Goal: Task Accomplishment & Management: Manage account settings

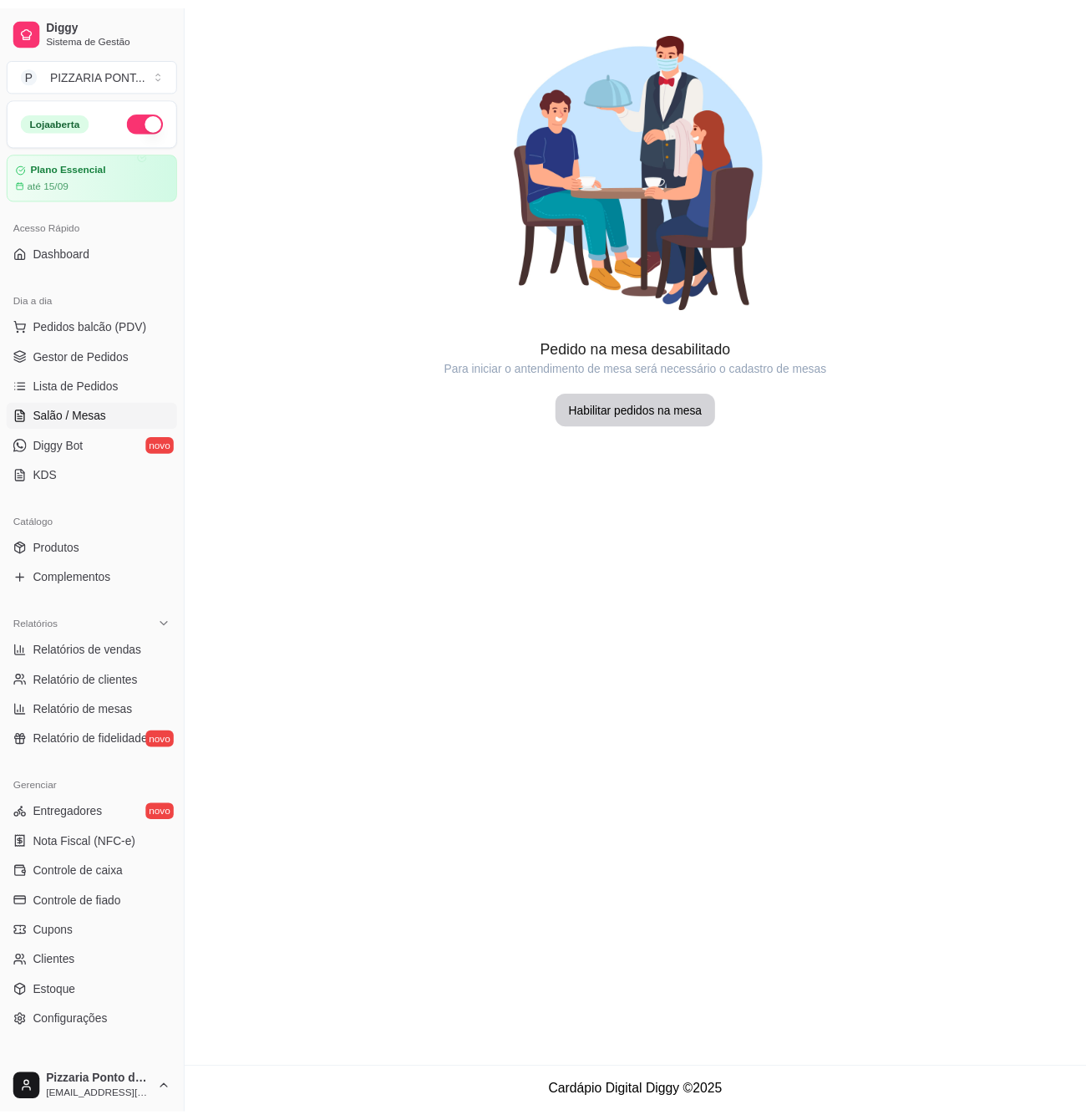
scroll to position [83, 0]
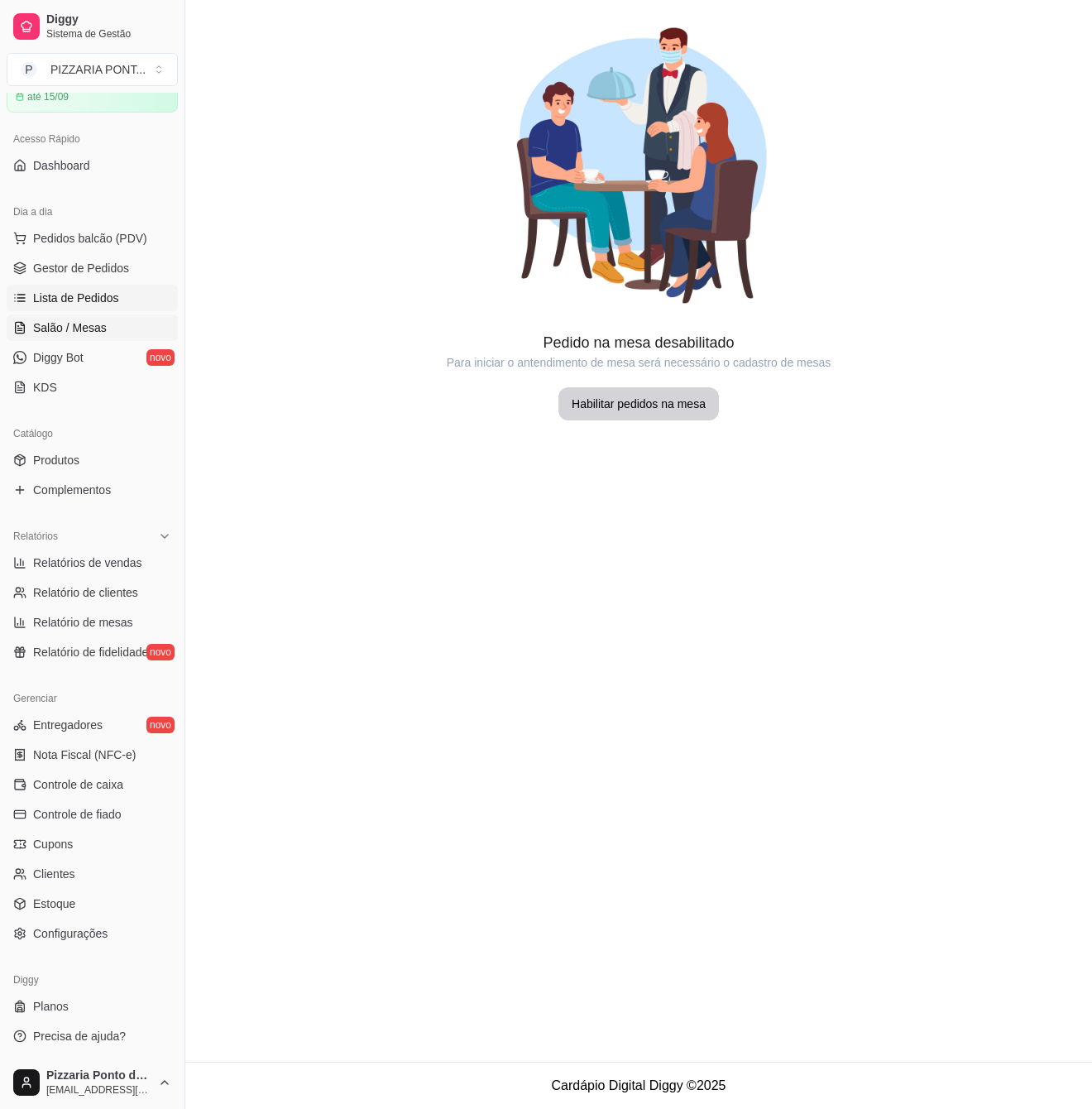
click at [87, 302] on span "Lista de Pedidos" at bounding box center [76, 298] width 86 height 17
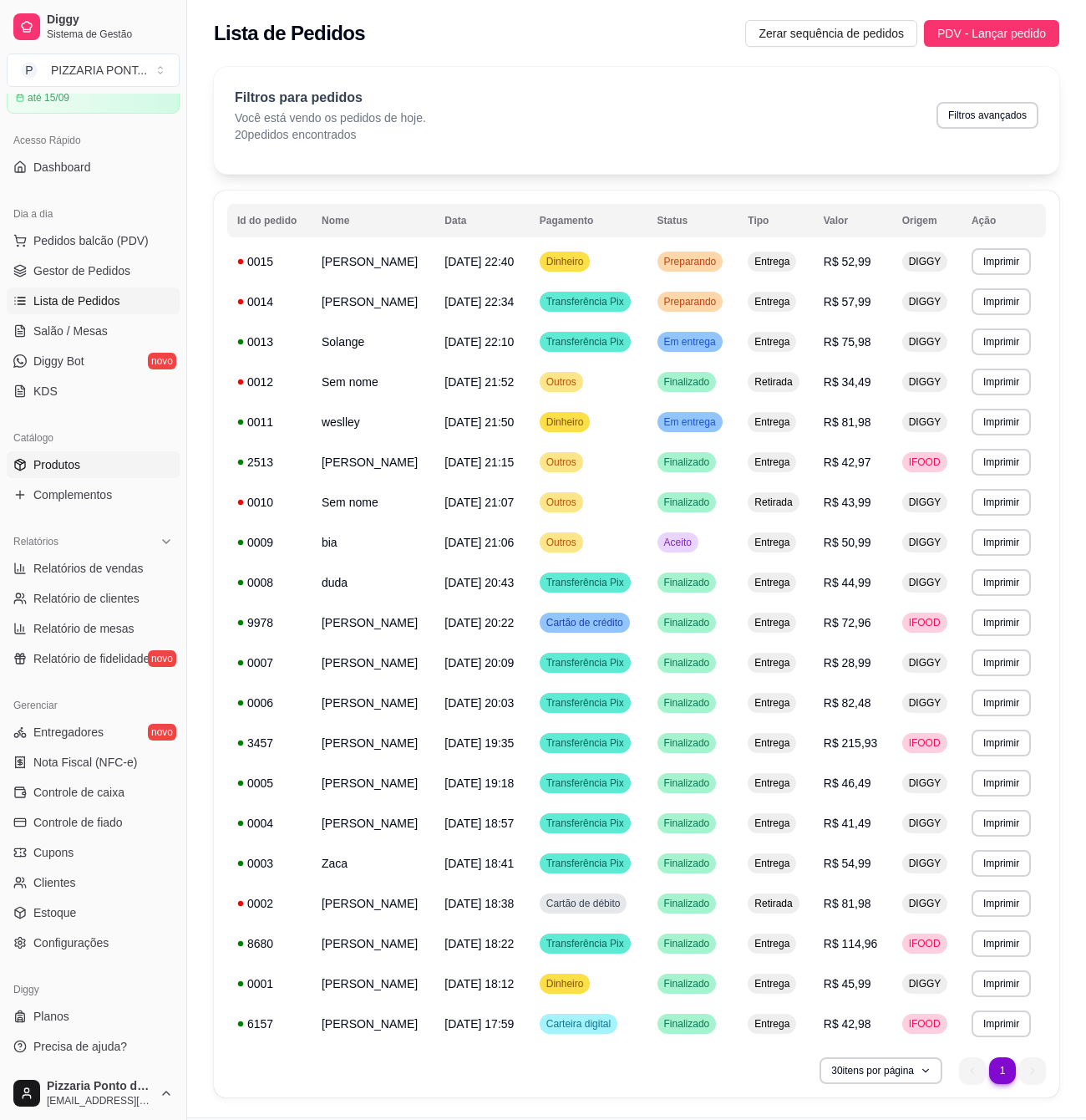
click at [57, 458] on span "Produtos" at bounding box center [57, 465] width 47 height 17
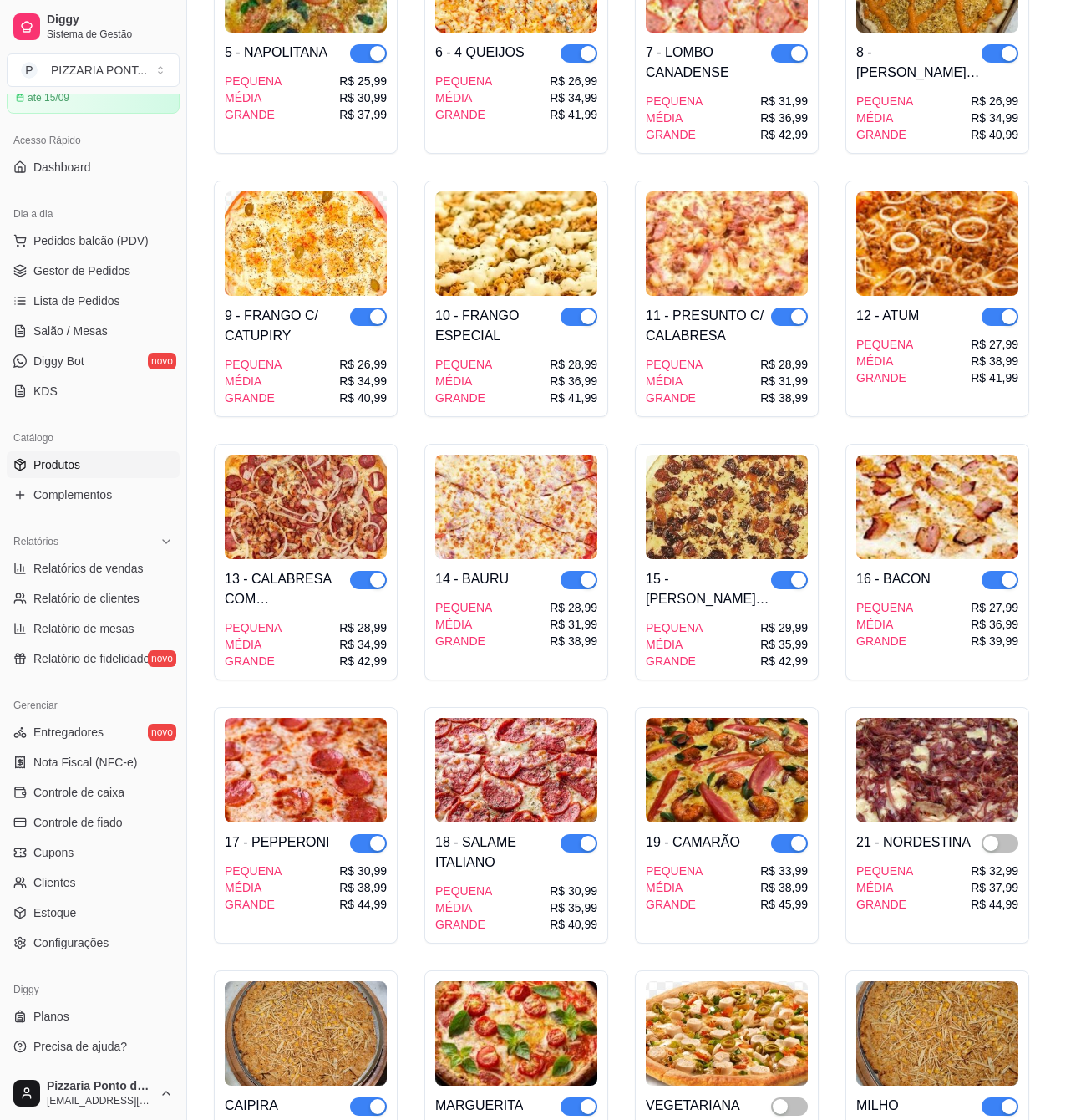
scroll to position [779, 0]
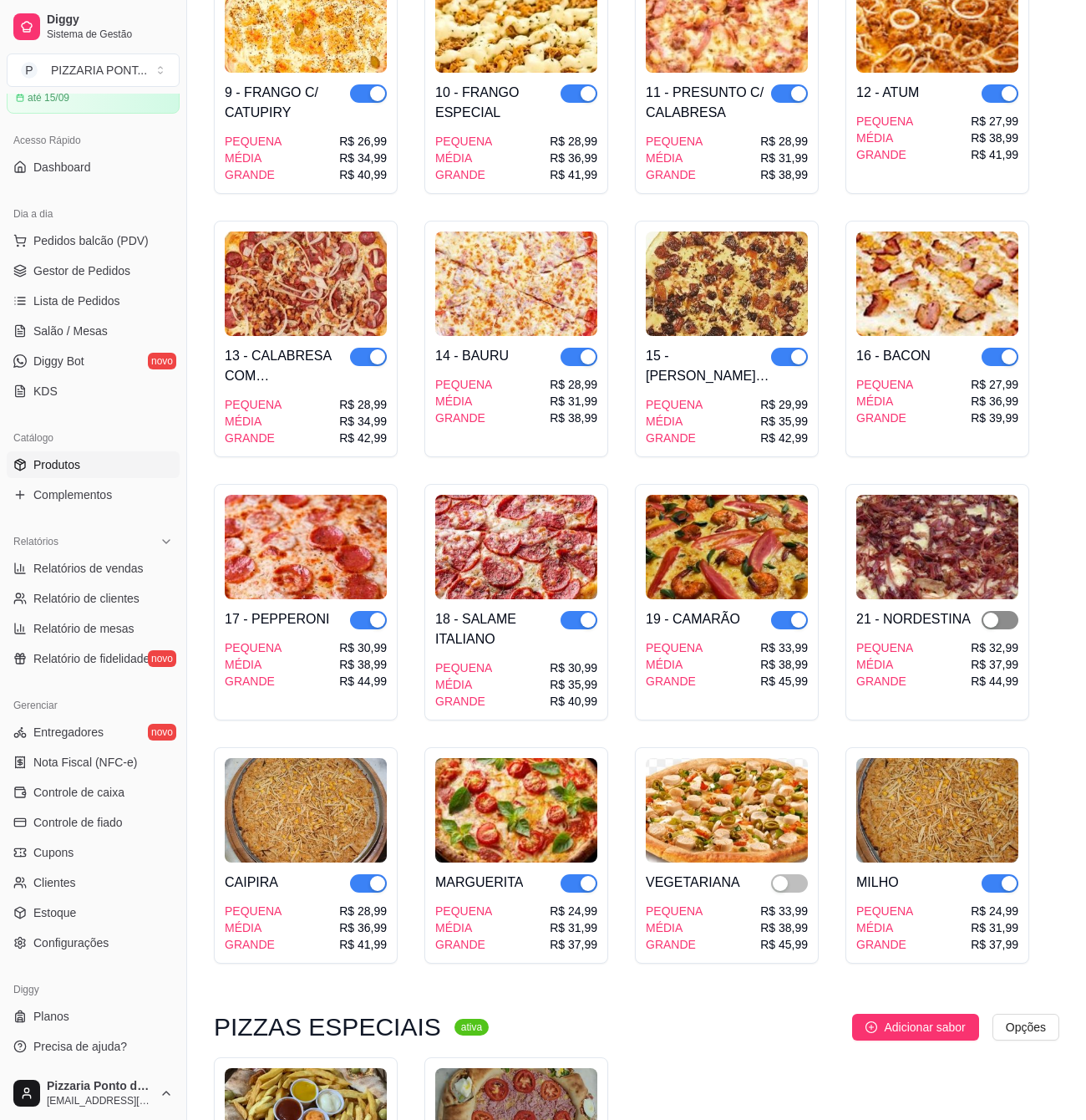
click at [1011, 611] on span "button" at bounding box center [1000, 620] width 36 height 19
click at [127, 268] on span "Gestor de Pedidos" at bounding box center [82, 270] width 97 height 17
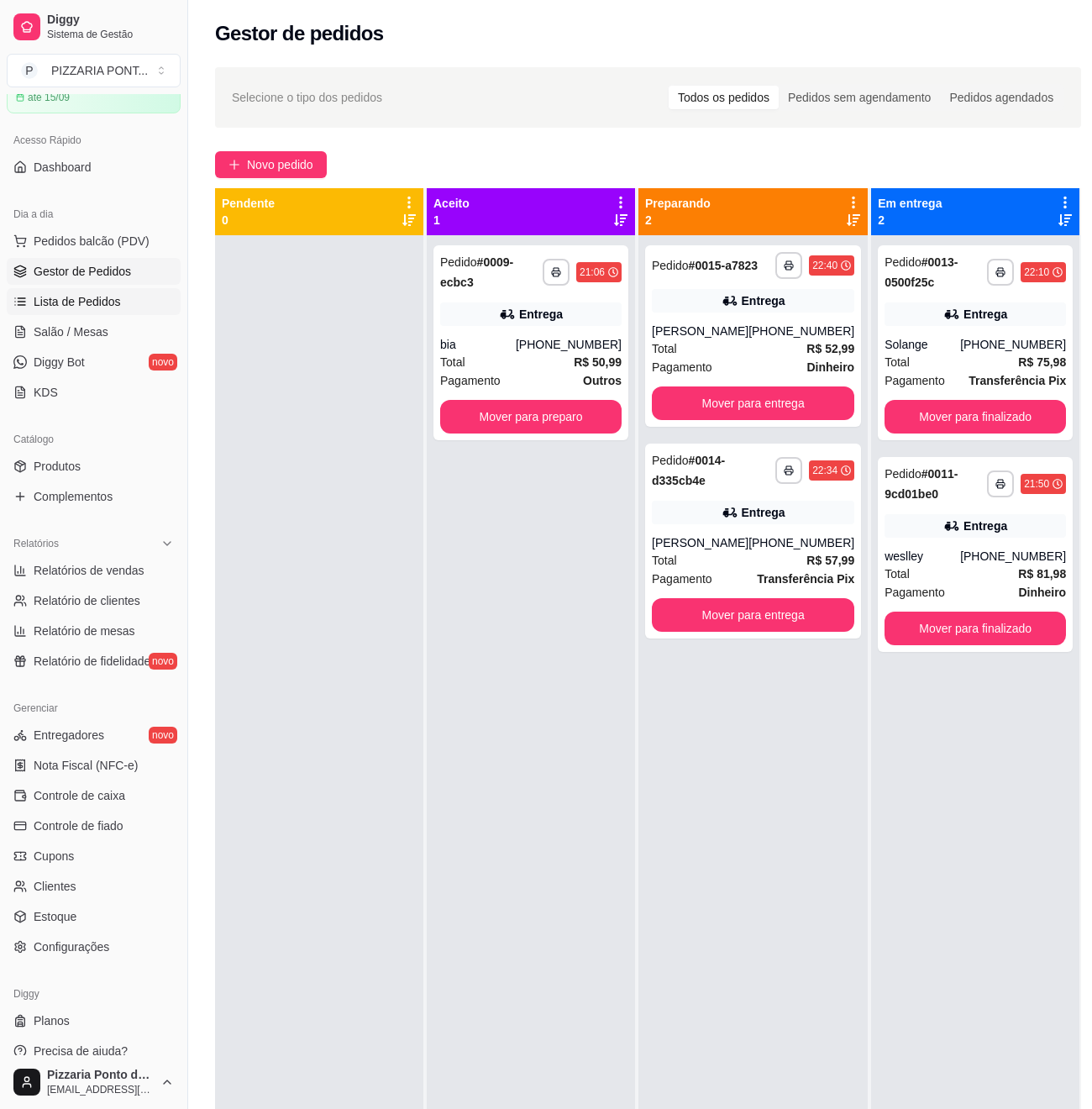
click at [82, 301] on span "Lista de Pedidos" at bounding box center [77, 302] width 87 height 17
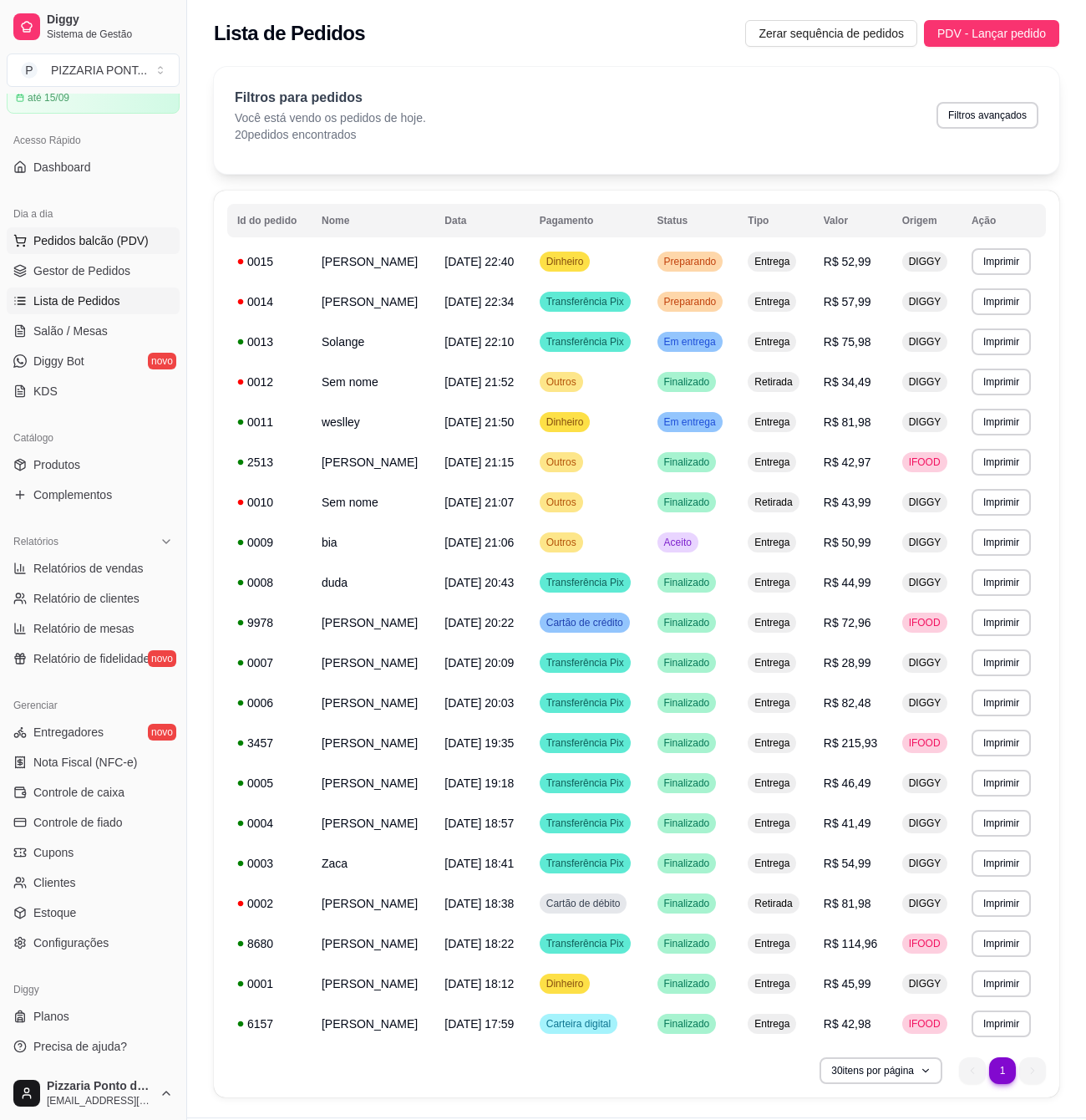
click at [95, 238] on span "Pedidos balcão (PDV)" at bounding box center [91, 240] width 115 height 17
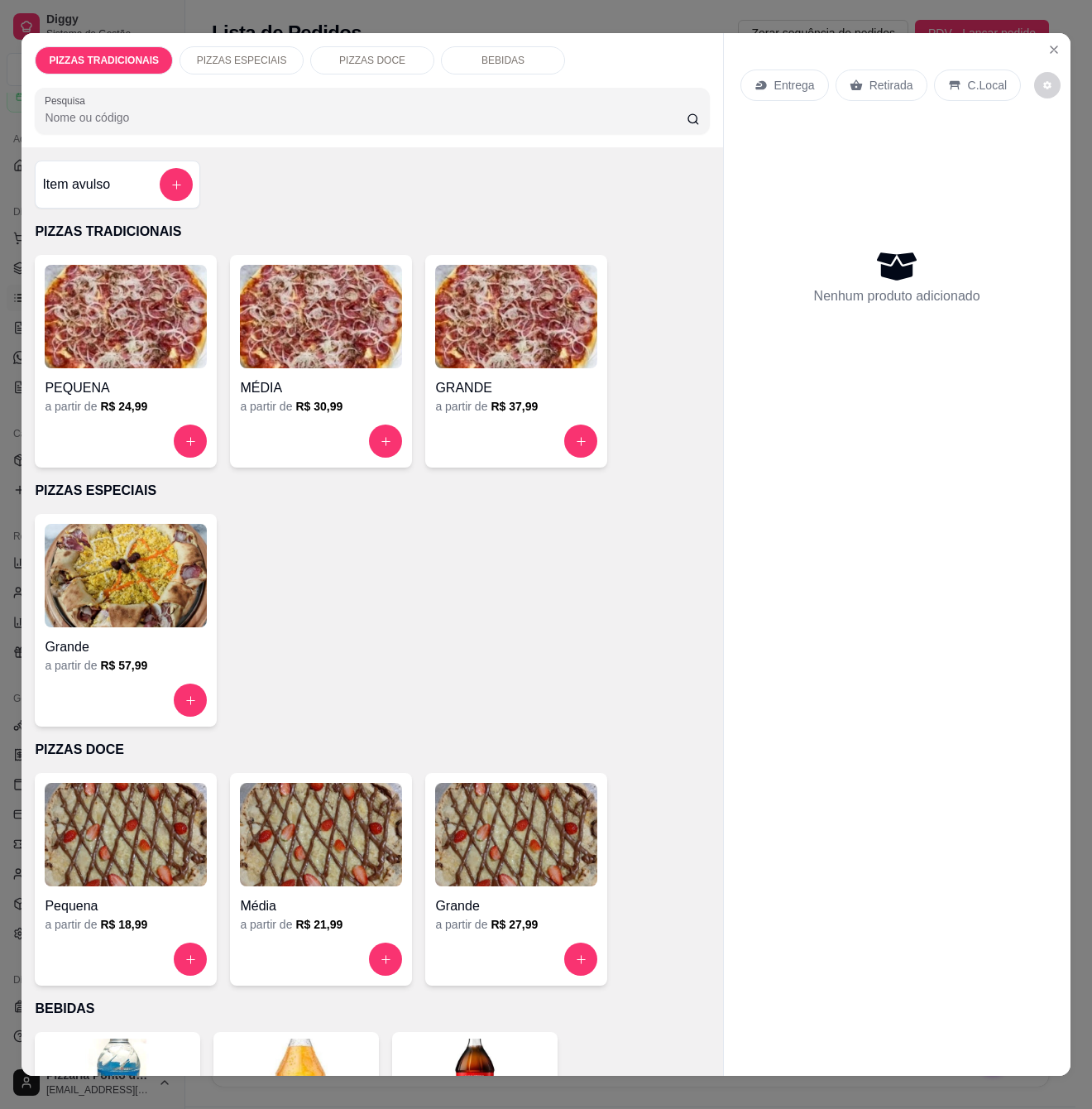
click at [546, 435] on div at bounding box center [516, 441] width 162 height 33
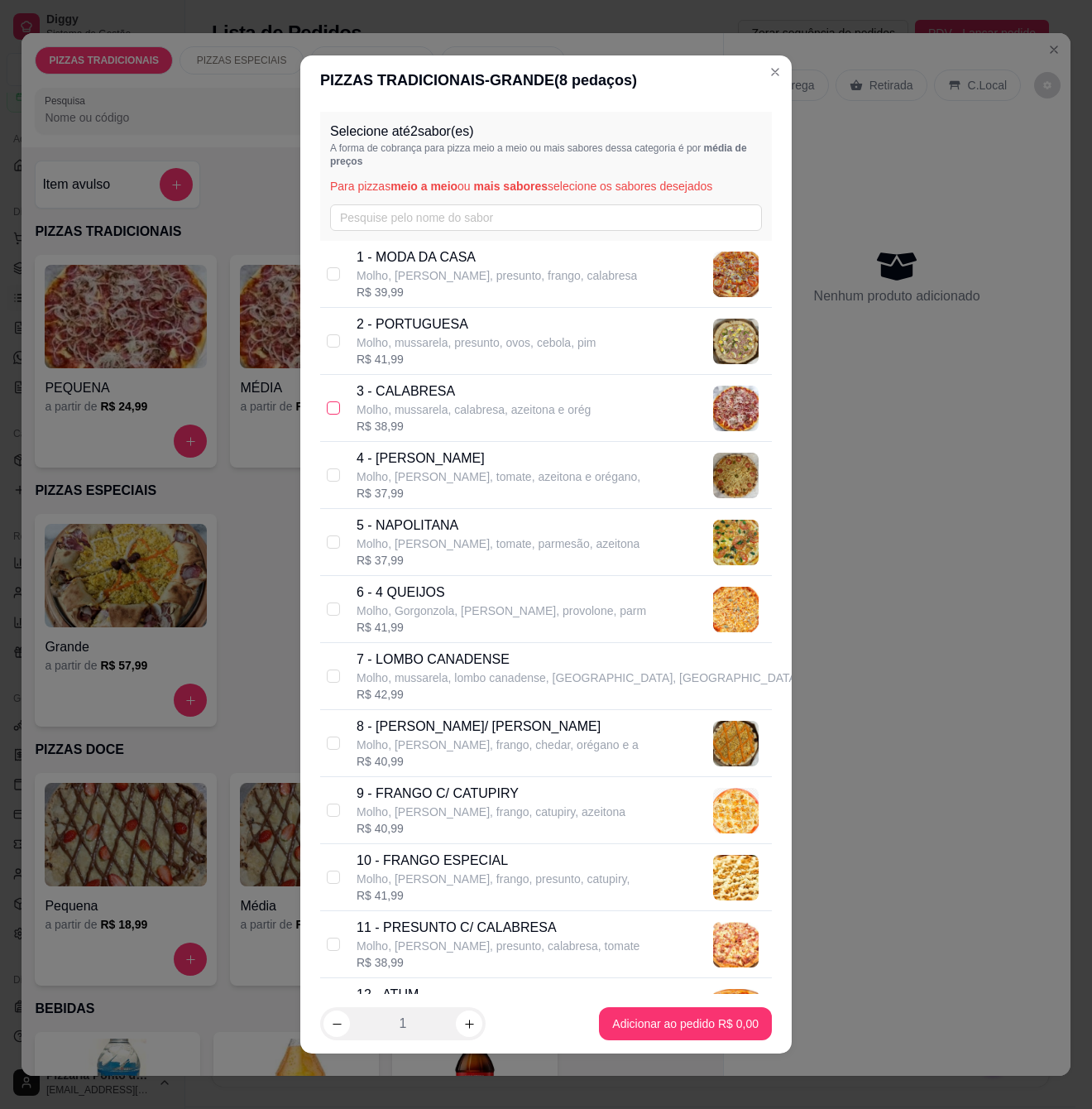
click at [337, 411] on input "checkbox" at bounding box center [333, 408] width 13 height 13
checkbox input "true"
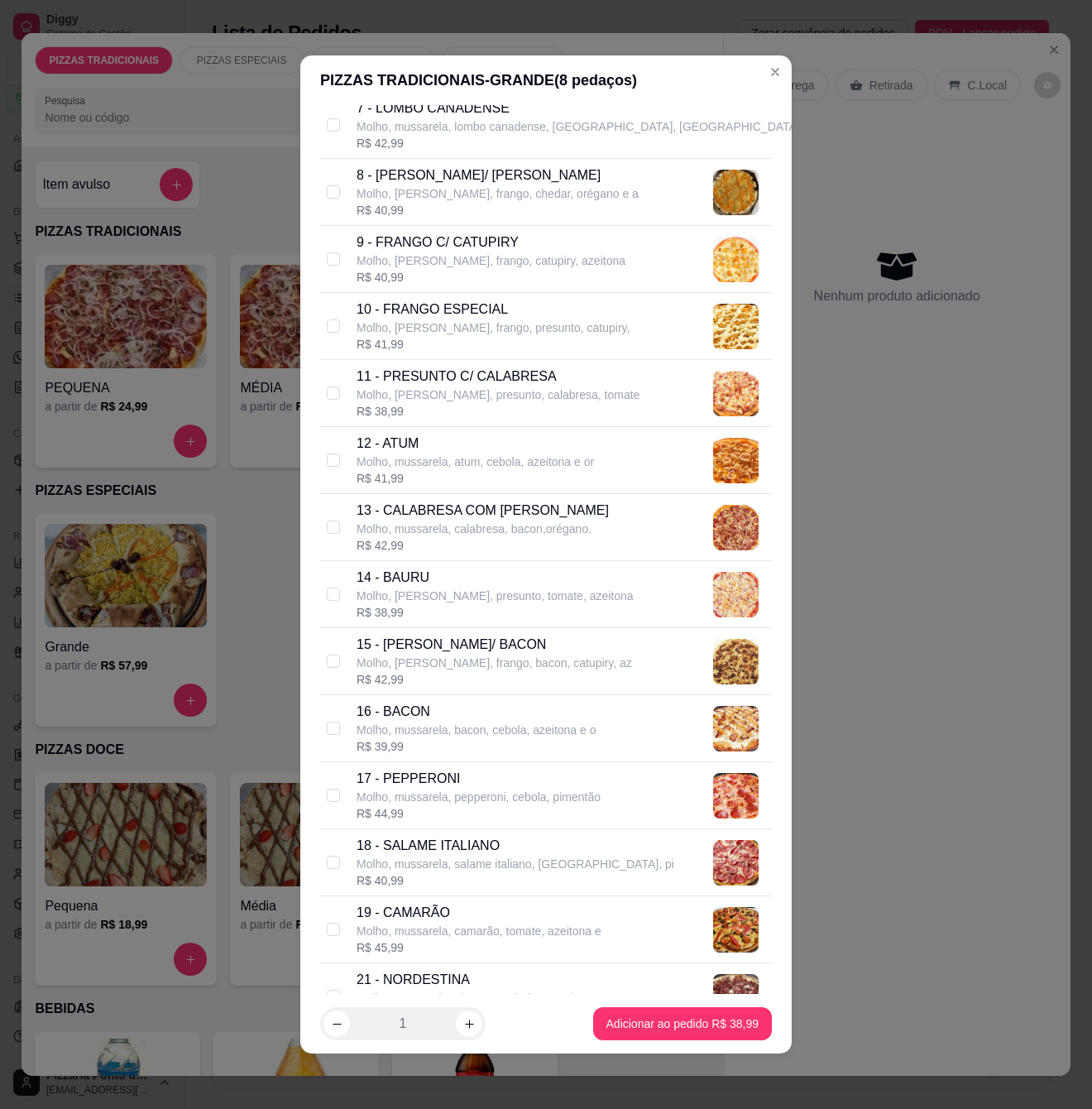
scroll to position [662, 0]
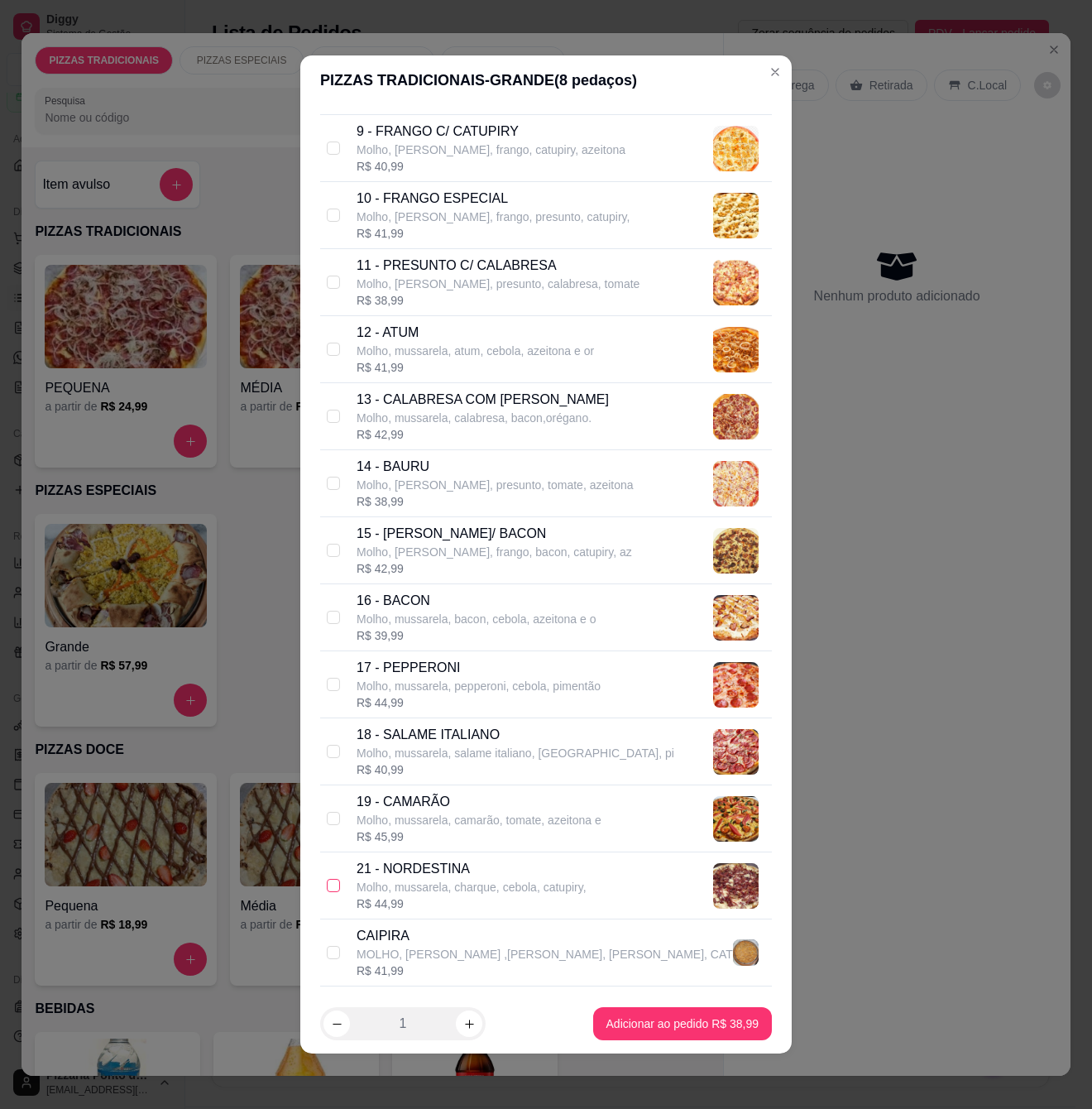
click at [333, 892] on input "checkbox" at bounding box center [333, 886] width 13 height 13
checkbox input "true"
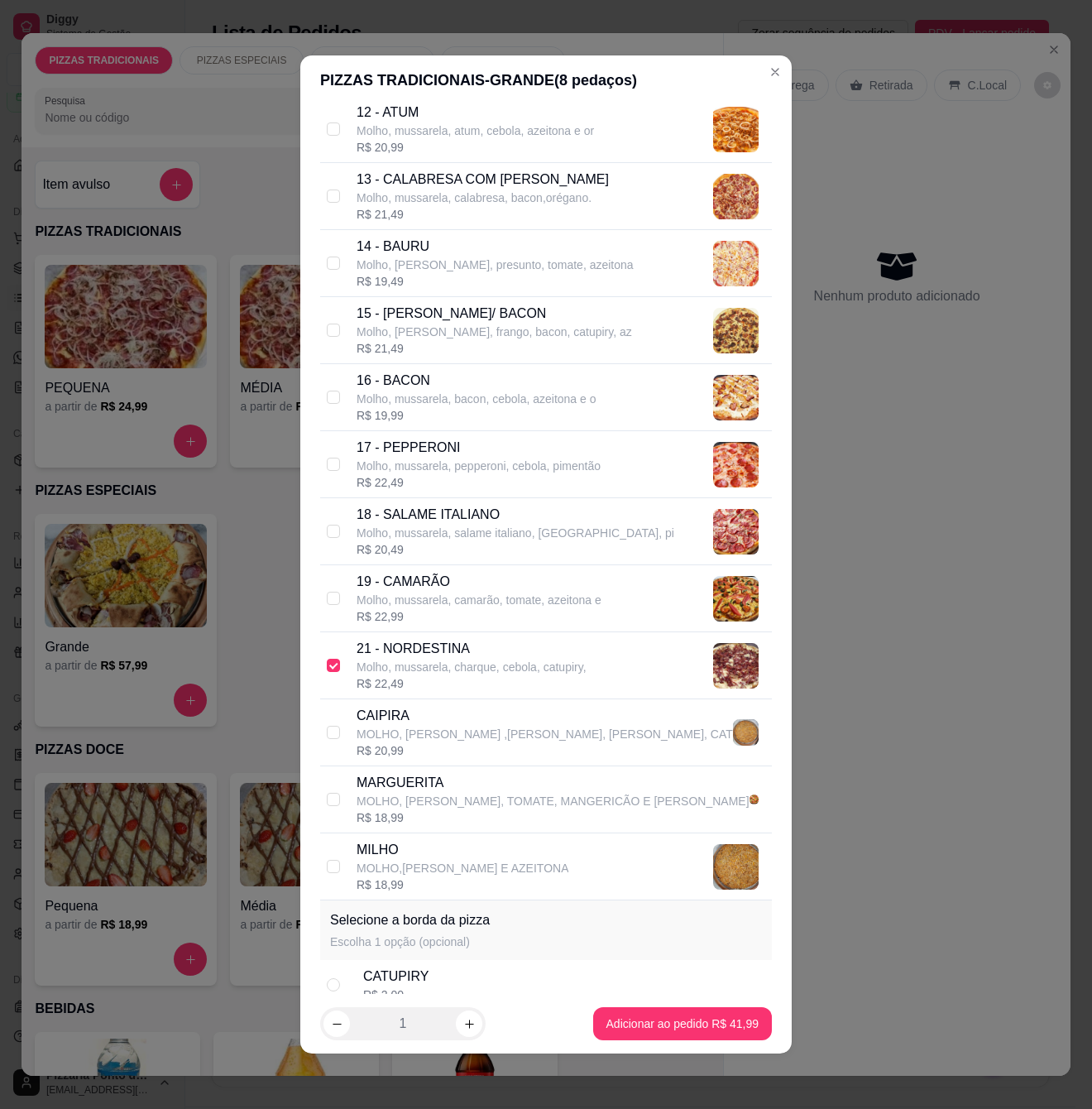
scroll to position [1080, 0]
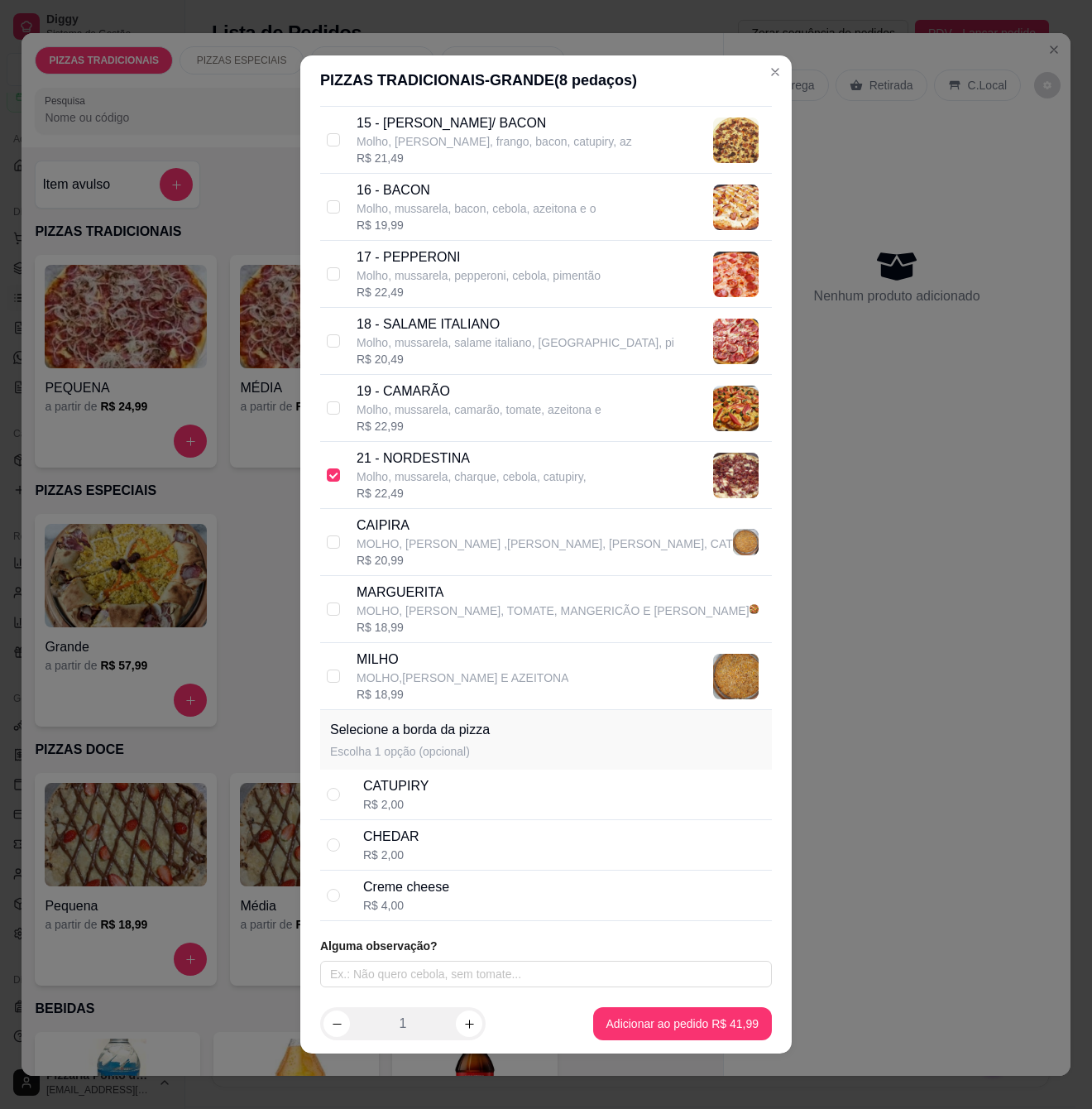
click at [488, 846] on div "CHEDAR R$ 2,00" at bounding box center [564, 844] width 402 height 36
radio input "true"
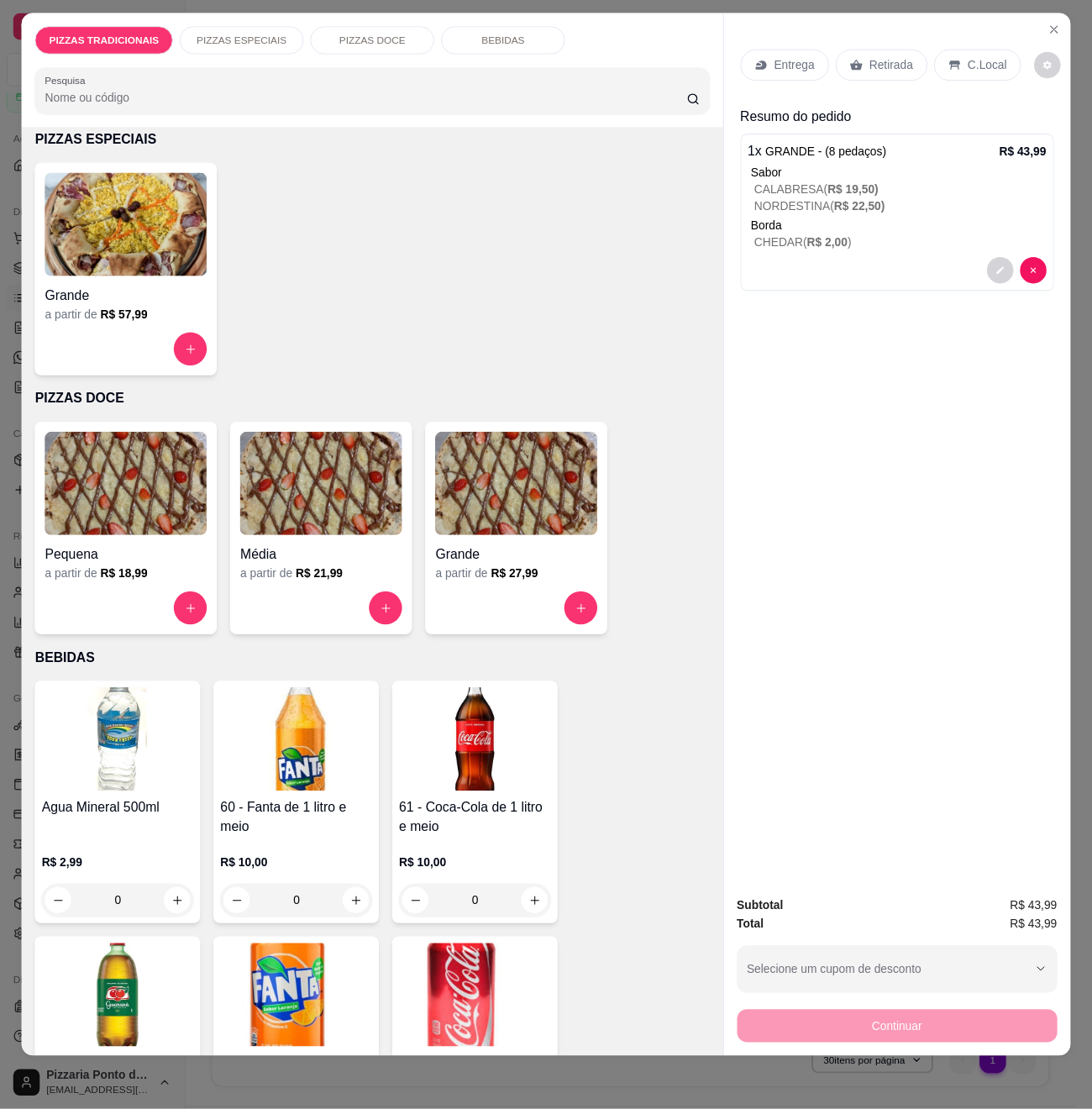
scroll to position [448, 0]
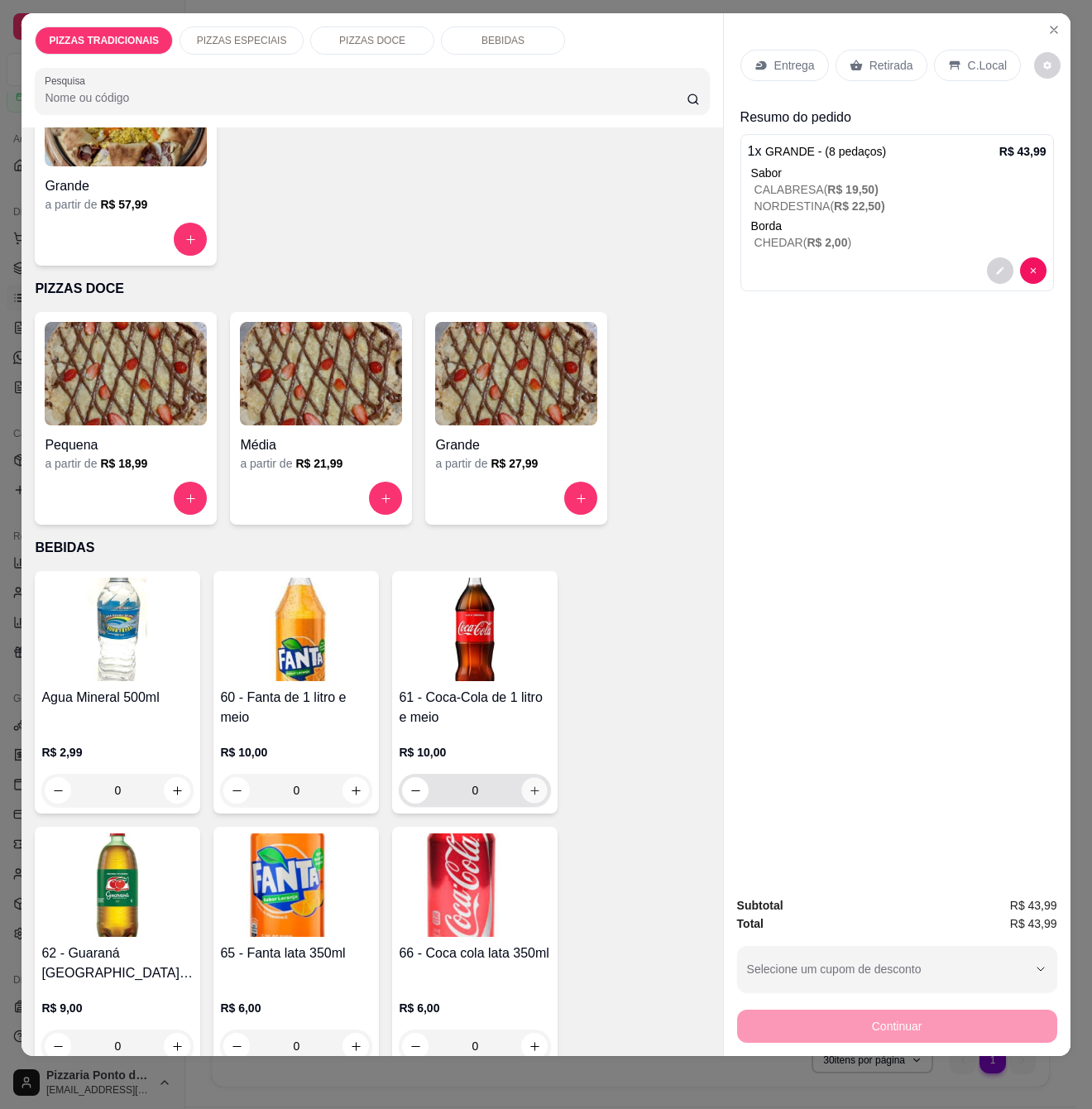
click at [529, 785] on icon "increase-product-quantity" at bounding box center [534, 790] width 12 height 12
type input "1"
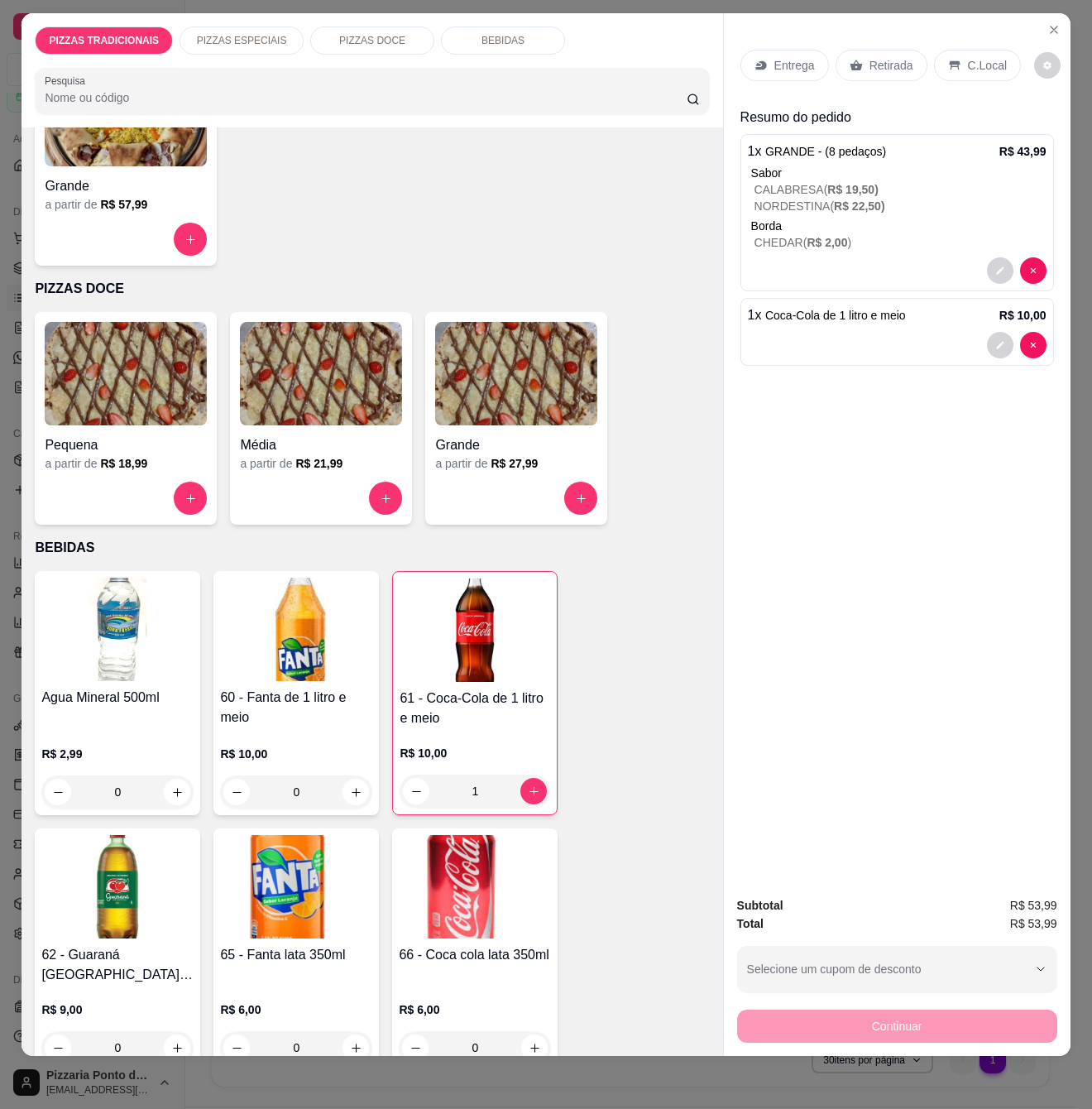
click at [798, 57] on p "Entrega" at bounding box center [795, 66] width 41 height 17
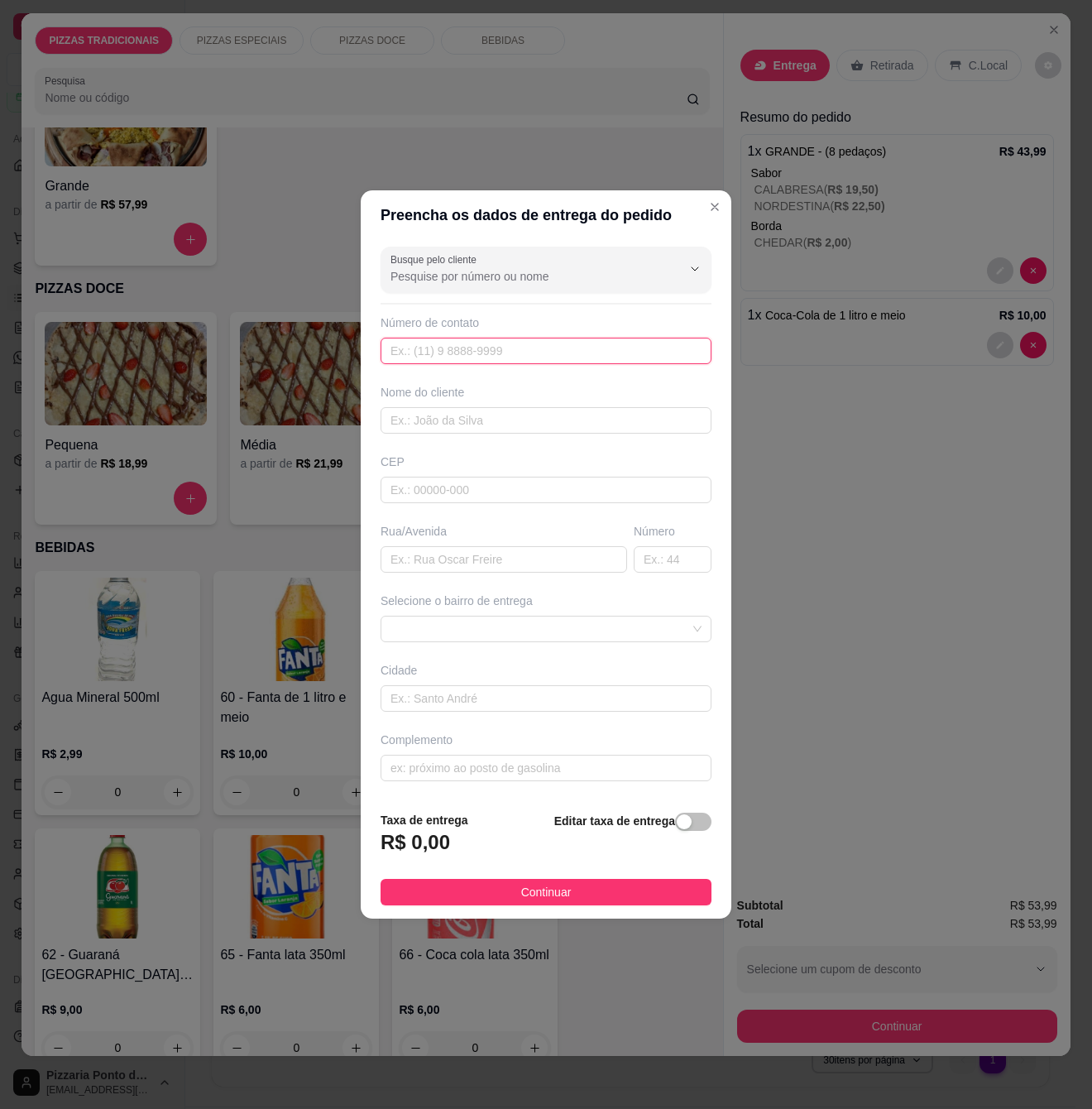
click at [521, 351] on input "text" at bounding box center [546, 350] width 331 height 27
click at [649, 352] on input "text" at bounding box center [546, 350] width 331 height 27
type input "[PHONE_NUMBER]"
click at [429, 414] on input "text" at bounding box center [546, 421] width 331 height 27
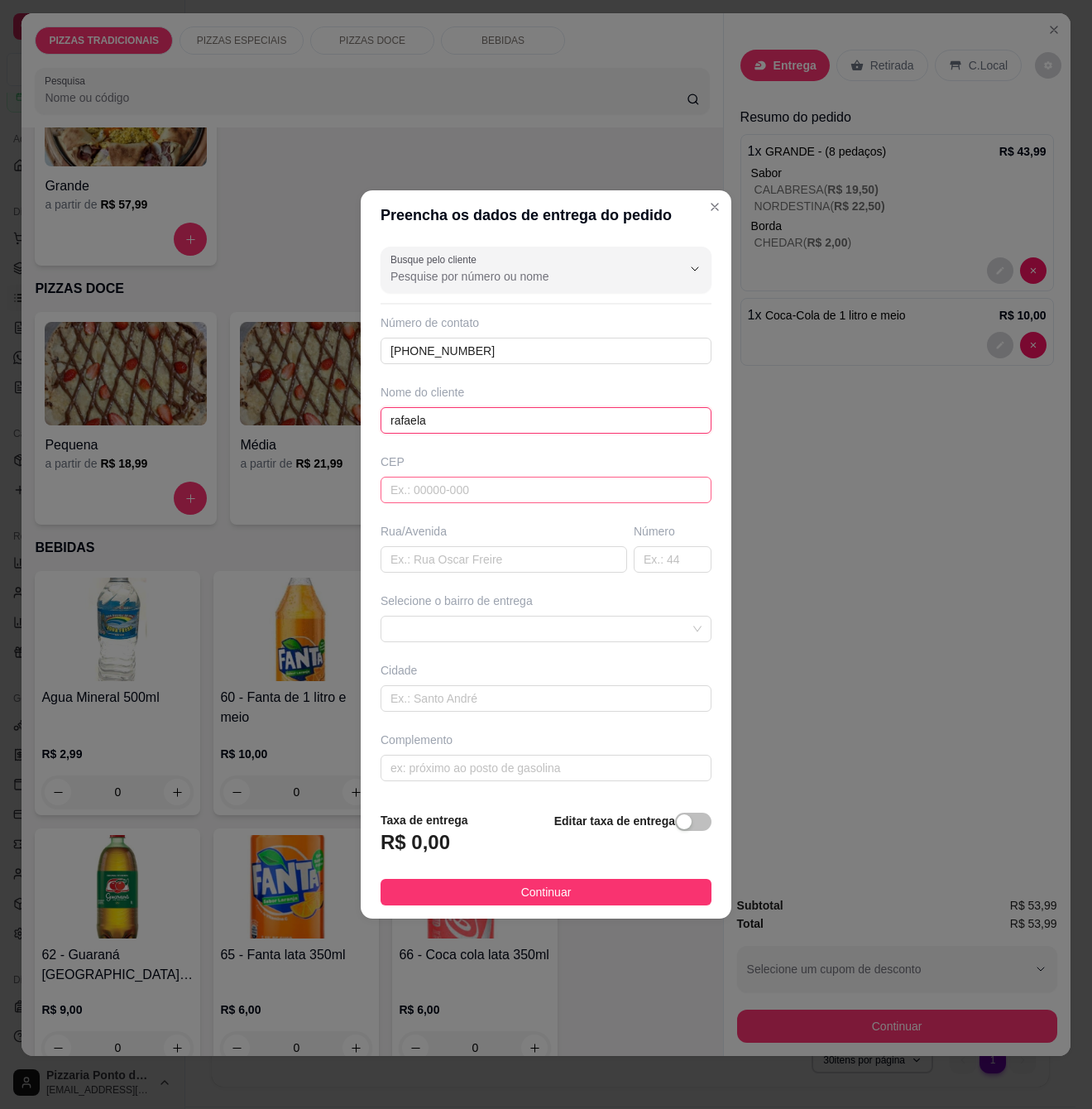
type input "rafaela"
click at [440, 498] on input "text" at bounding box center [546, 490] width 331 height 27
type input "55590000"
click at [452, 566] on input "text" at bounding box center [504, 560] width 246 height 27
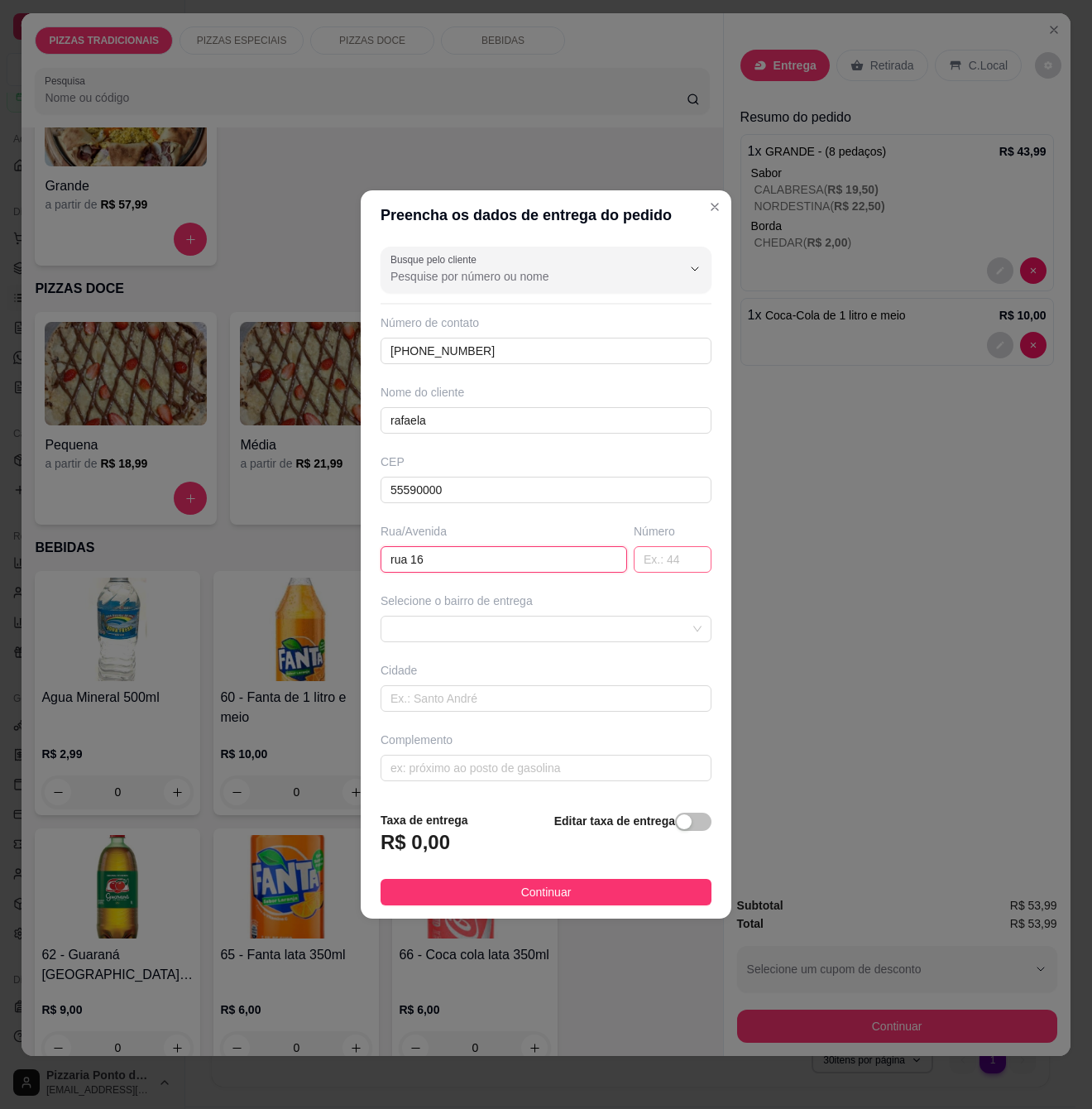
type input "rua 16"
click at [663, 561] on input "text" at bounding box center [672, 560] width 78 height 27
click at [460, 632] on span at bounding box center [546, 629] width 311 height 25
type input "26"
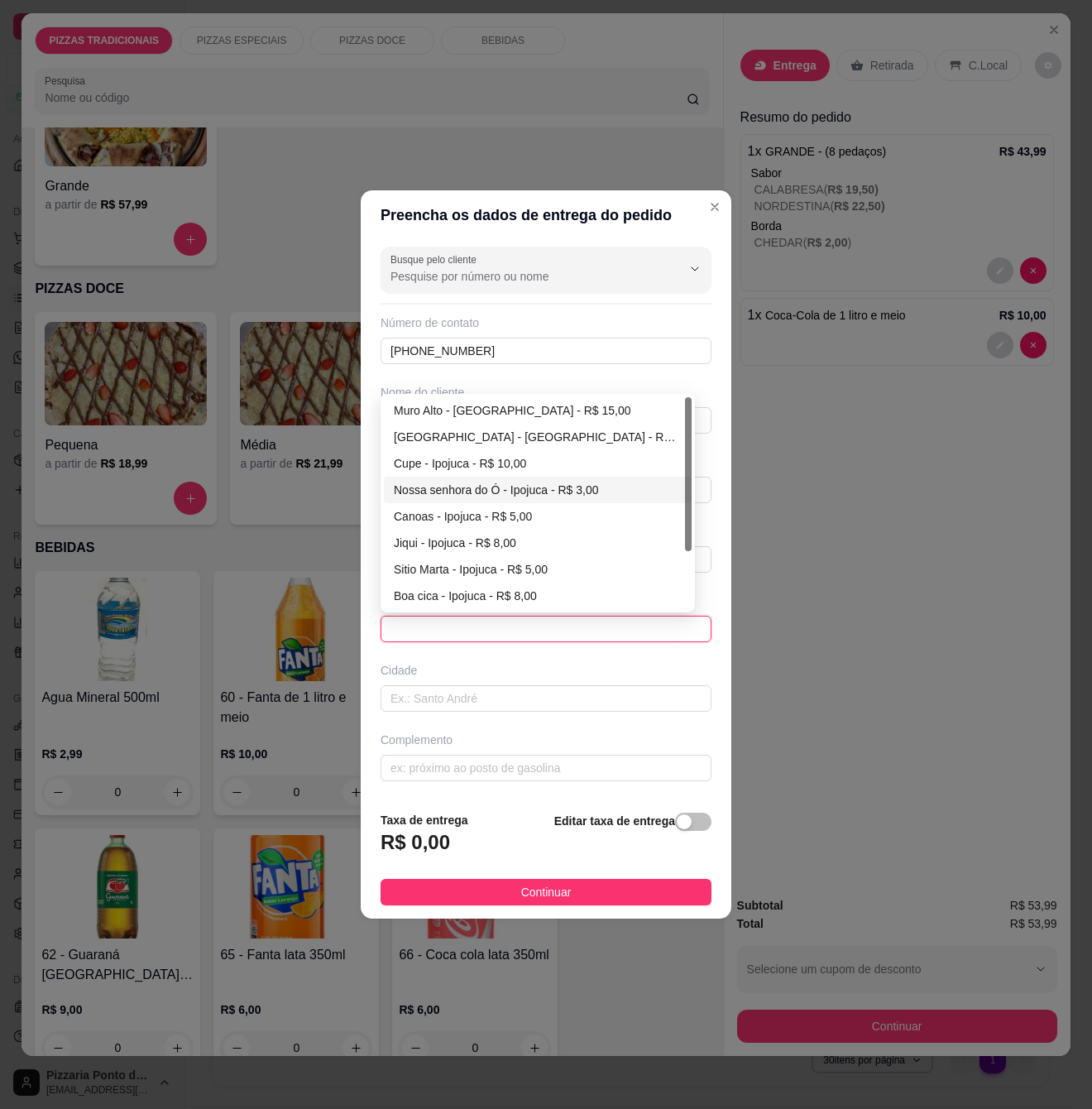
click at [464, 493] on div "Nossa senhora do Ó - Ipojuca - R$ 3,00" at bounding box center [537, 490] width 288 height 19
type input "Ipojuca"
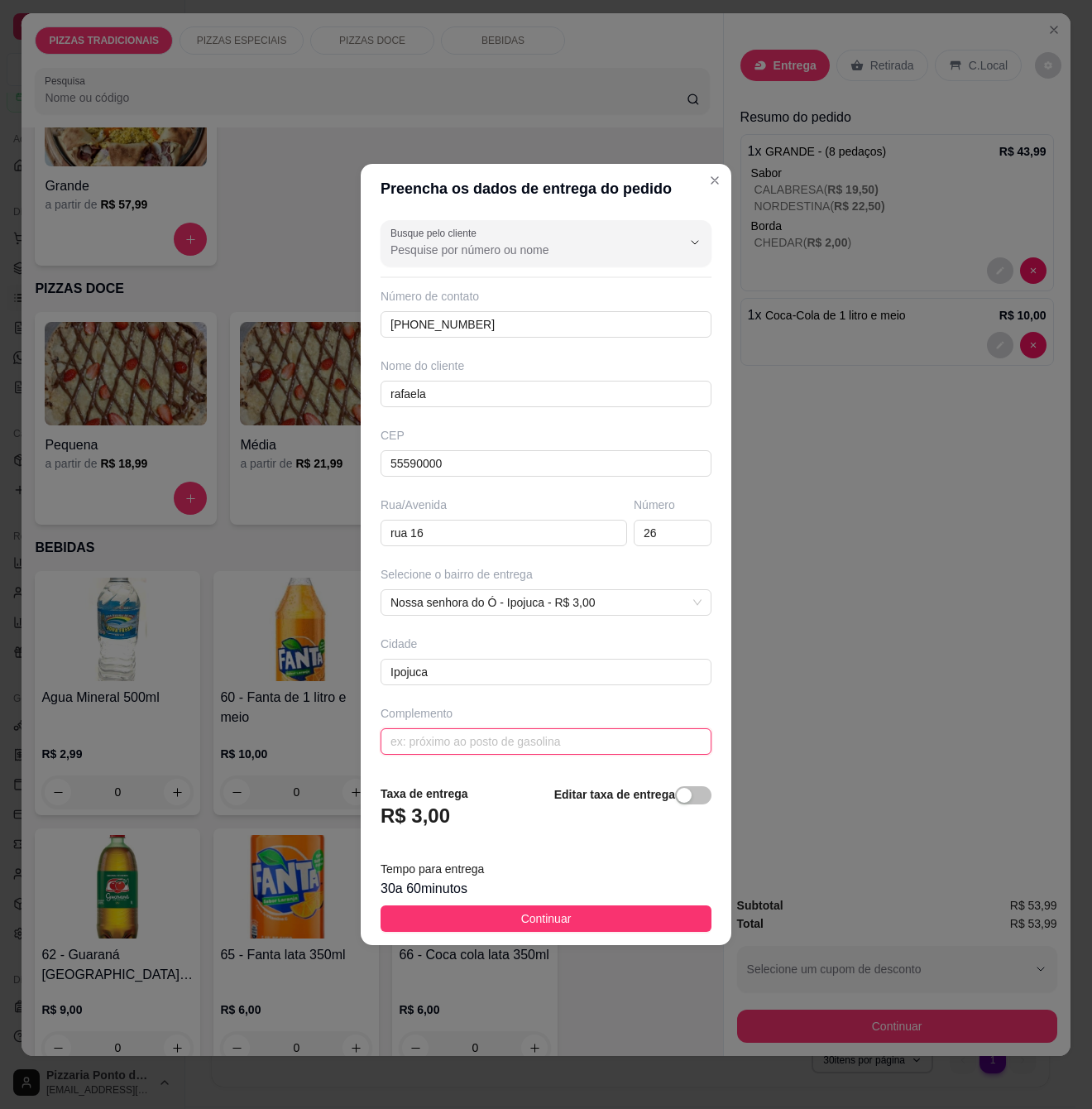
click at [477, 741] on input "text" at bounding box center [546, 741] width 331 height 27
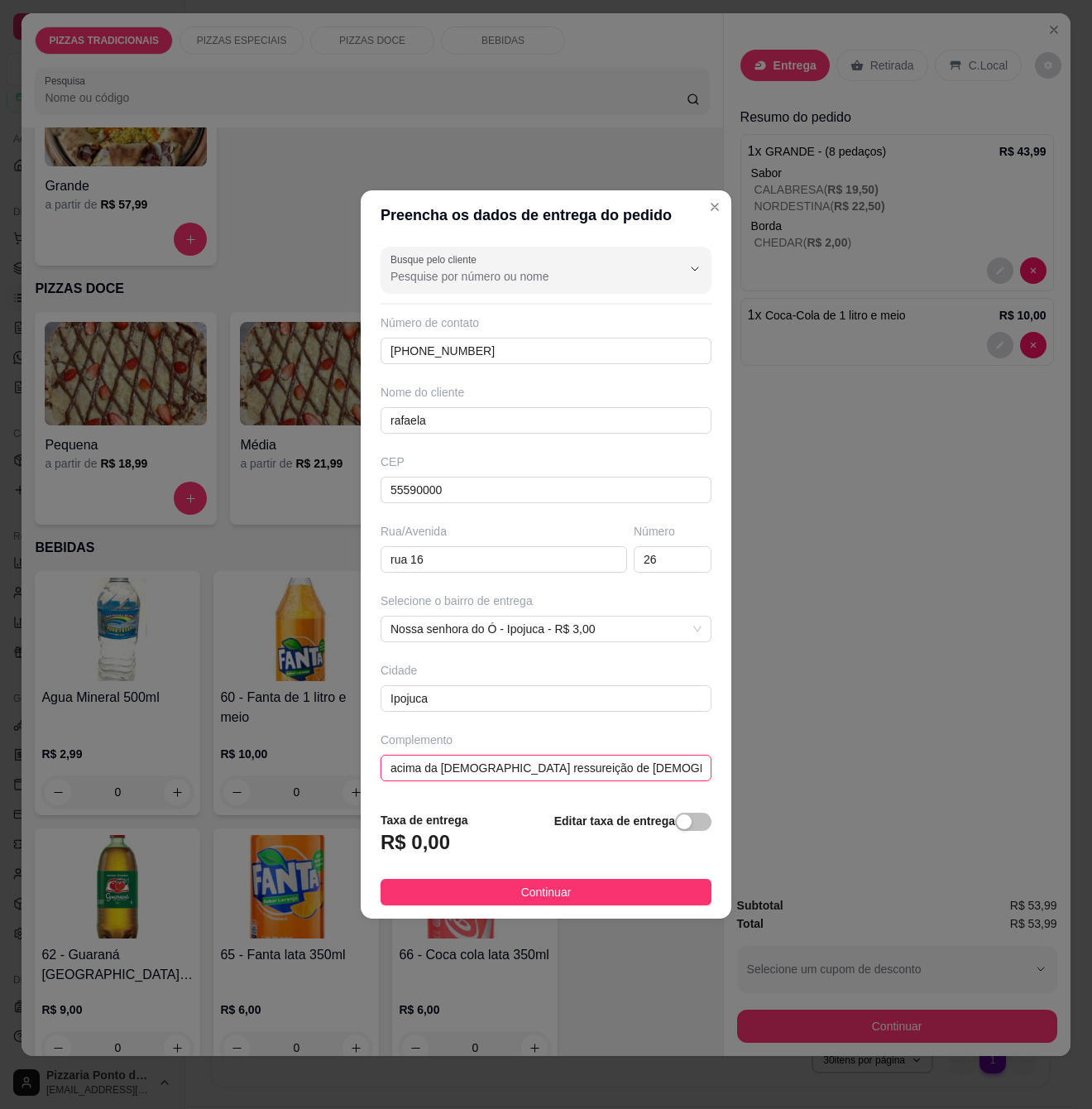
type input "acima da [DEMOGRAPHIC_DATA] ressureição de [DEMOGRAPHIC_DATA]"
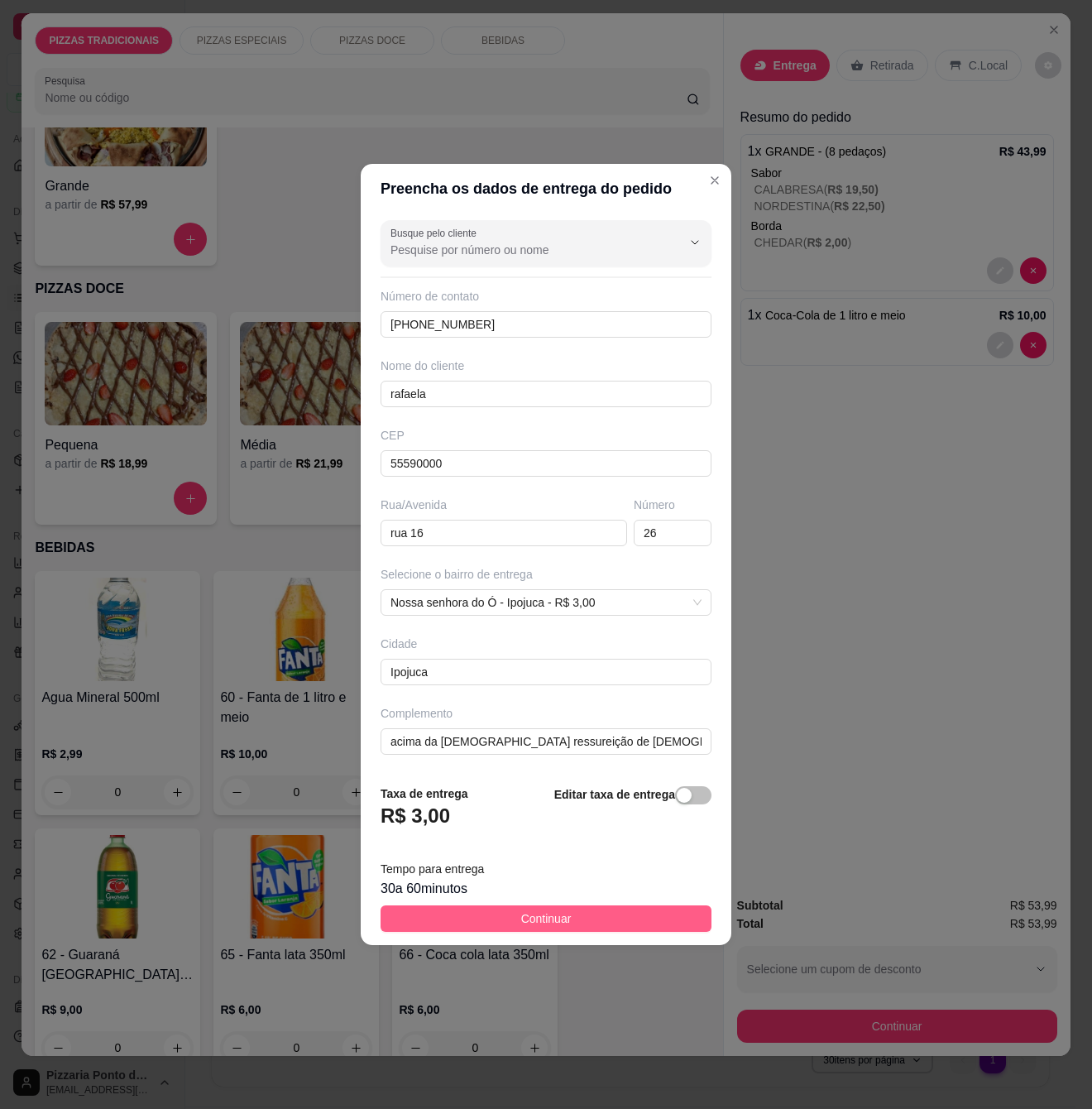
click at [521, 920] on span "Continuar" at bounding box center [546, 919] width 50 height 19
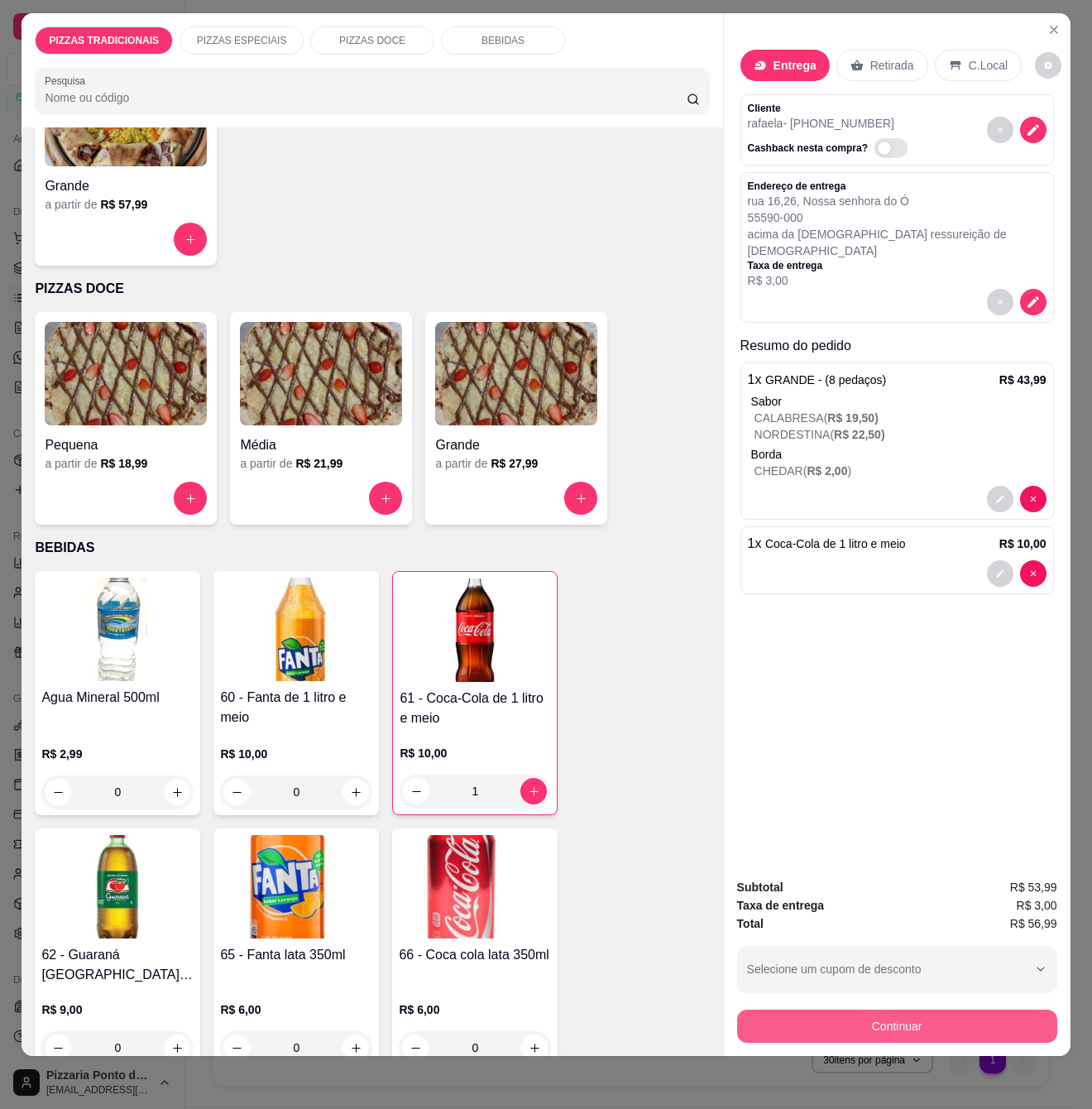
click at [803, 1013] on button "Continuar" at bounding box center [897, 1027] width 320 height 33
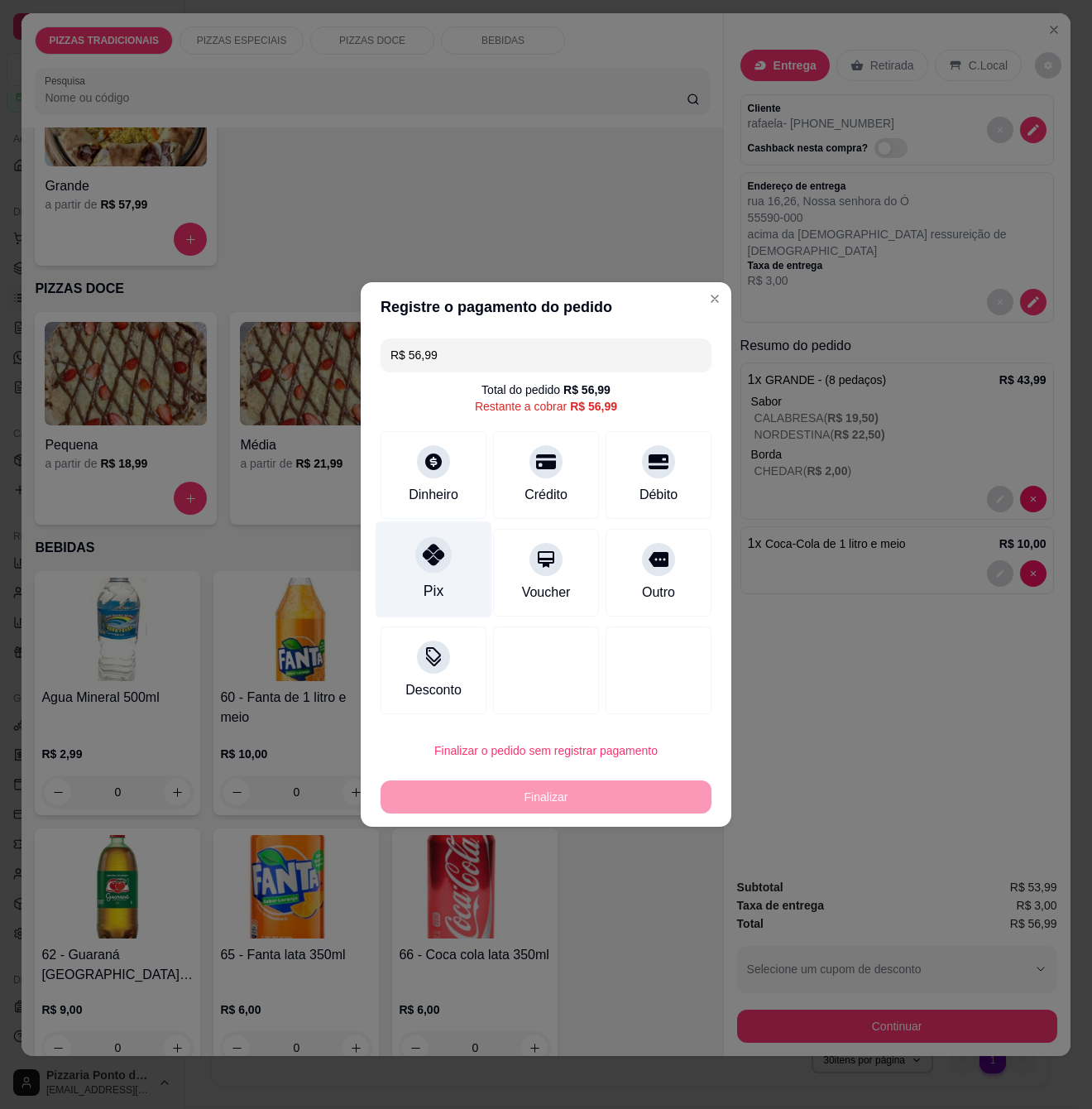
click at [457, 571] on div "Pix" at bounding box center [434, 570] width 117 height 97
type input "R$ 0,00"
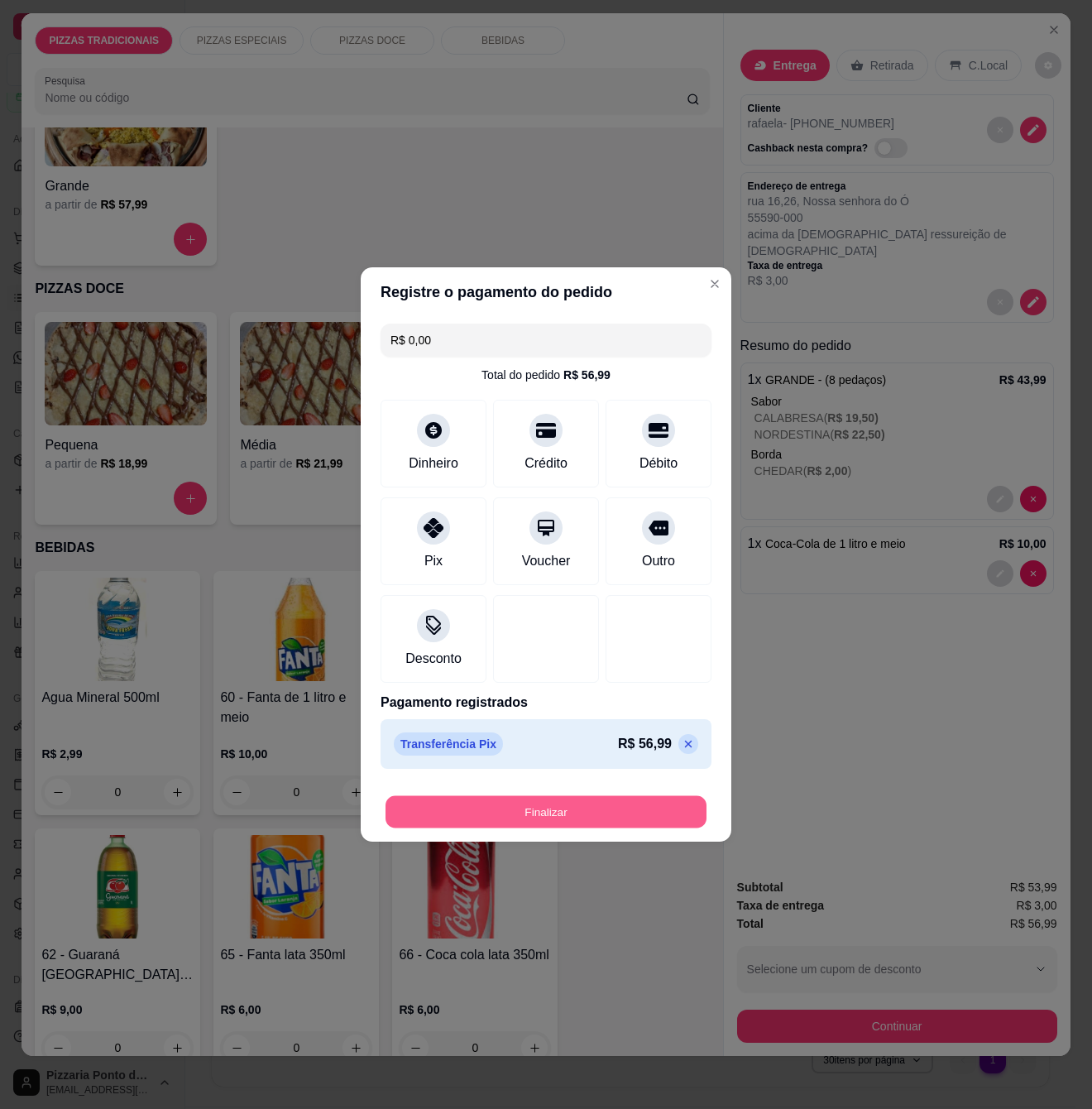
click at [584, 822] on button "Finalizar" at bounding box center [546, 812] width 321 height 32
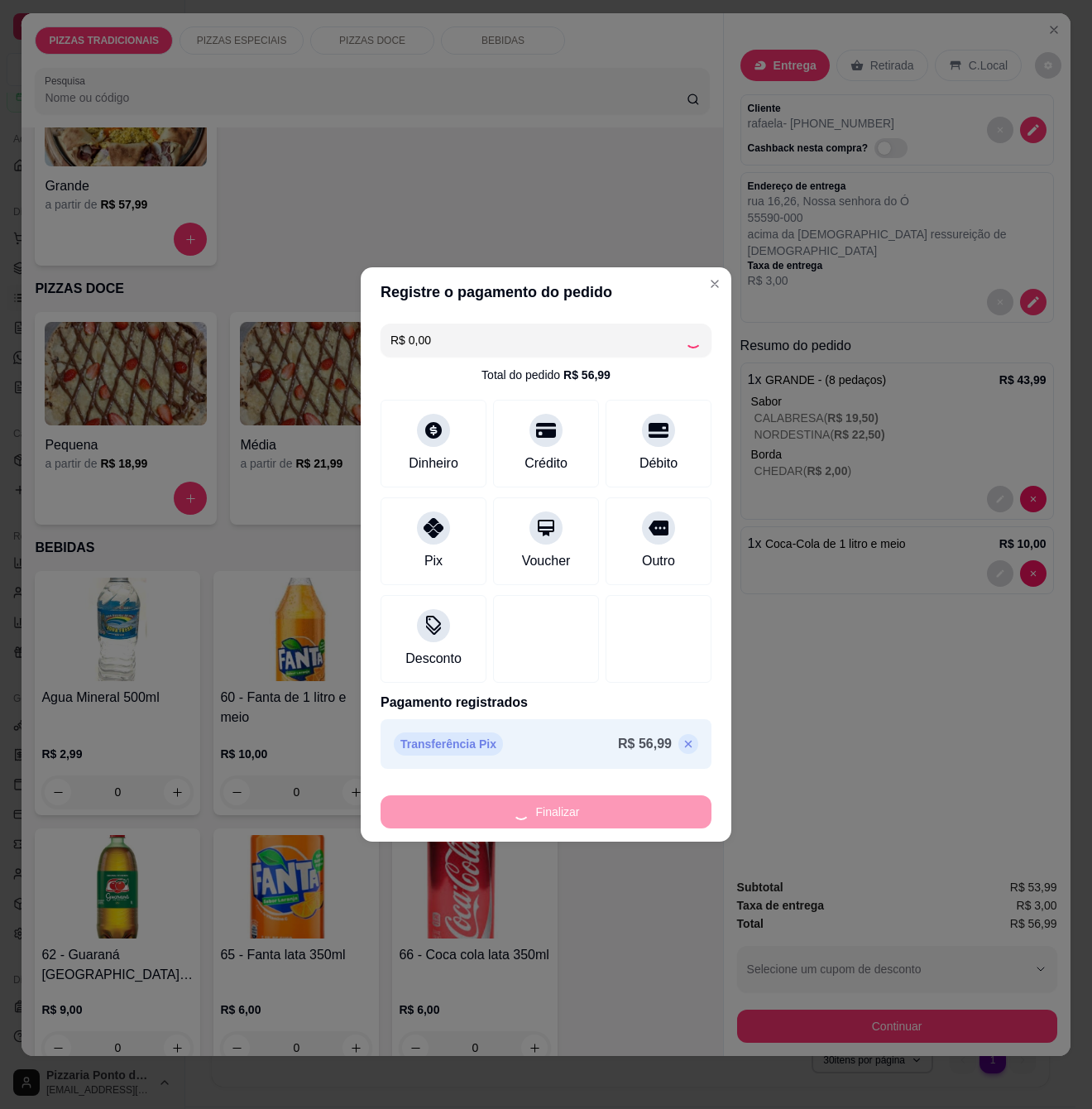
type input "0"
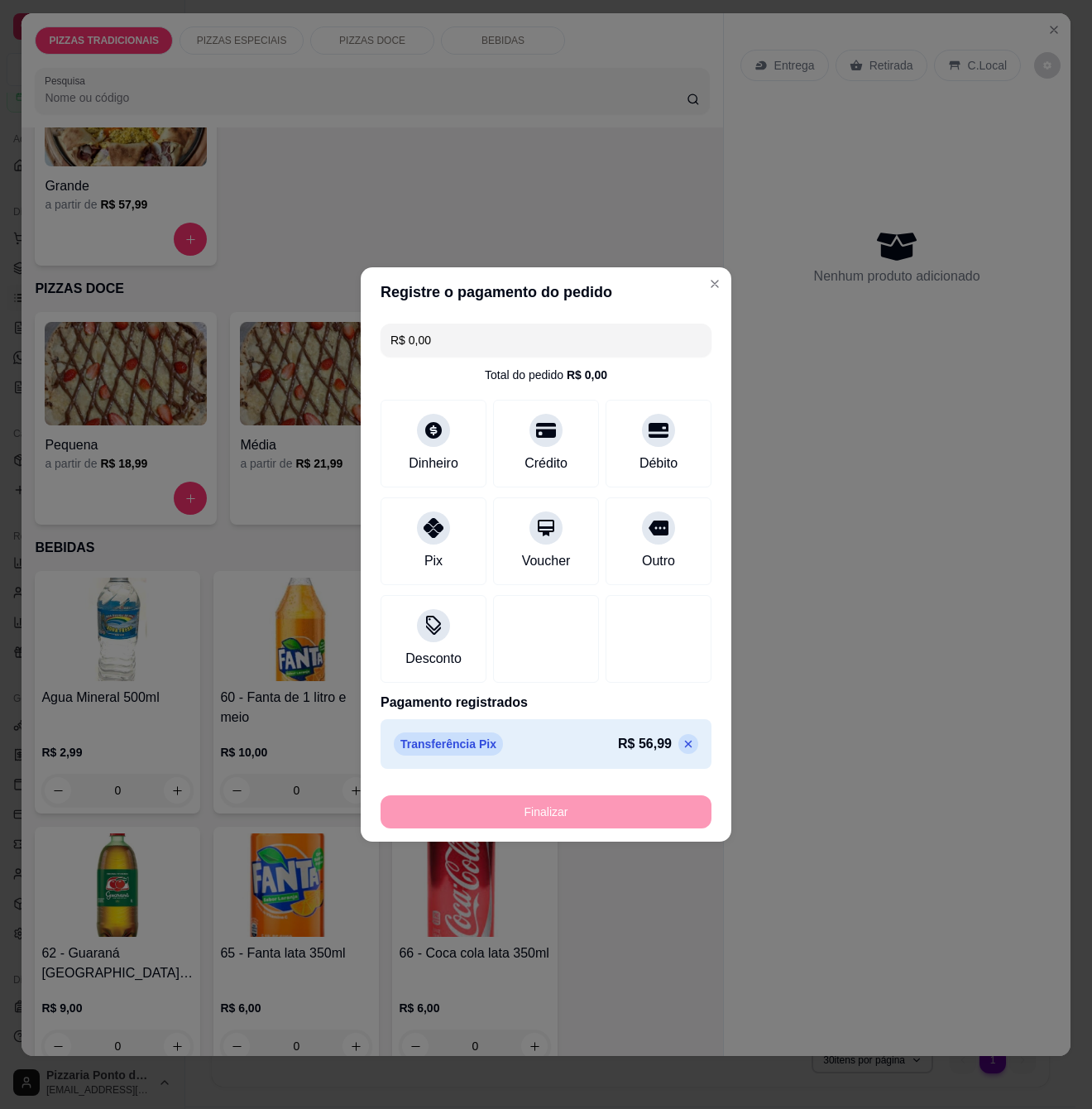
type input "-R$ 56,99"
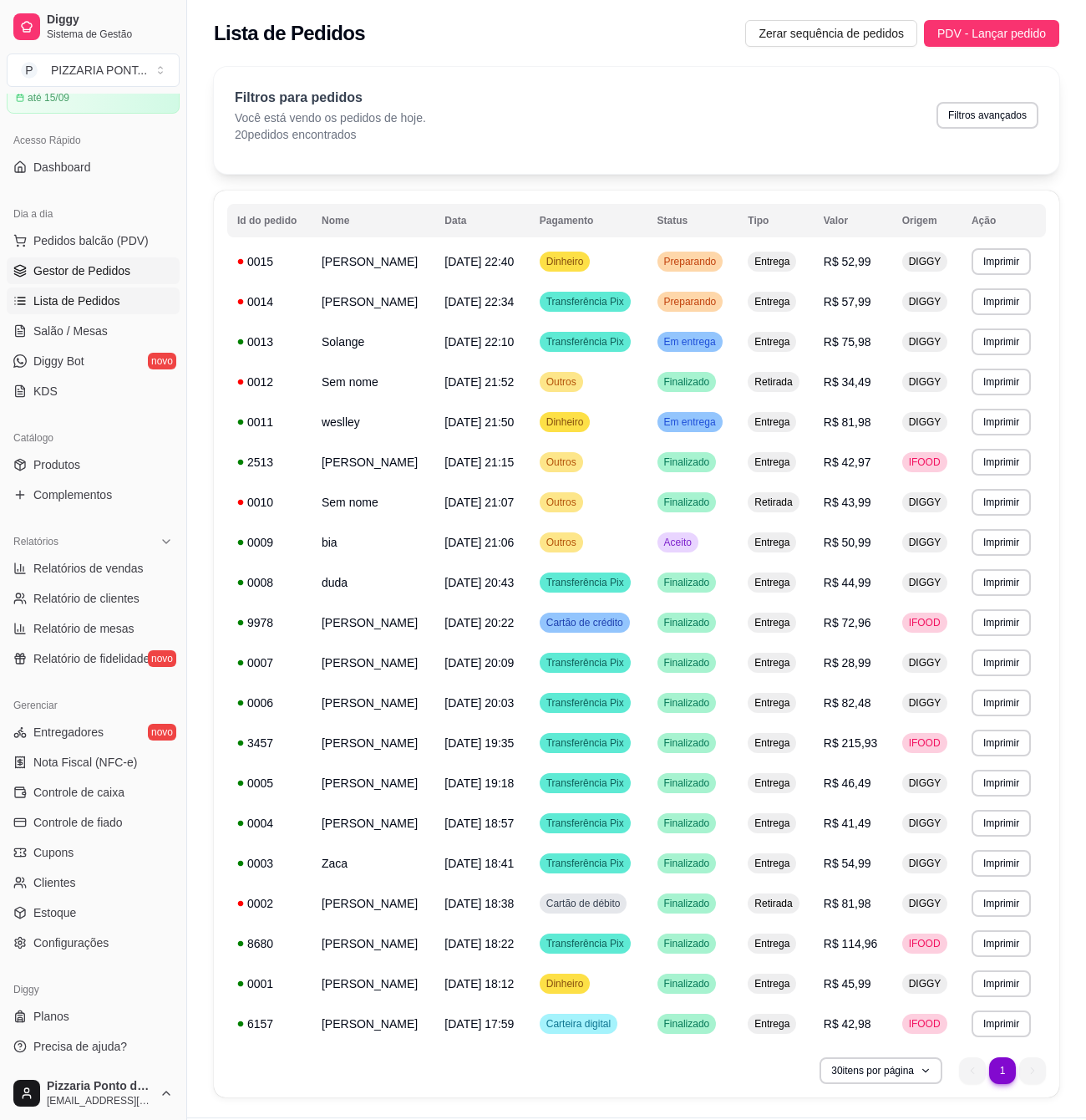
click at [94, 269] on span "Gestor de Pedidos" at bounding box center [82, 270] width 97 height 17
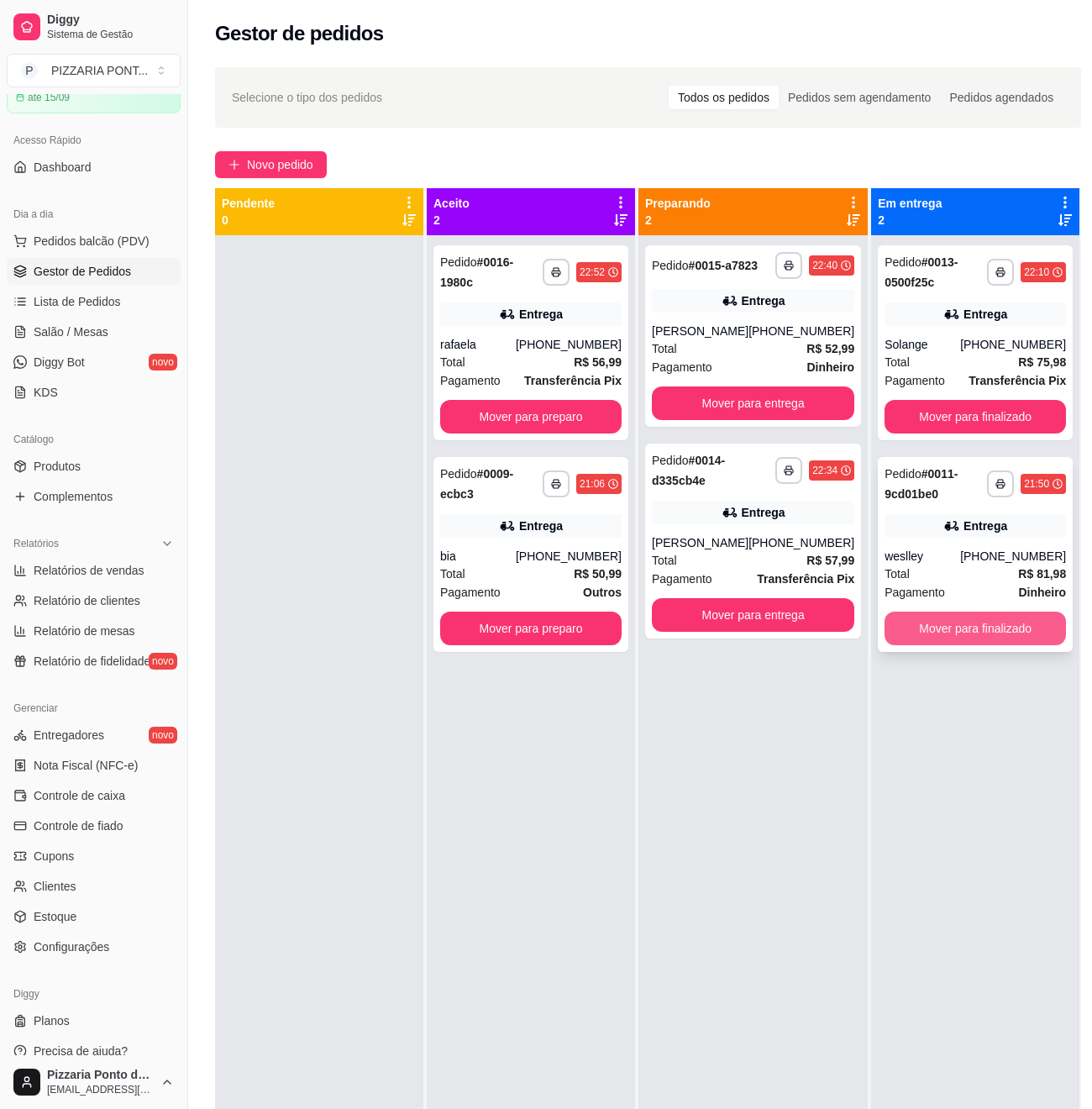
click at [951, 629] on button "Mover para finalizado" at bounding box center [975, 628] width 182 height 34
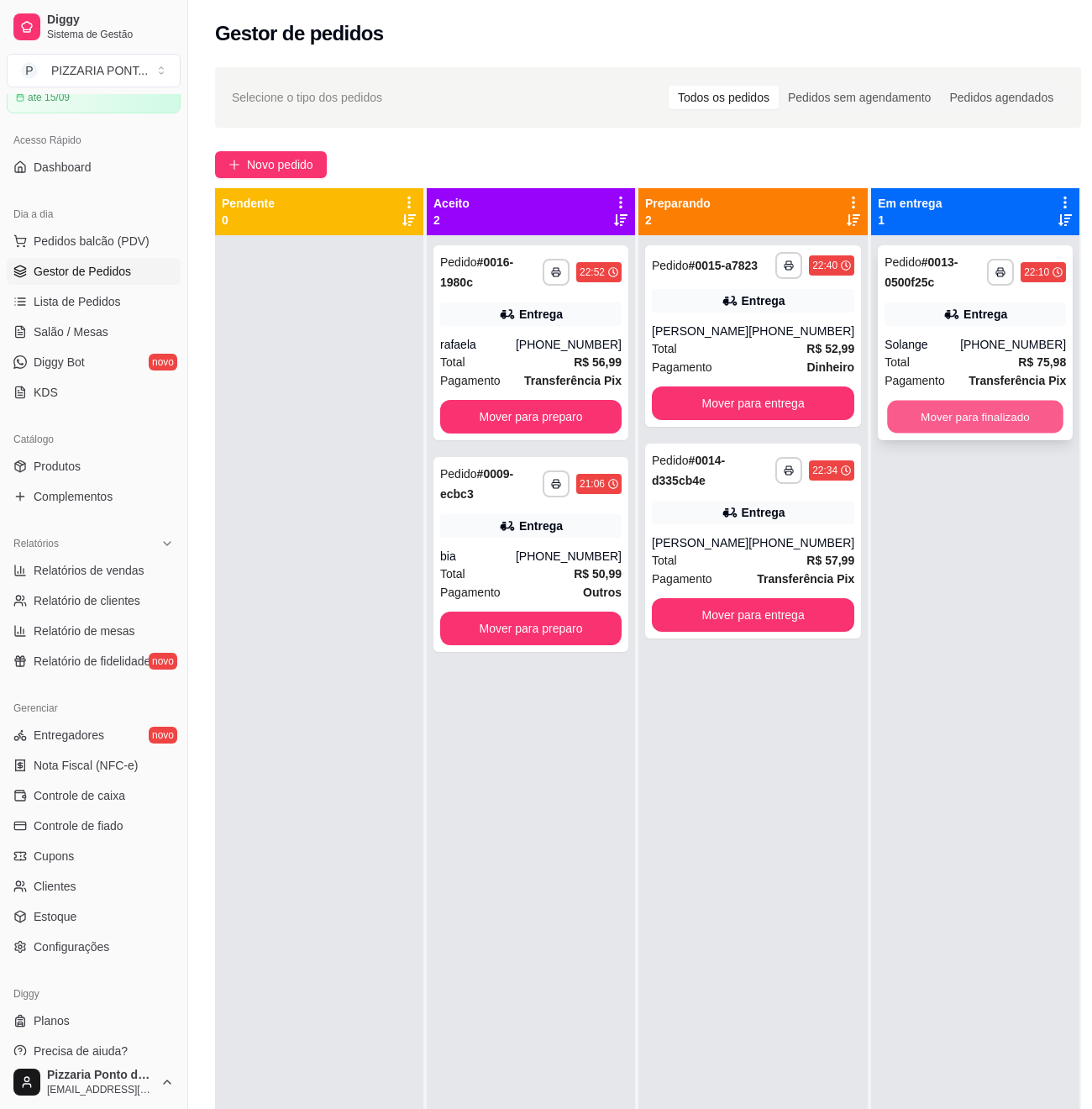
click at [965, 417] on button "Mover para finalizado" at bounding box center [975, 417] width 177 height 33
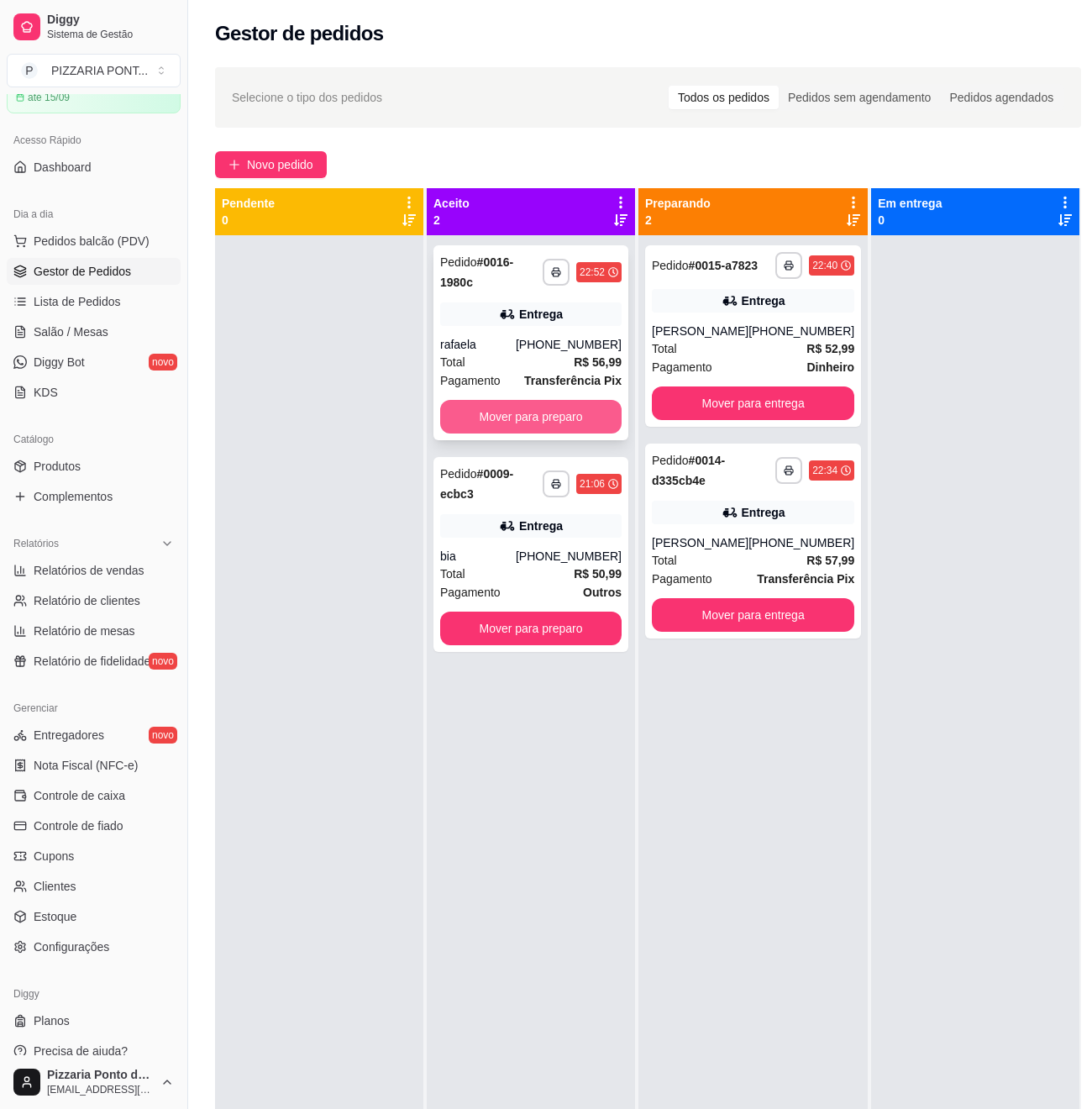
click at [491, 421] on button "Mover para preparo" at bounding box center [530, 417] width 182 height 34
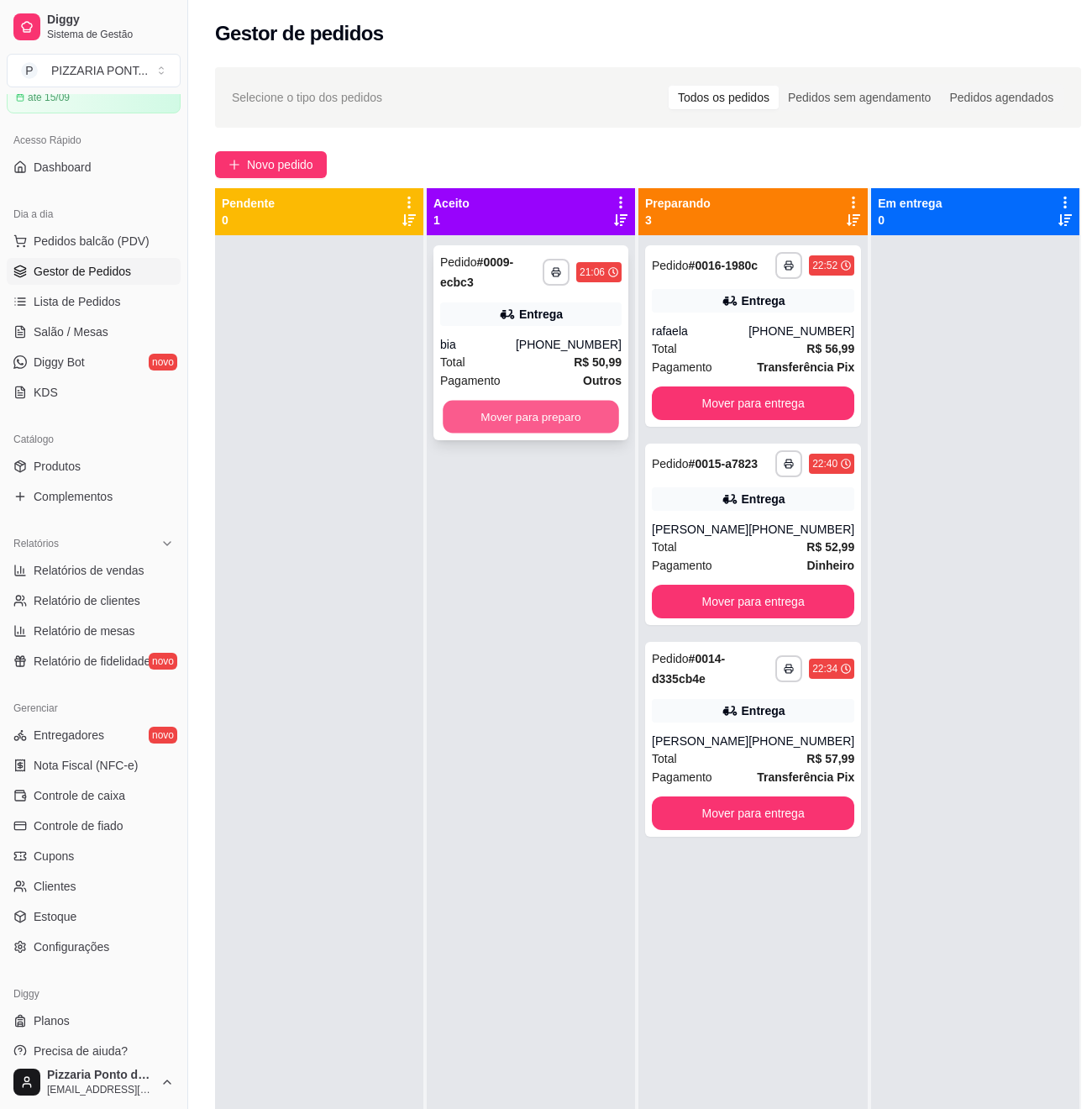
click at [562, 428] on button "Mover para preparo" at bounding box center [531, 417] width 177 height 33
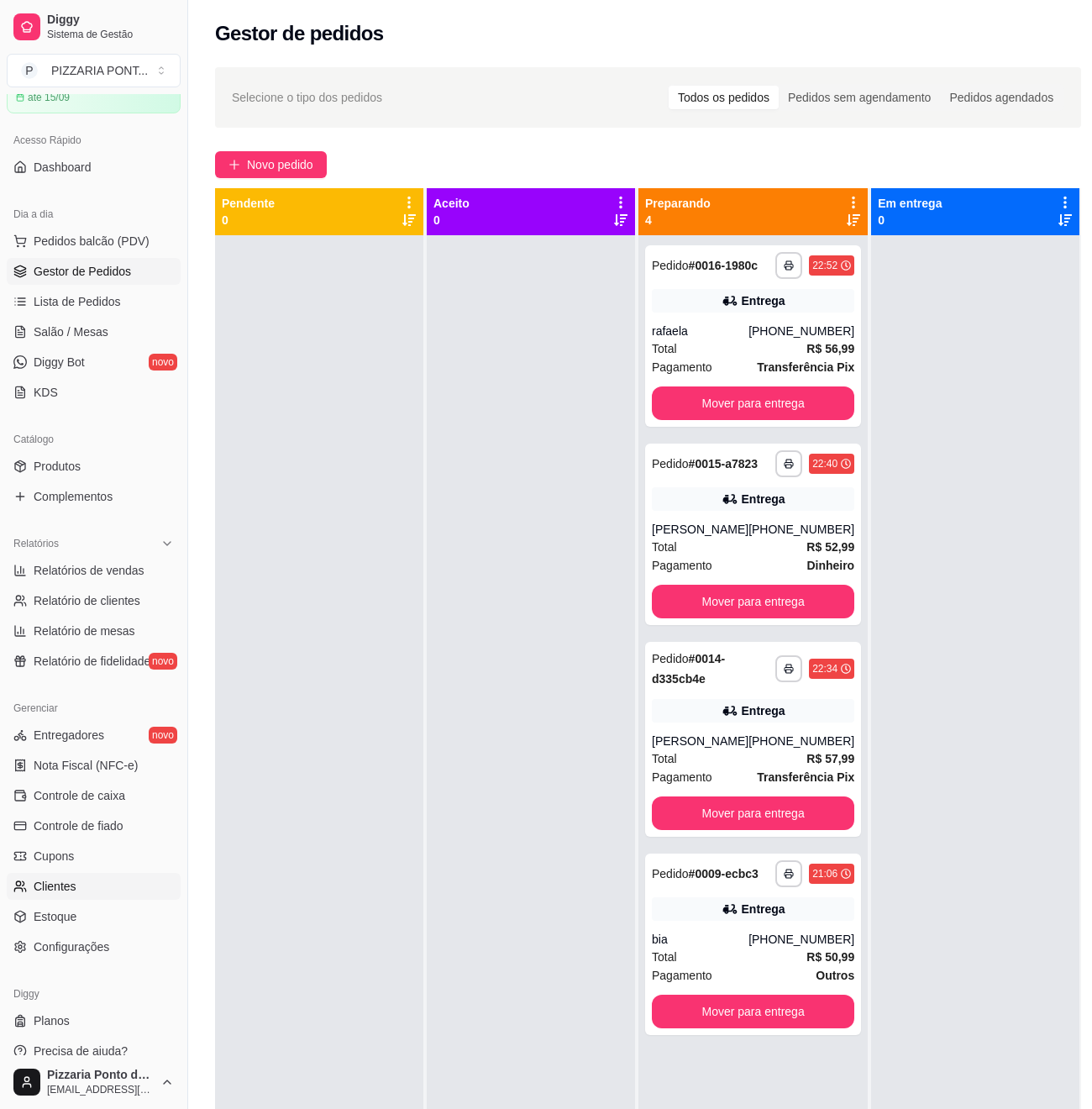
scroll to position [273, 0]
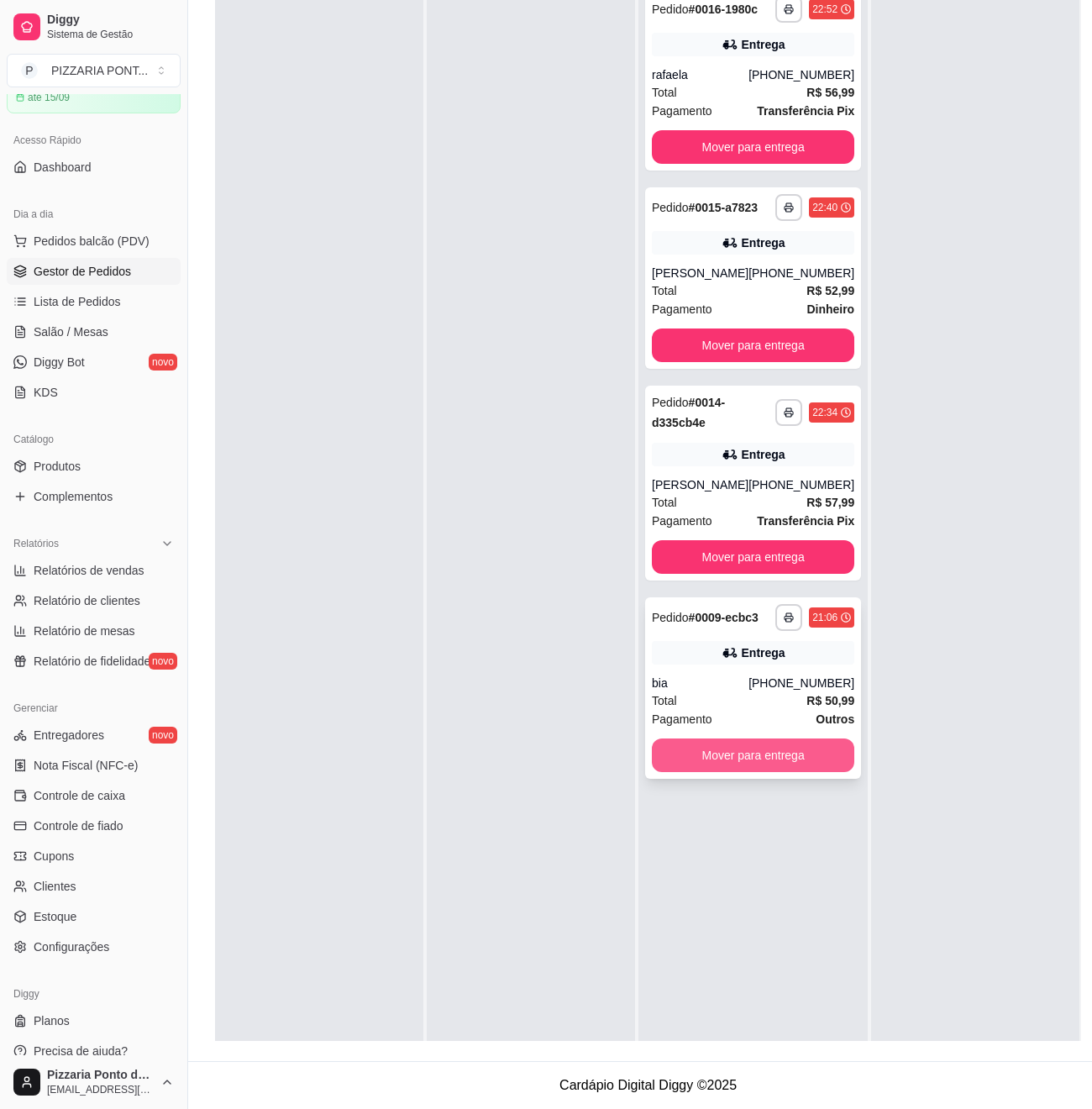
click at [767, 772] on button "Mover para entrega" at bounding box center [752, 755] width 202 height 34
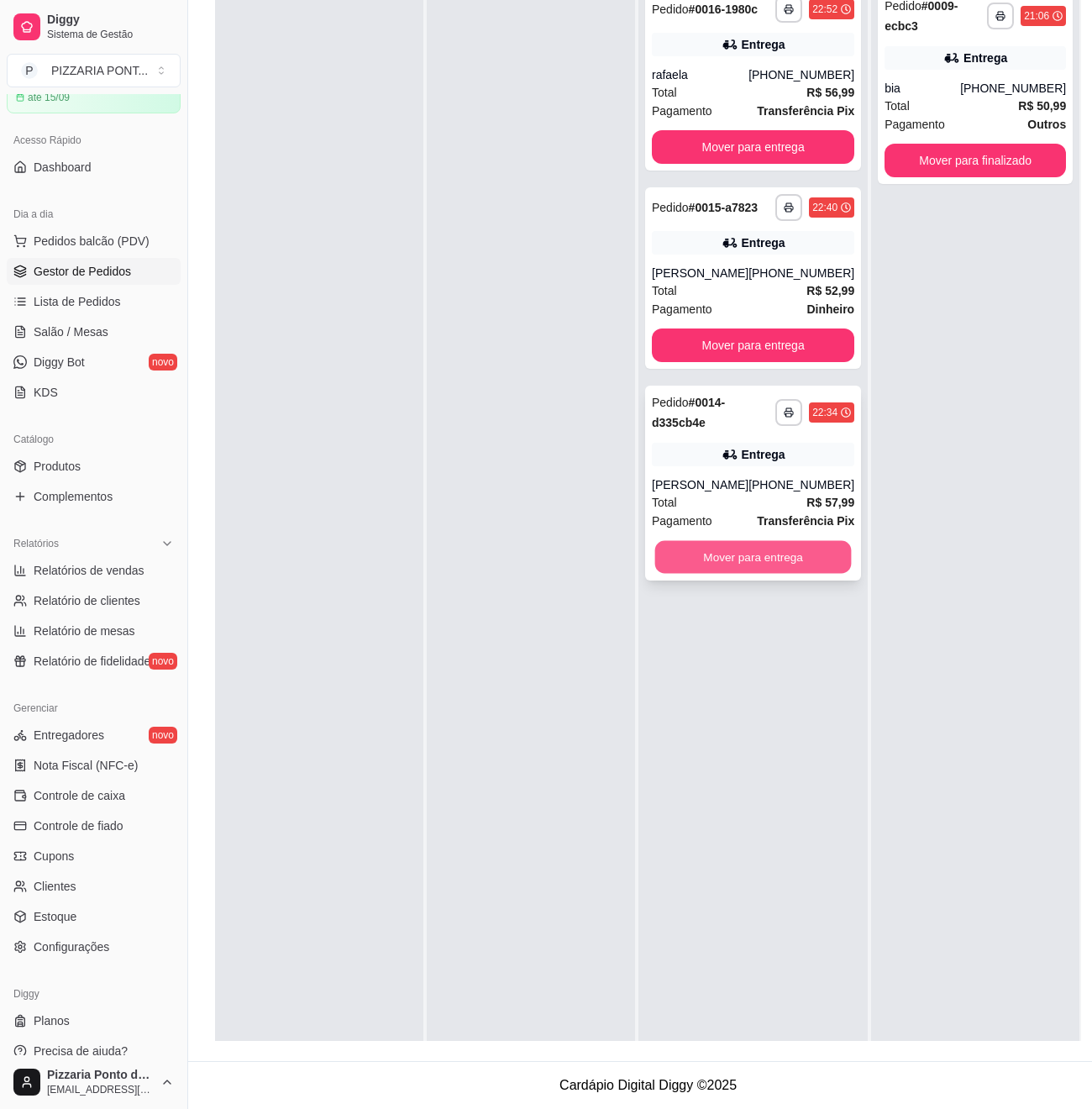
click at [717, 574] on button "Mover para entrega" at bounding box center [753, 557] width 197 height 33
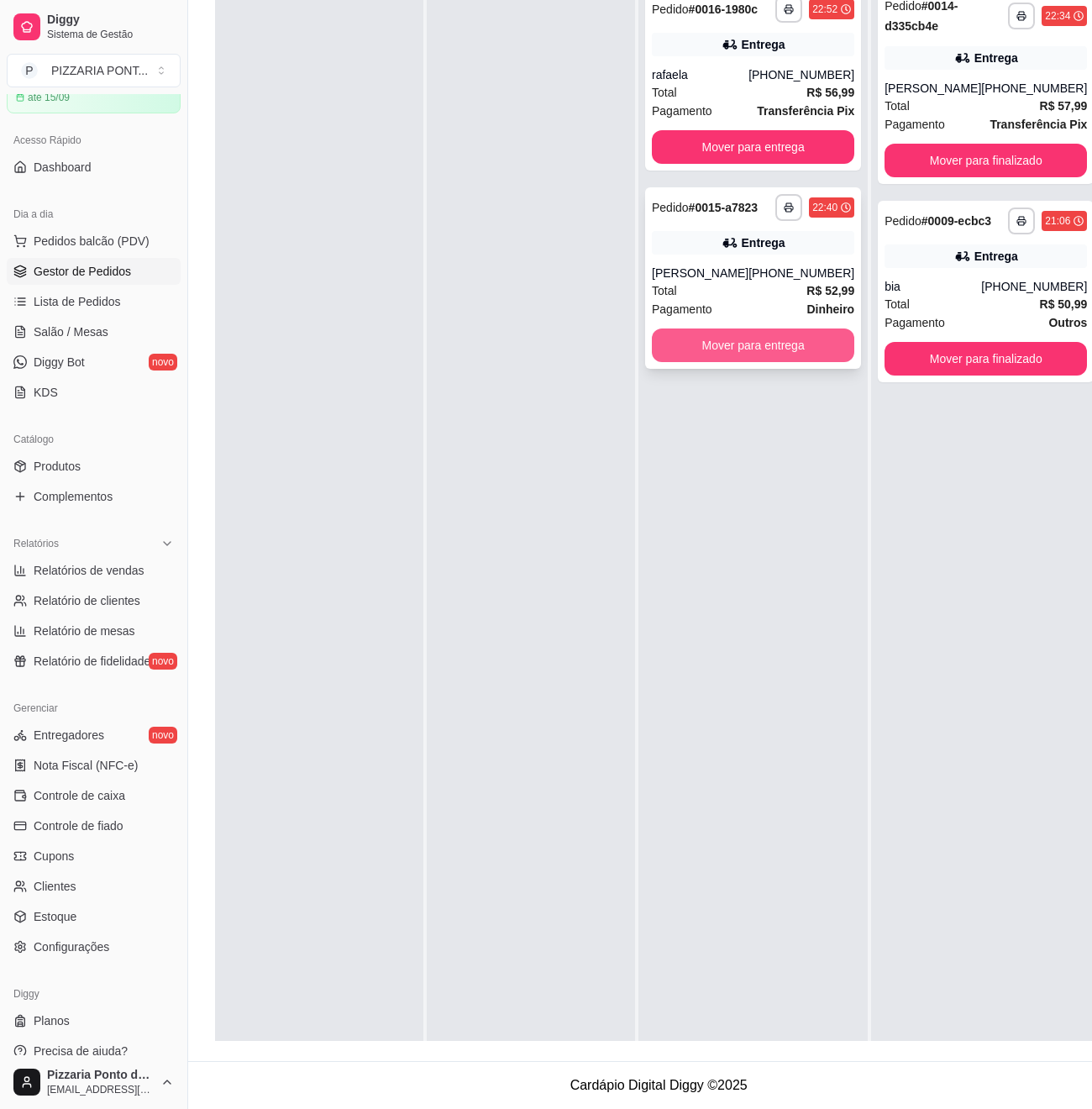
click at [735, 356] on button "Mover para entrega" at bounding box center [752, 345] width 202 height 34
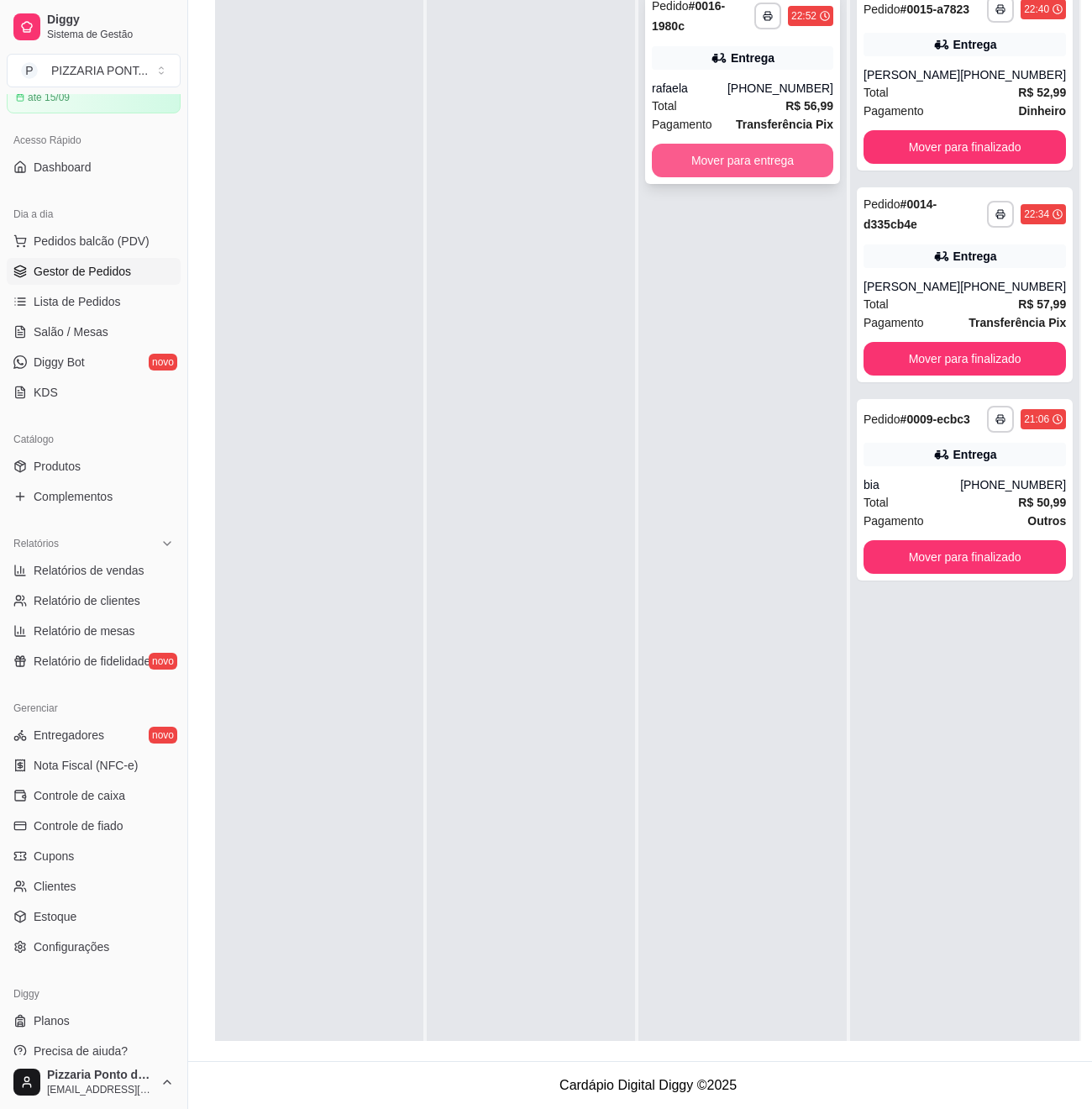
scroll to position [162, 0]
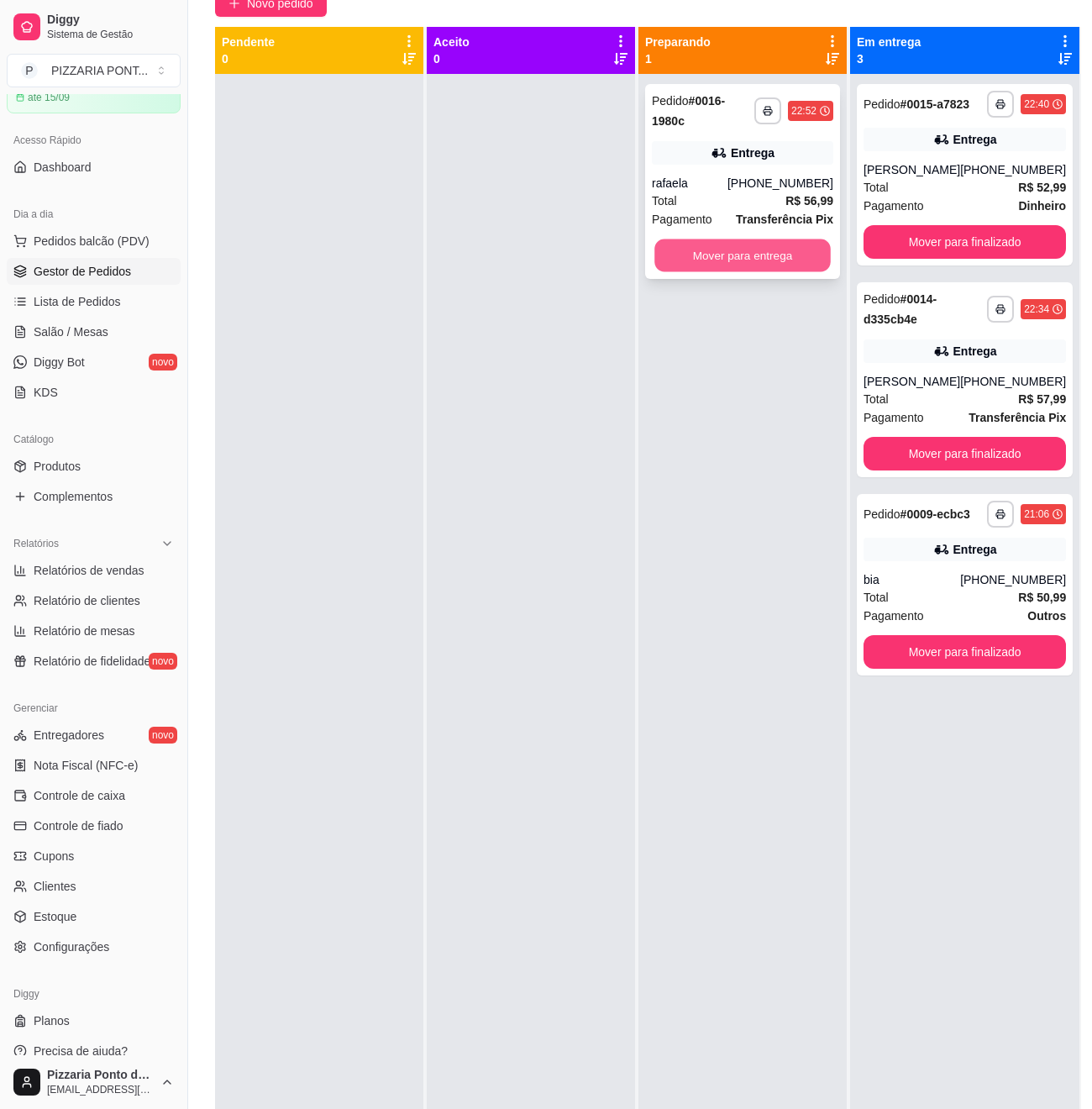
click at [744, 263] on button "Mover para entrega" at bounding box center [743, 256] width 177 height 33
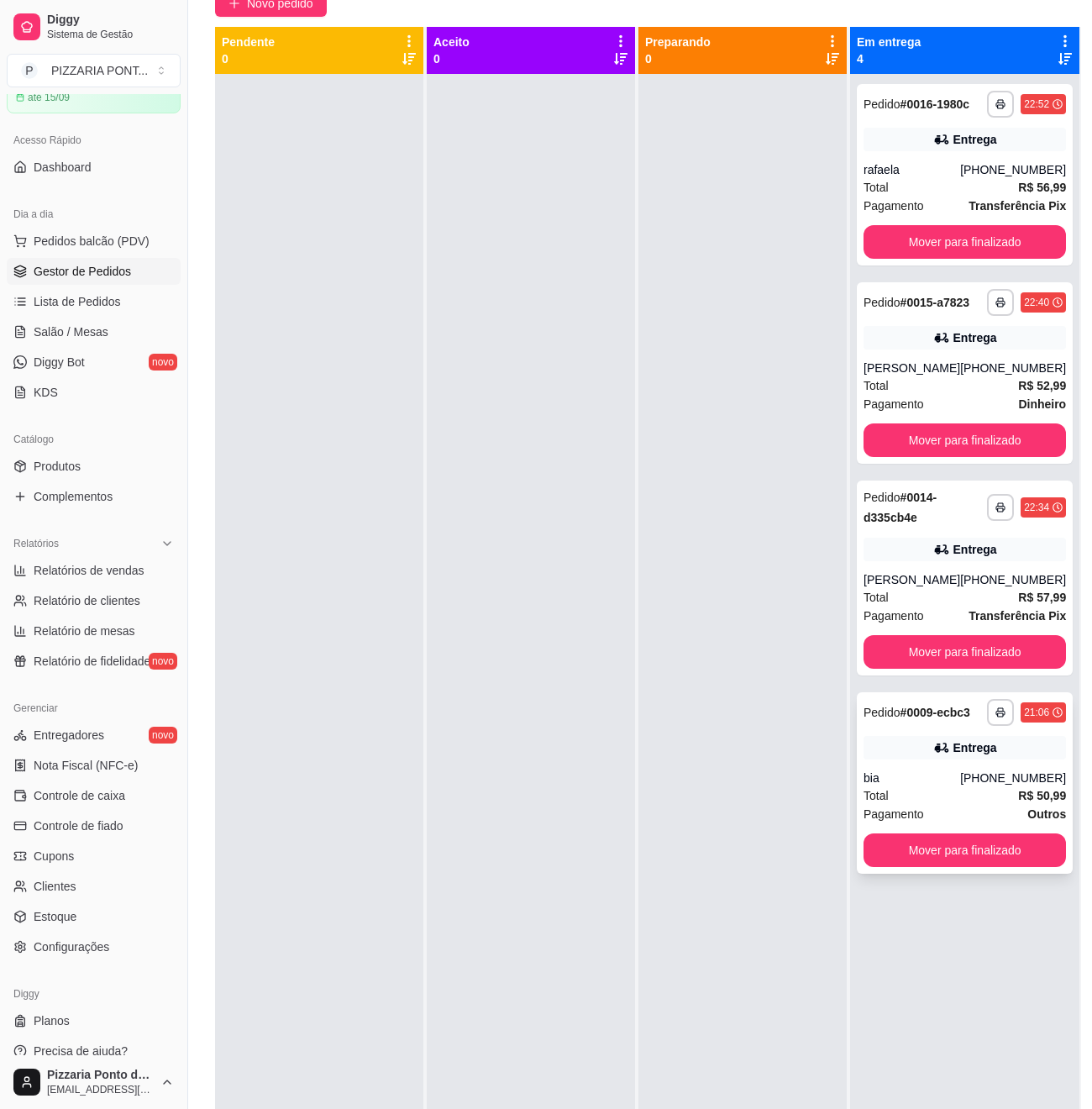
click at [946, 786] on div "bia" at bounding box center [911, 778] width 97 height 17
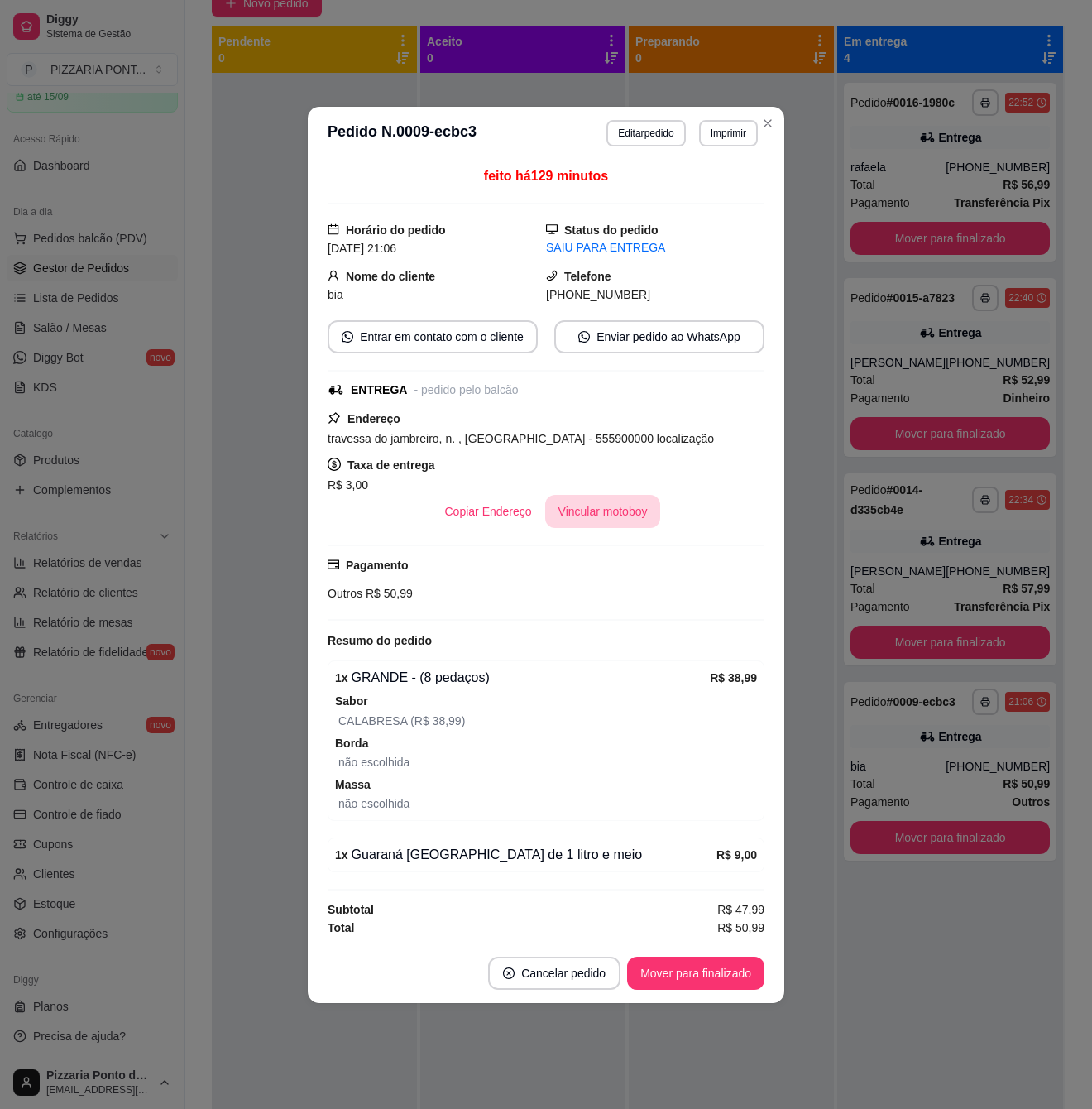
click at [580, 516] on button "Vincular motoboy" at bounding box center [603, 511] width 116 height 33
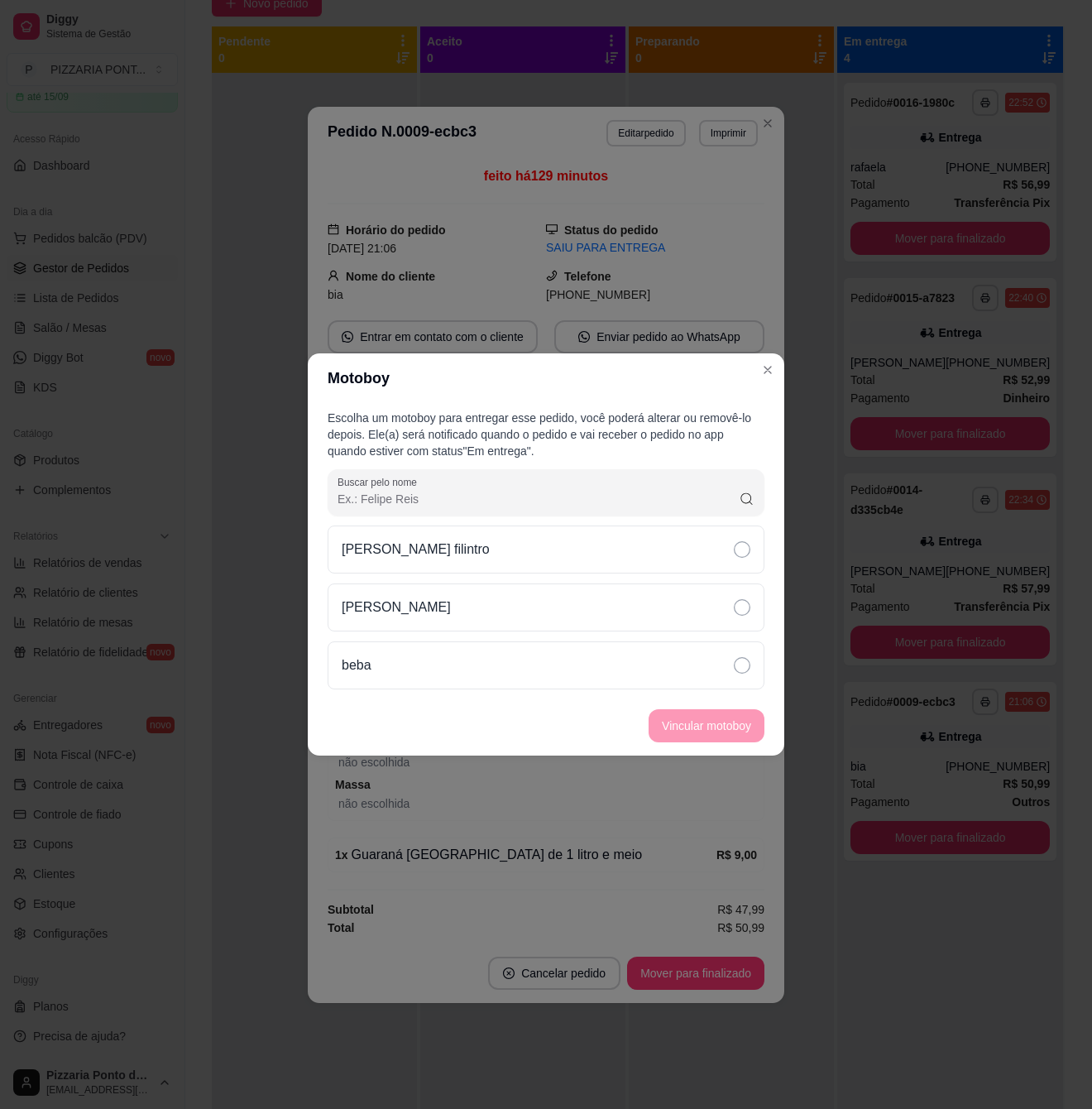
click at [538, 609] on div "[PERSON_NAME]" at bounding box center [546, 608] width 437 height 48
click at [686, 726] on button "Vincular motoboy" at bounding box center [706, 726] width 116 height 33
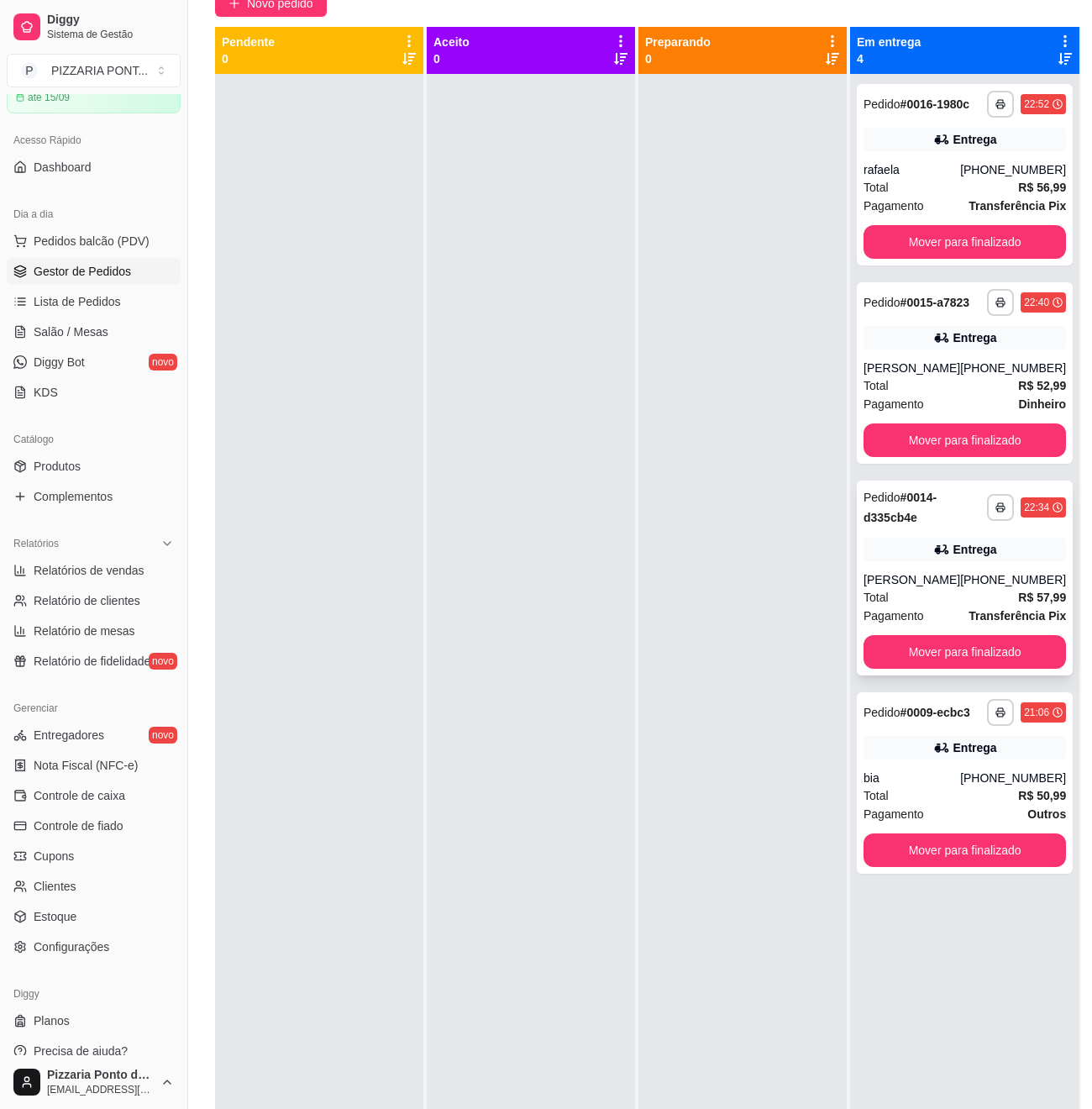
click at [965, 558] on div "Entrega" at bounding box center [975, 549] width 43 height 17
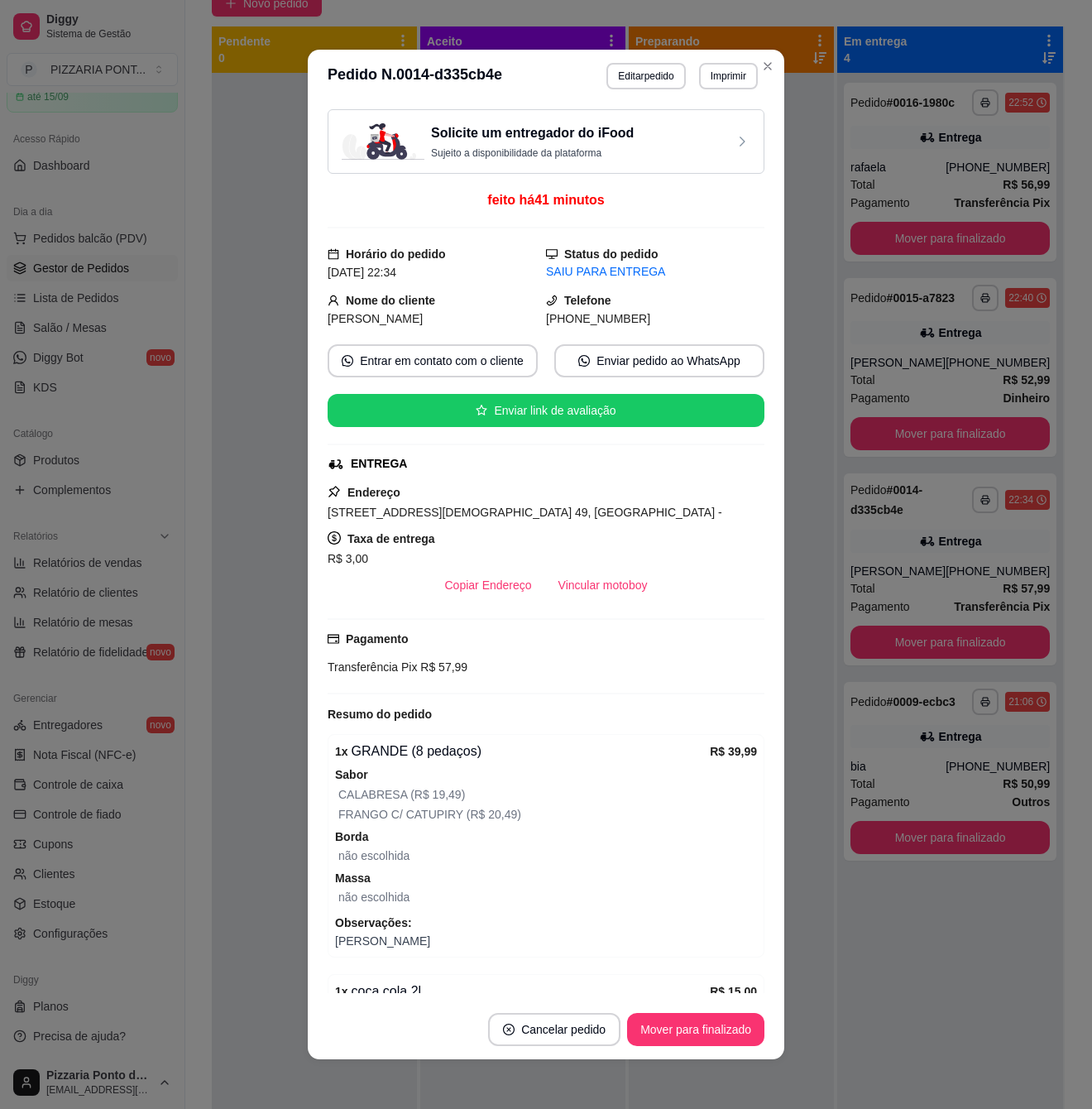
click at [587, 500] on div "Endereço [STREET_ADDRESS][DEMOGRAPHIC_DATA] 49, Nossa senhora do Ó - Taxa de en…" at bounding box center [546, 542] width 437 height 120
click at [602, 579] on button "Vincular motoboy" at bounding box center [603, 586] width 116 height 33
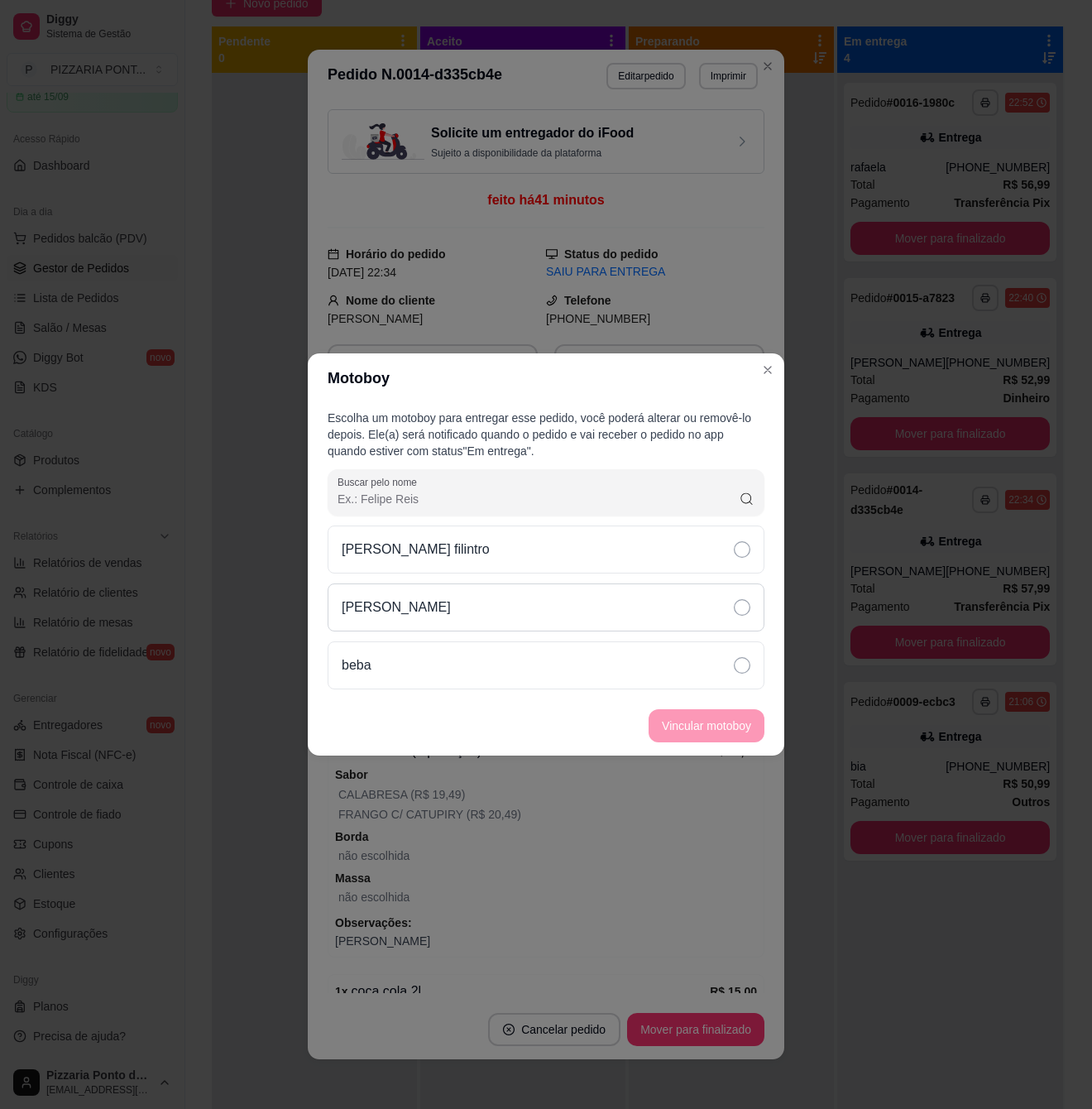
click at [602, 603] on div "[PERSON_NAME]" at bounding box center [546, 608] width 437 height 48
click at [722, 718] on button "Vincular motoboy" at bounding box center [706, 726] width 116 height 33
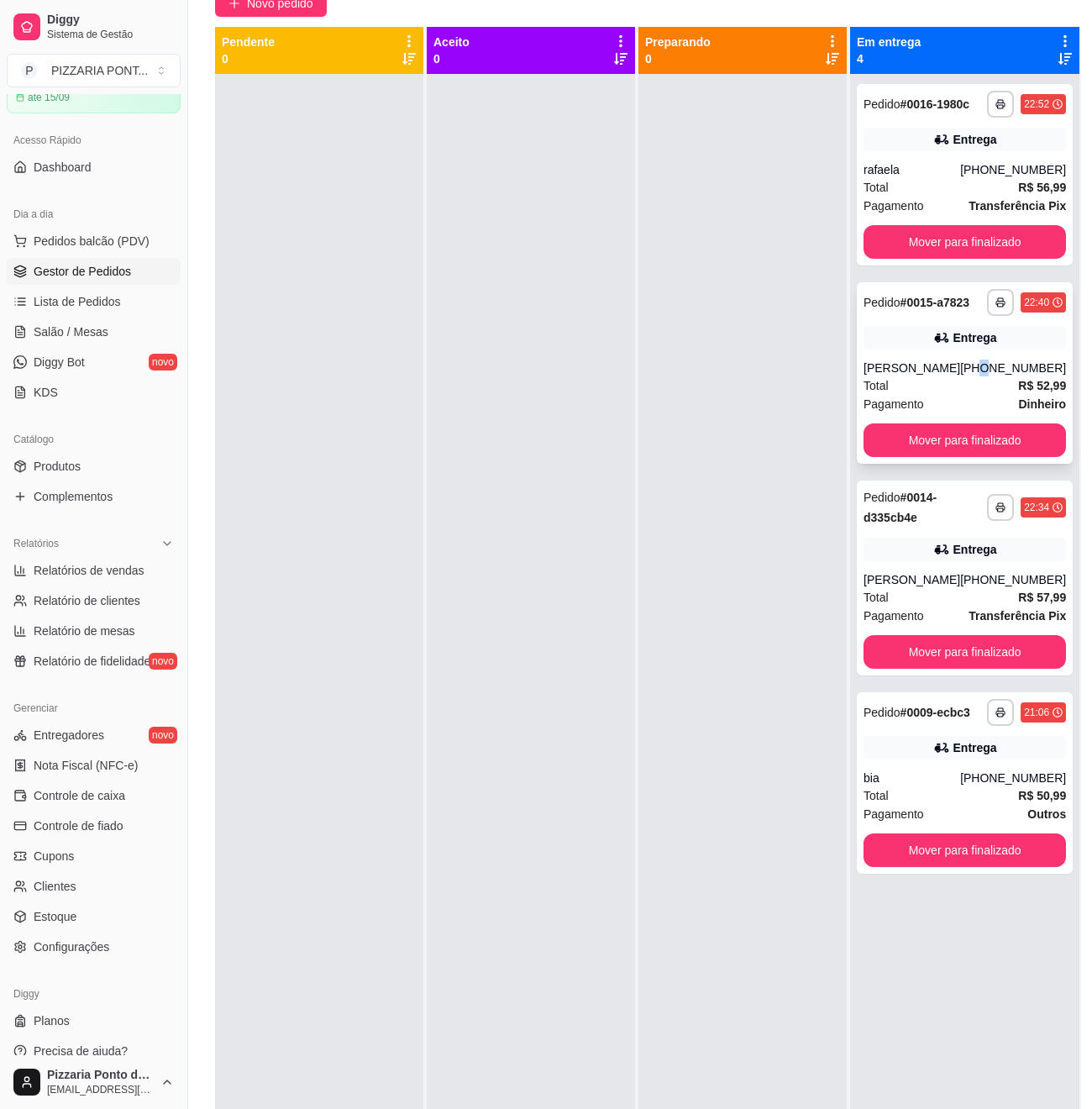
click at [978, 376] on div "[PHONE_NUMBER]" at bounding box center [1013, 368] width 106 height 17
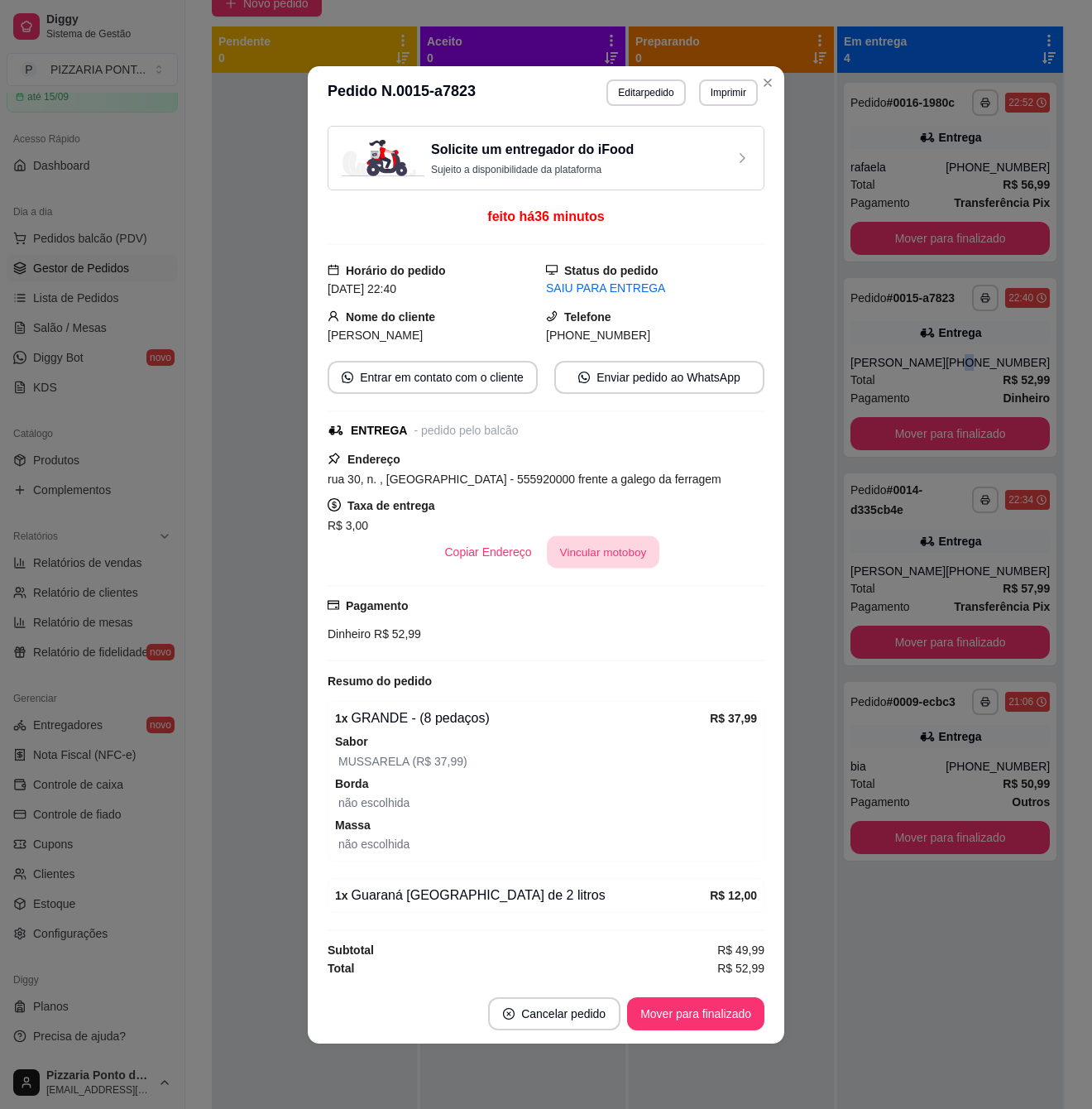
click at [594, 553] on button "Vincular motoboy" at bounding box center [602, 551] width 112 height 32
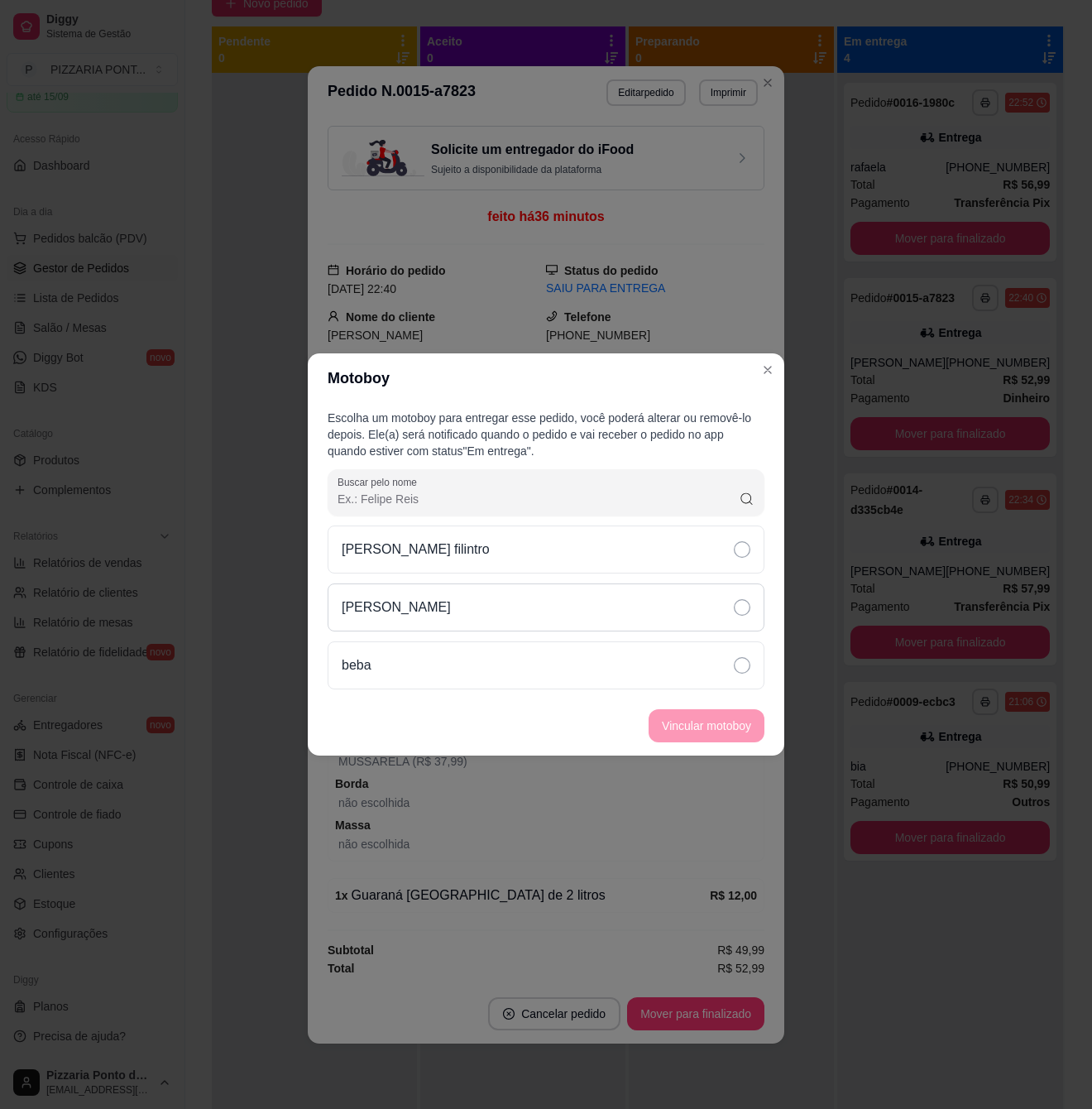
click at [606, 602] on div "[PERSON_NAME]" at bounding box center [546, 608] width 437 height 48
click at [682, 728] on button "Vincular motoboy" at bounding box center [706, 726] width 116 height 33
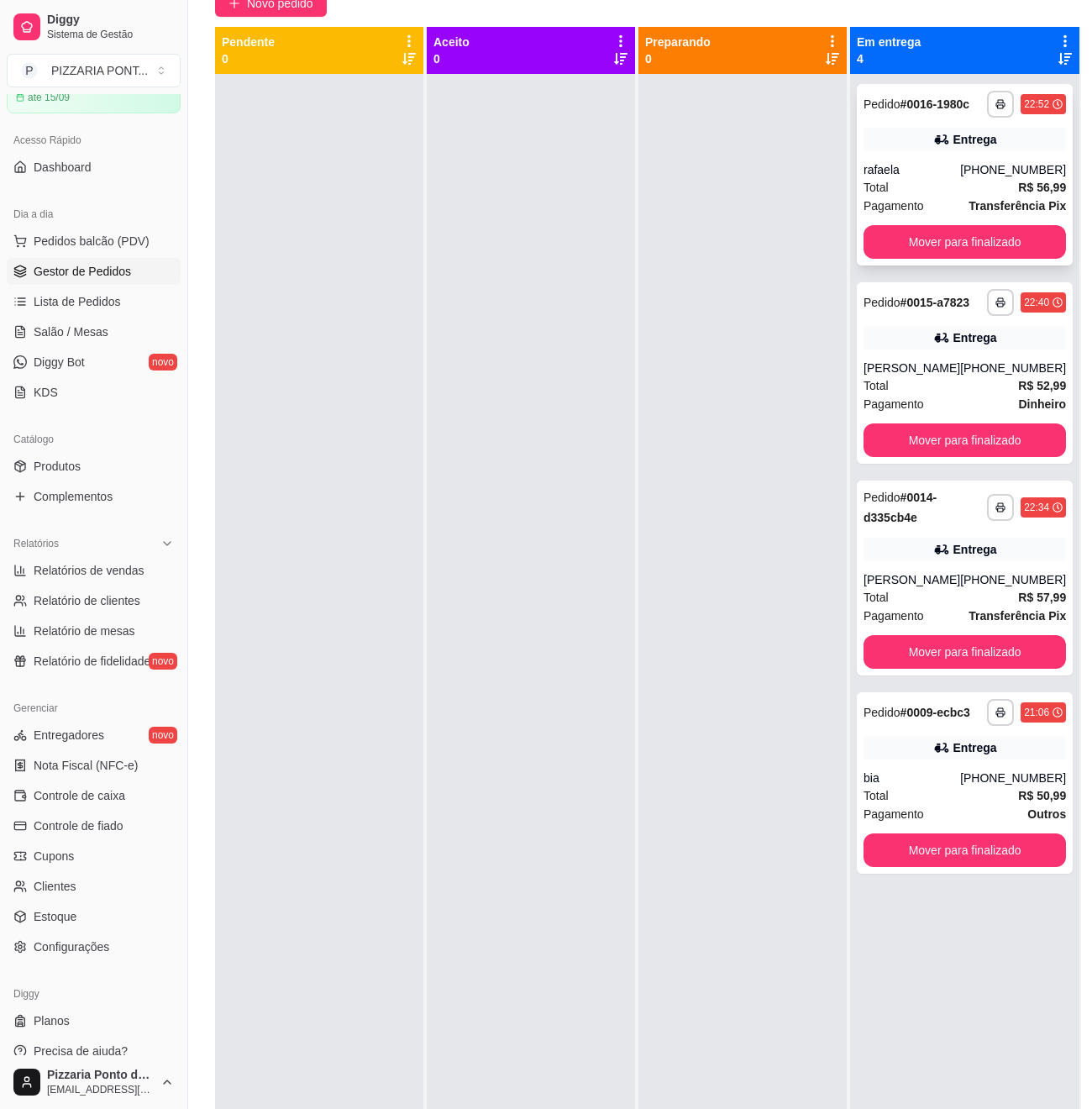
click at [942, 151] on div "Entrega" at bounding box center [964, 139] width 202 height 24
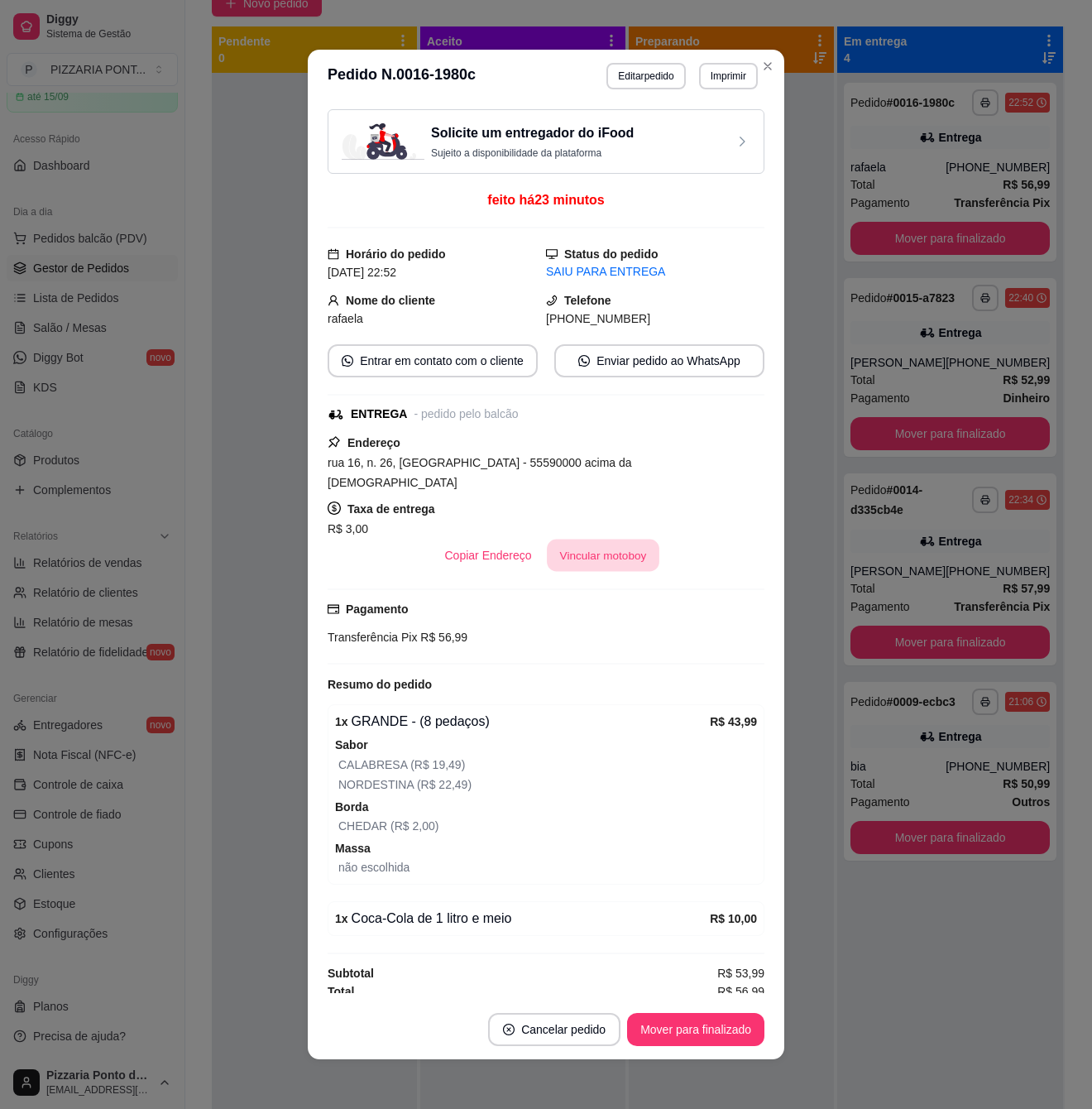
click at [558, 539] on button "Vincular motoboy" at bounding box center [602, 555] width 112 height 32
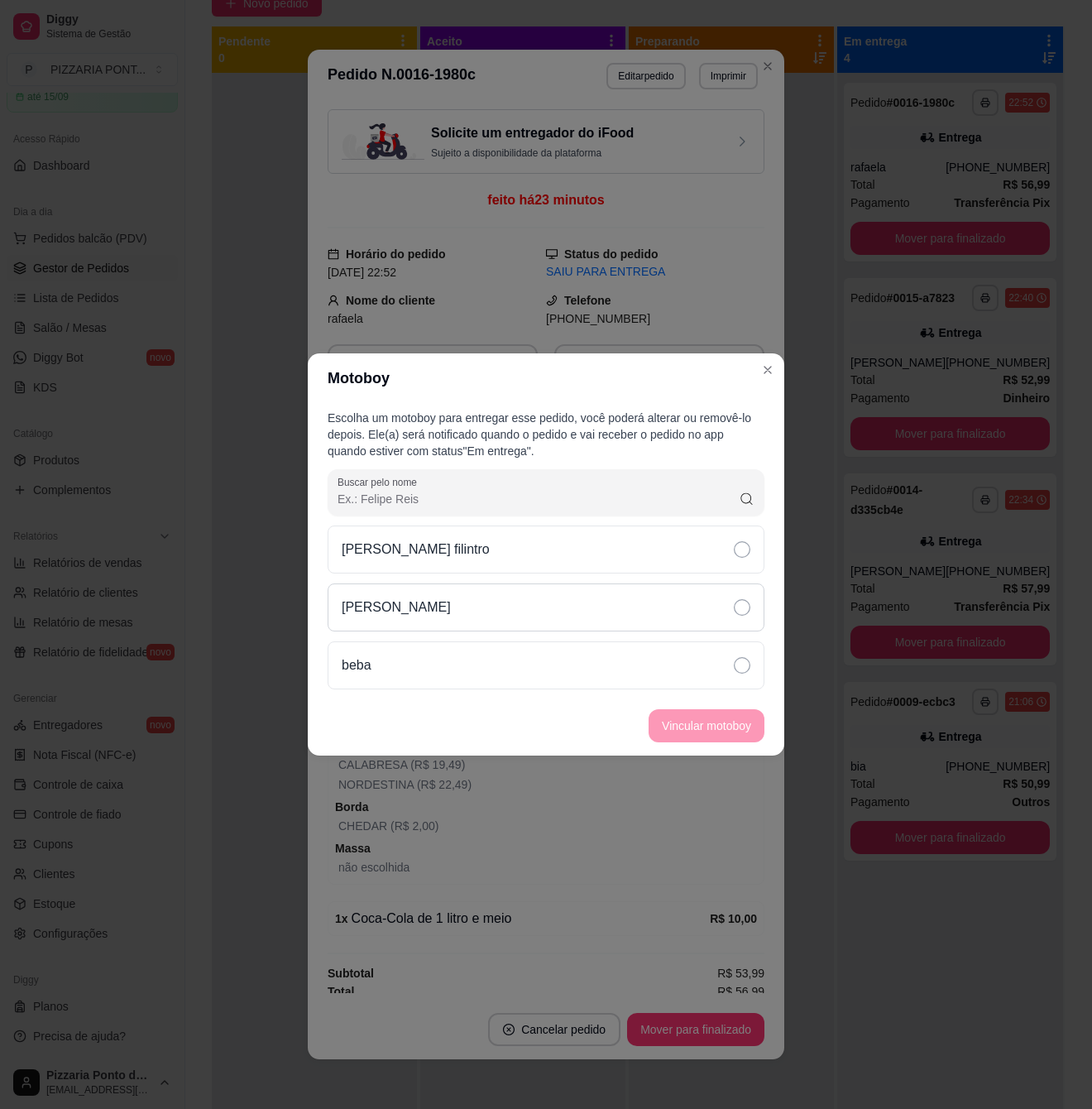
click at [559, 589] on div "[PERSON_NAME]" at bounding box center [546, 608] width 437 height 48
click at [672, 720] on button "Vincular motoboy" at bounding box center [706, 725] width 112 height 32
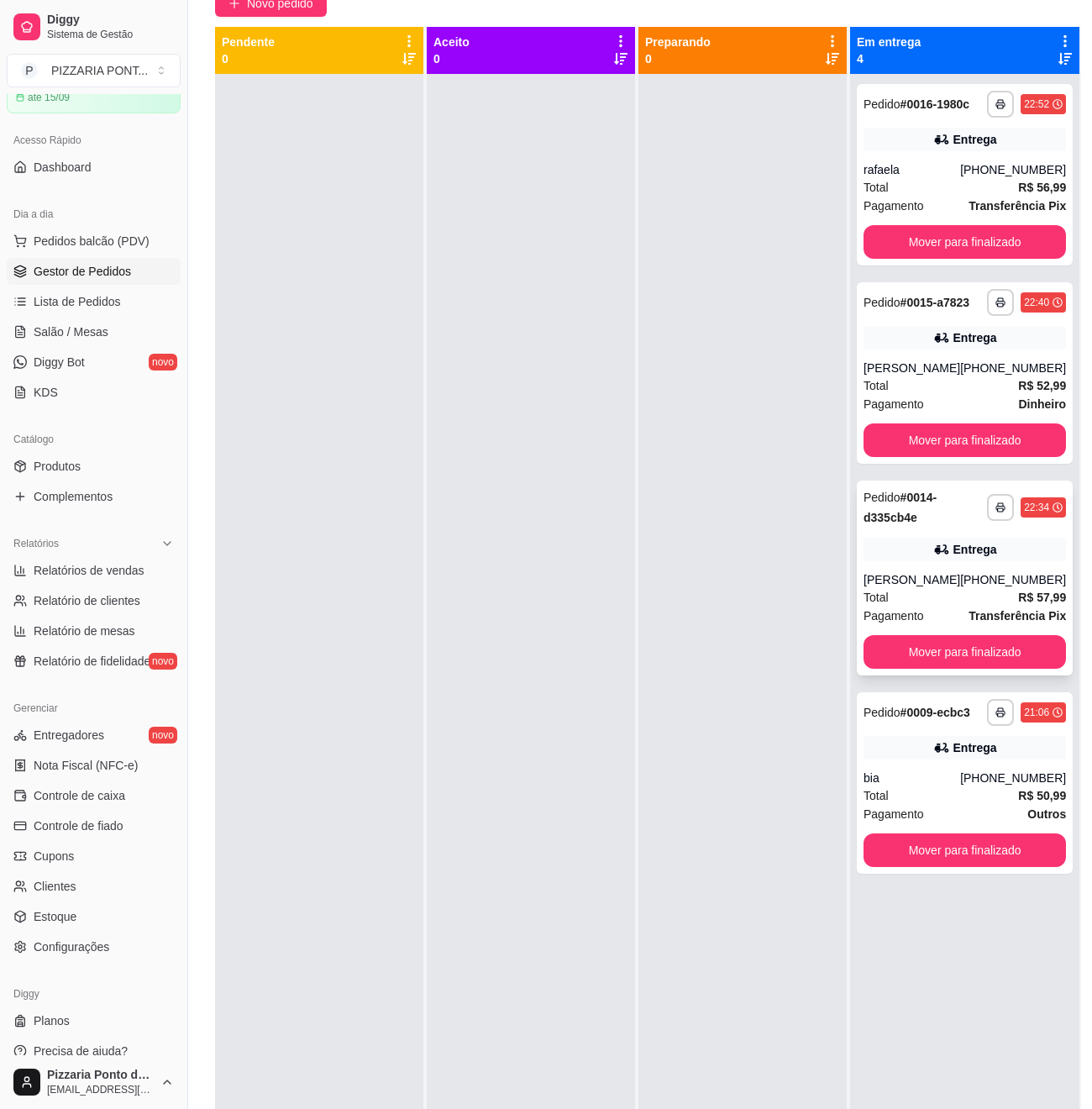
click at [974, 528] on div "**********" at bounding box center [964, 507] width 202 height 40
click at [978, 151] on div "Entrega" at bounding box center [964, 139] width 202 height 24
click at [1000, 867] on button "Mover para finalizado" at bounding box center [965, 850] width 197 height 33
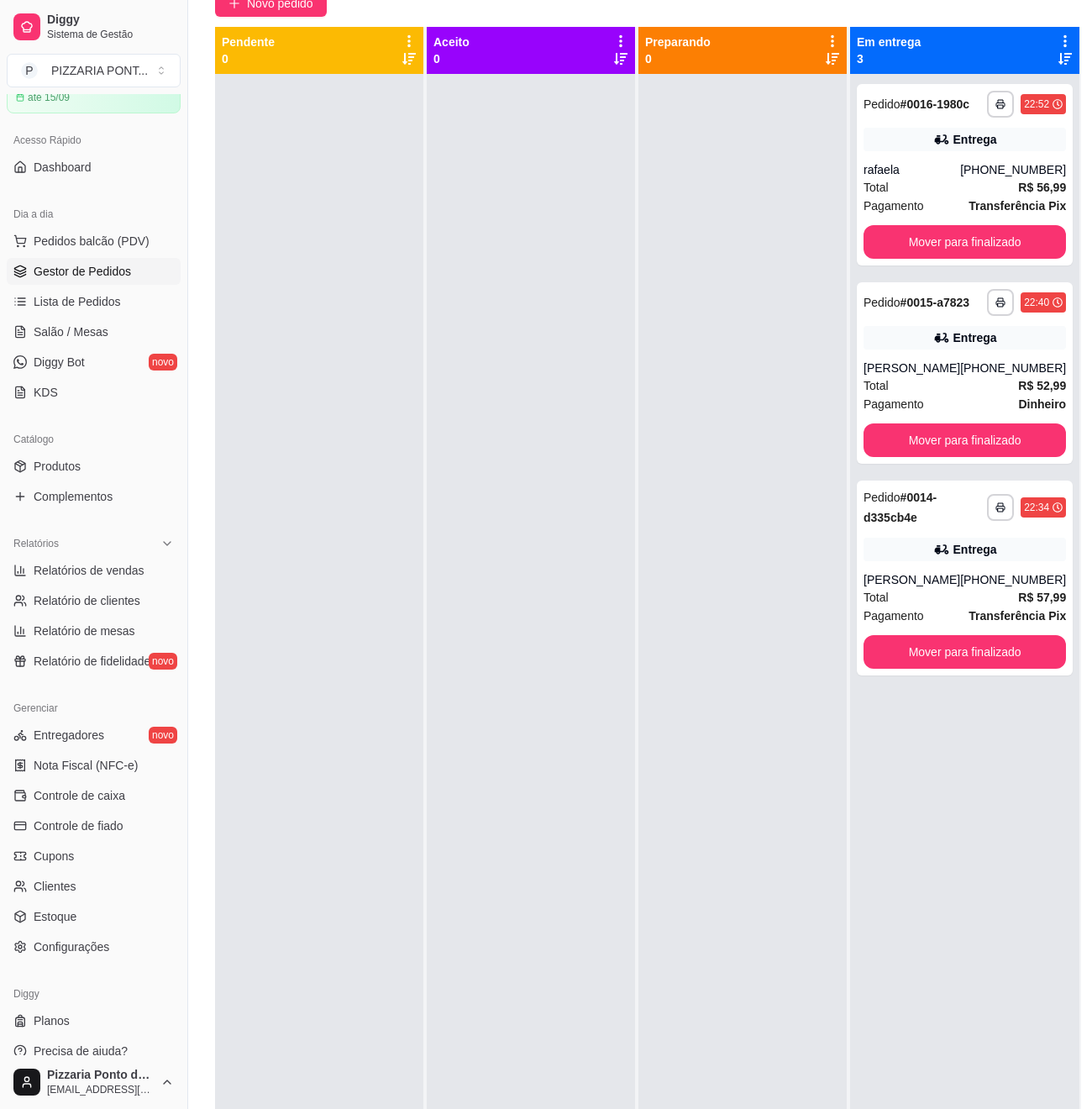
scroll to position [0, 0]
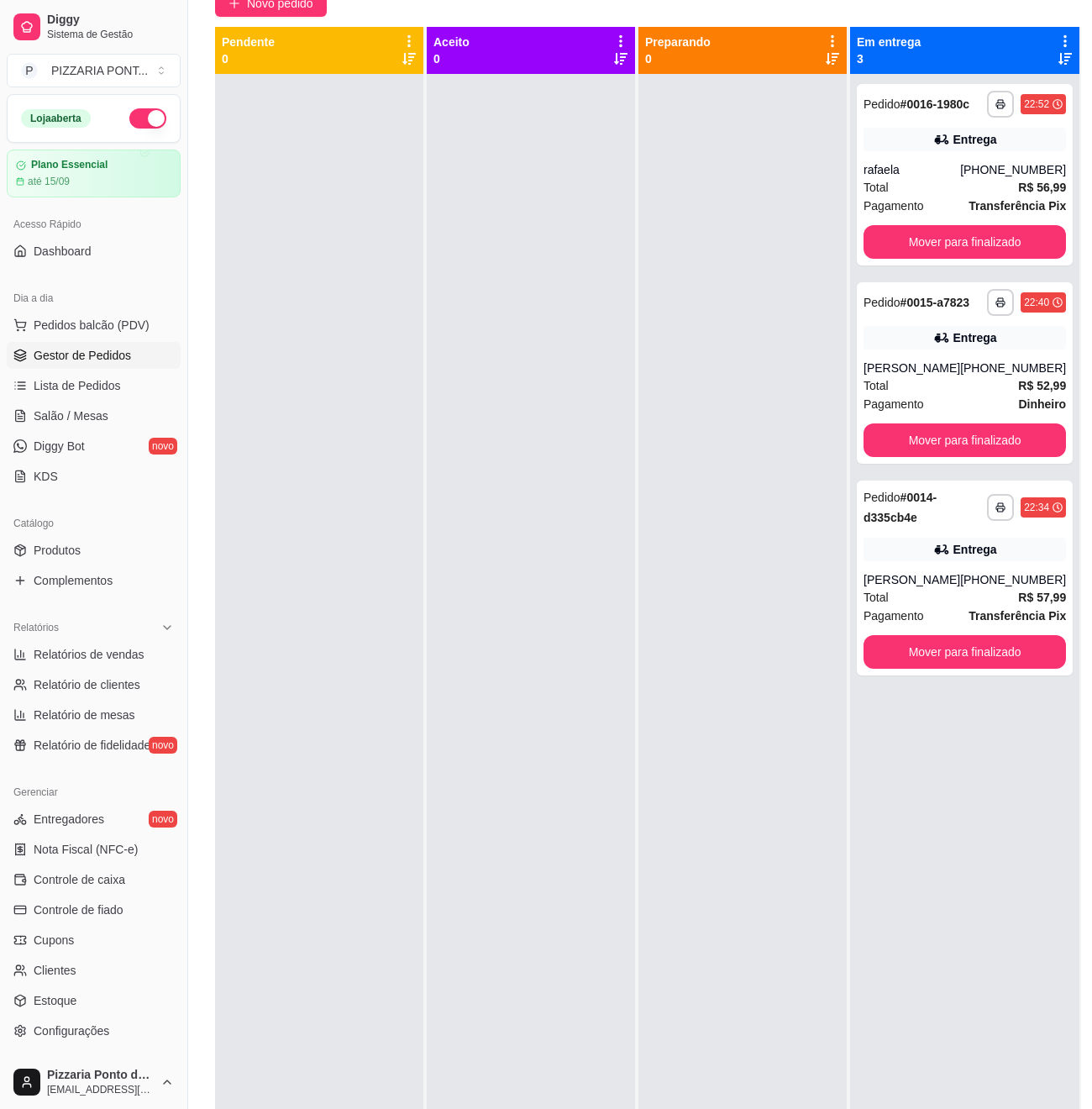
click at [130, 121] on button "button" at bounding box center [148, 118] width 37 height 20
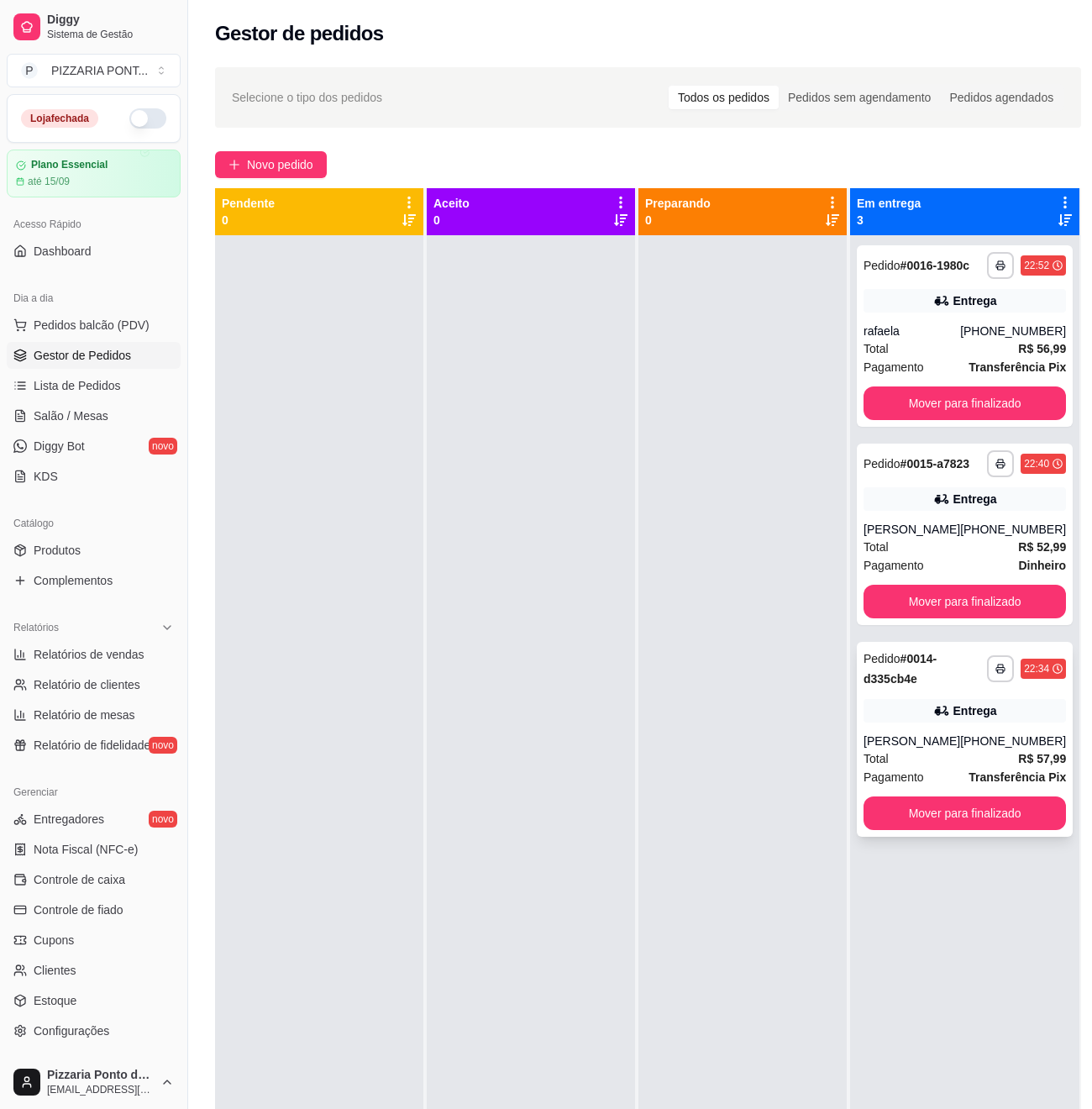
click at [944, 760] on div "**********" at bounding box center [965, 738] width 216 height 195
click at [259, 166] on span "Novo pedido" at bounding box center [280, 165] width 67 height 19
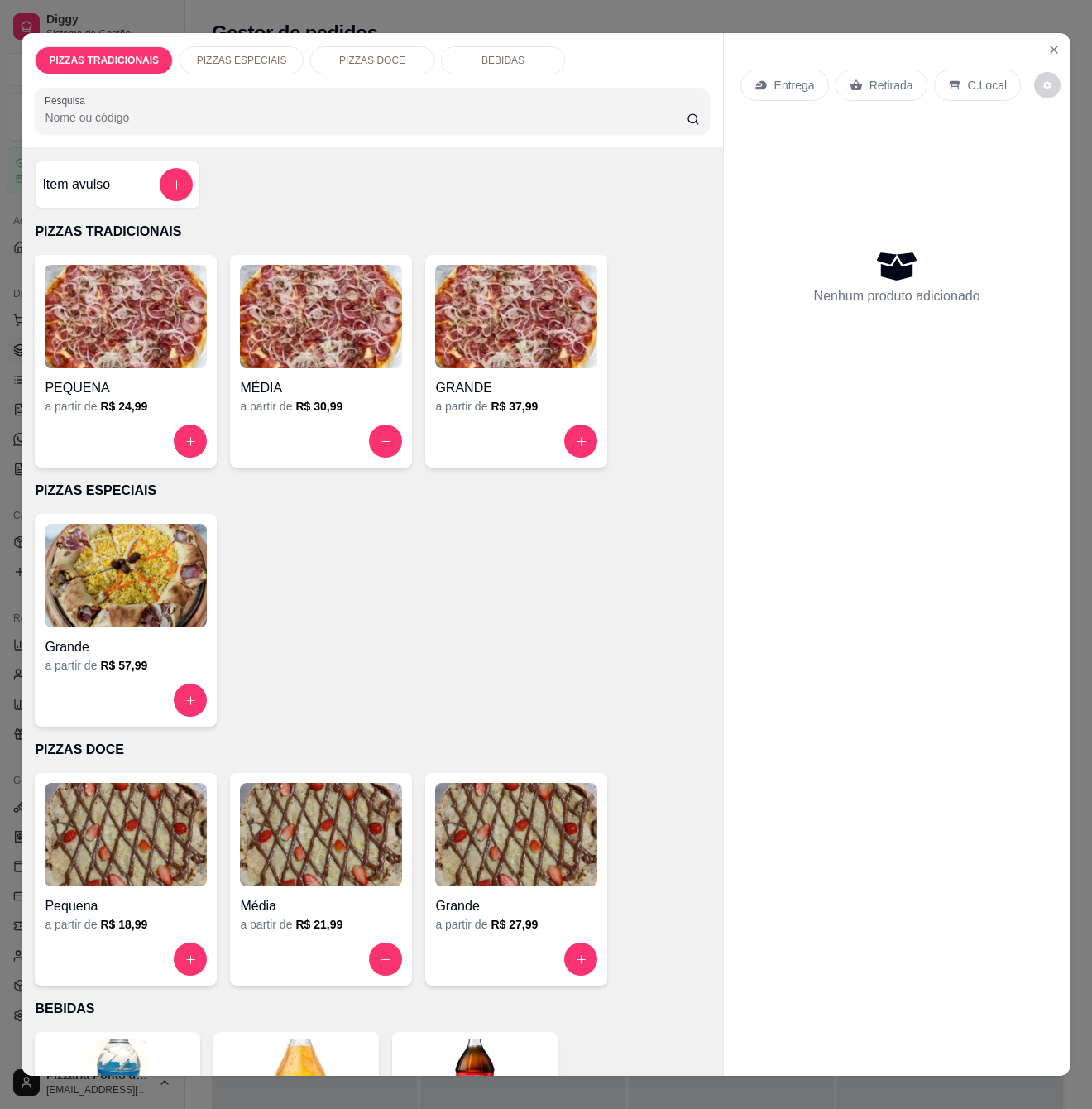
click at [563, 419] on div "GRANDE a partir de R$ 37,99" at bounding box center [516, 361] width 182 height 213
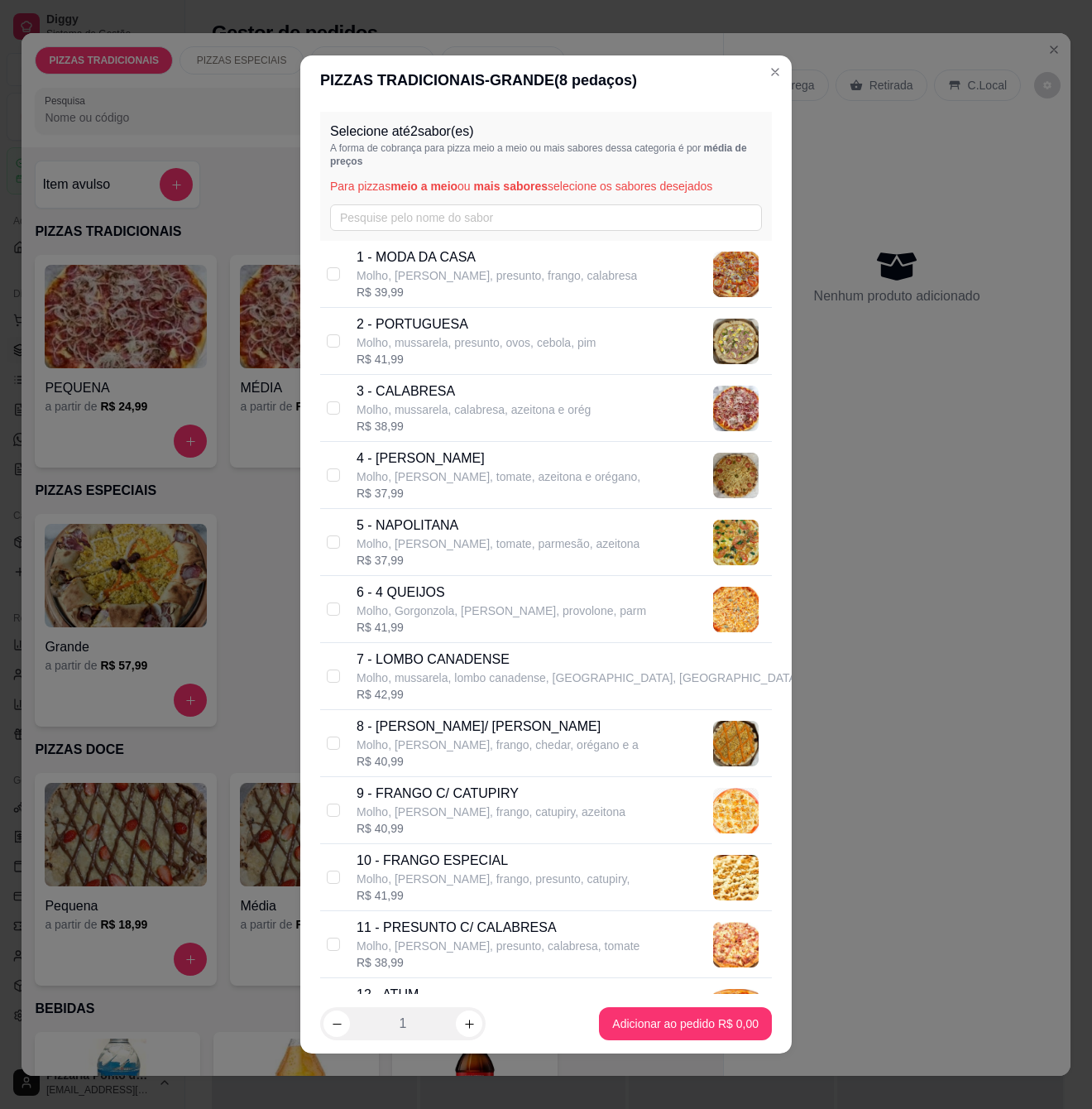
click at [457, 768] on div "R$ 40,99" at bounding box center [497, 762] width 282 height 17
click at [458, 753] on p "Molho, [PERSON_NAME], frango, chedar, orégano e a" at bounding box center [497, 745] width 282 height 17
checkbox input "false"
click at [457, 806] on p "Molho, [PERSON_NAME], frango, catupiry, azeitona" at bounding box center [491, 812] width 269 height 17
checkbox input "true"
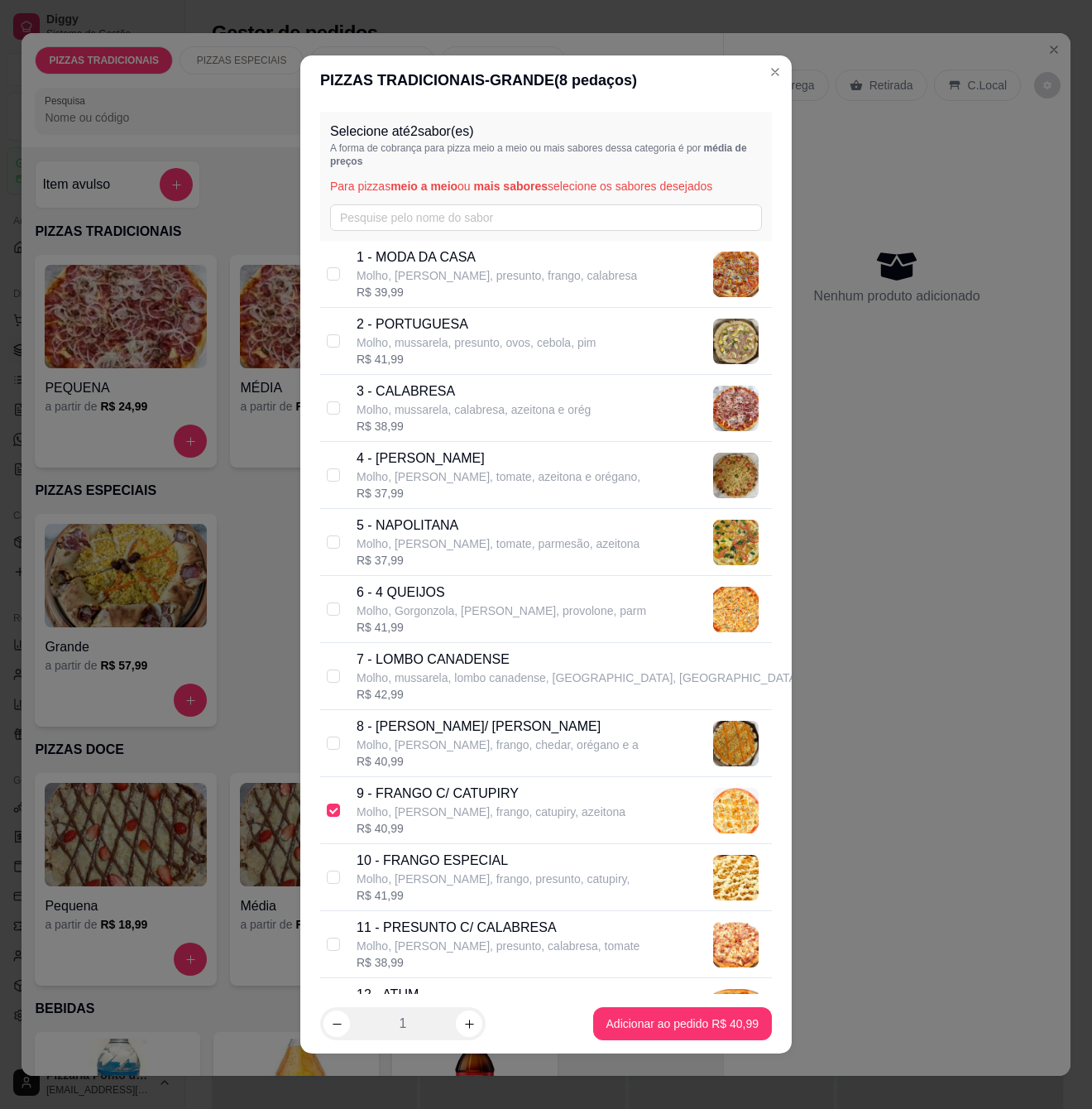
click at [517, 675] on p "Molho, mussarela, lombo canadense, [GEOGRAPHIC_DATA], [GEOGRAPHIC_DATA]" at bounding box center [578, 678] width 444 height 17
checkbox input "true"
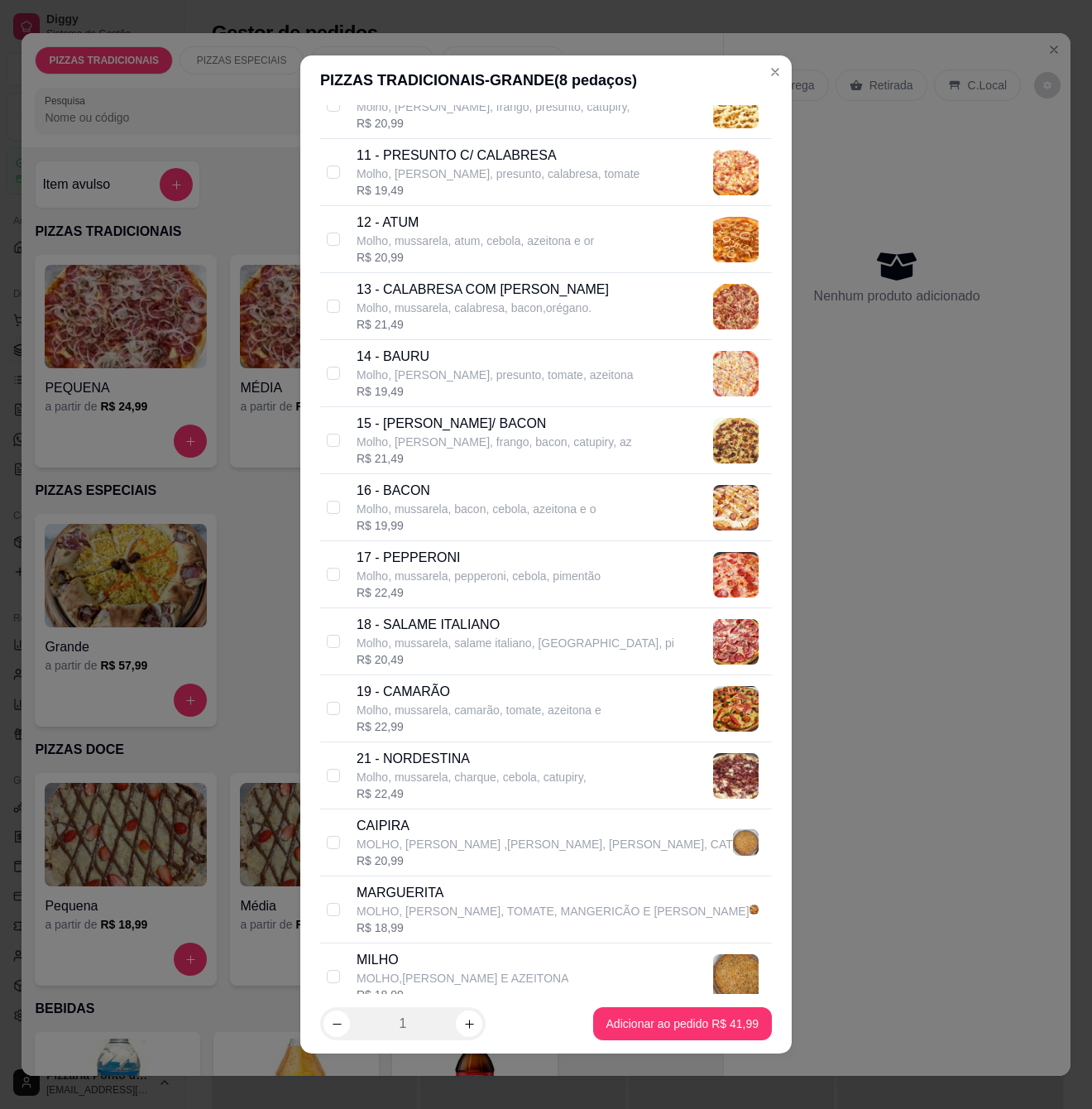
scroll to position [1080, 0]
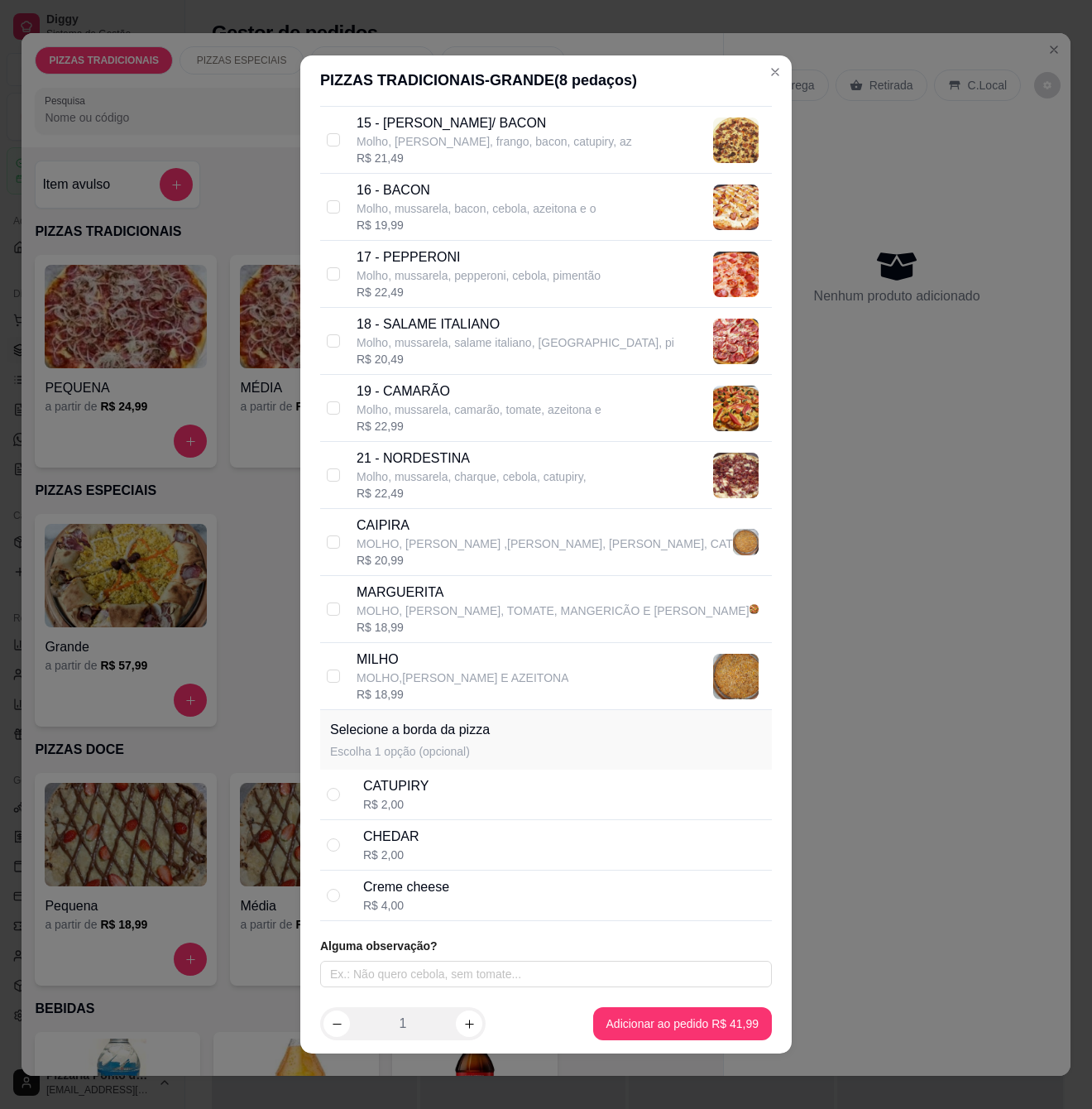
click at [419, 888] on div "Creme cheese" at bounding box center [406, 887] width 86 height 19
radio input "true"
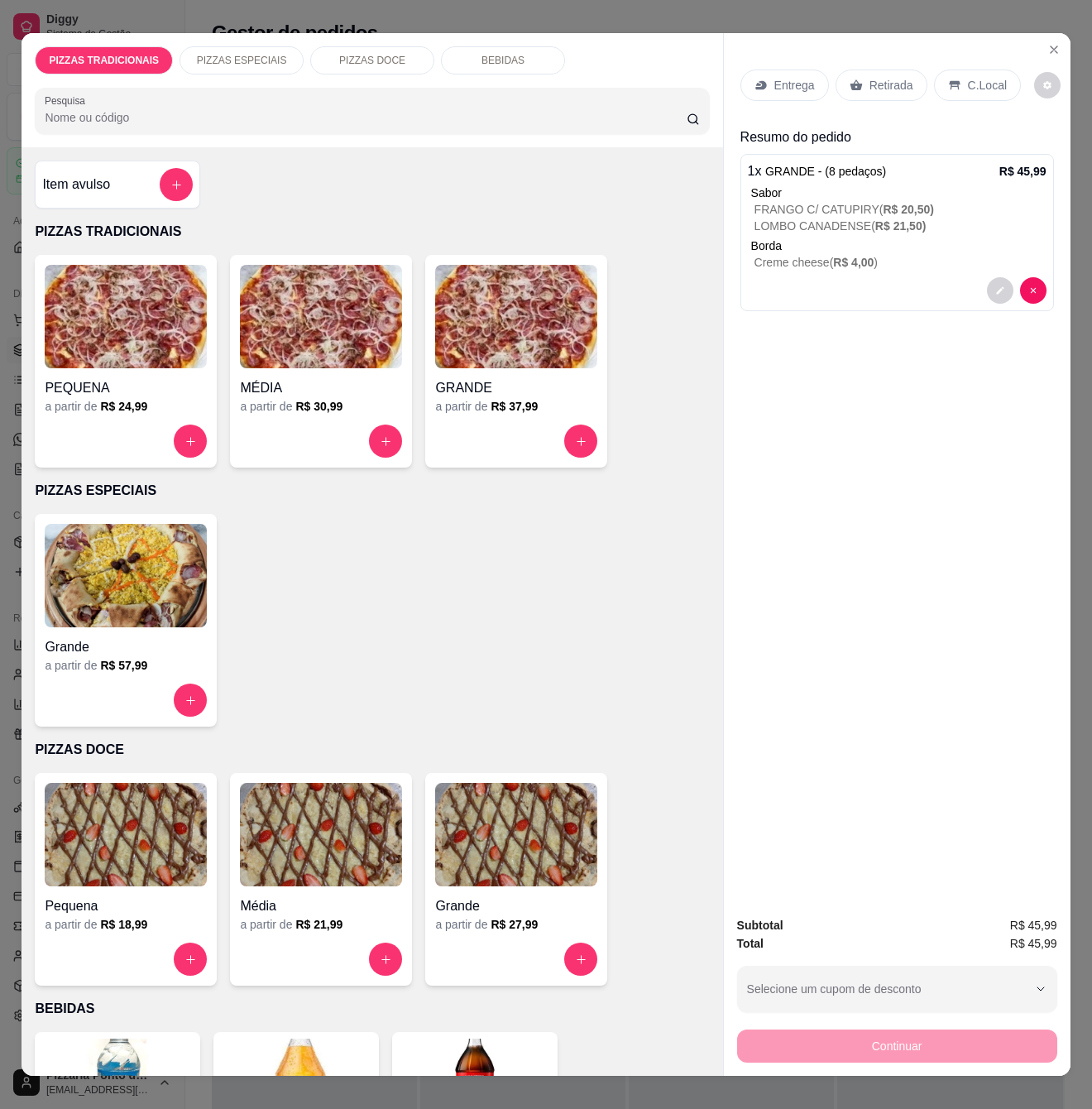
click at [779, 88] on div "Entrega" at bounding box center [785, 85] width 89 height 32
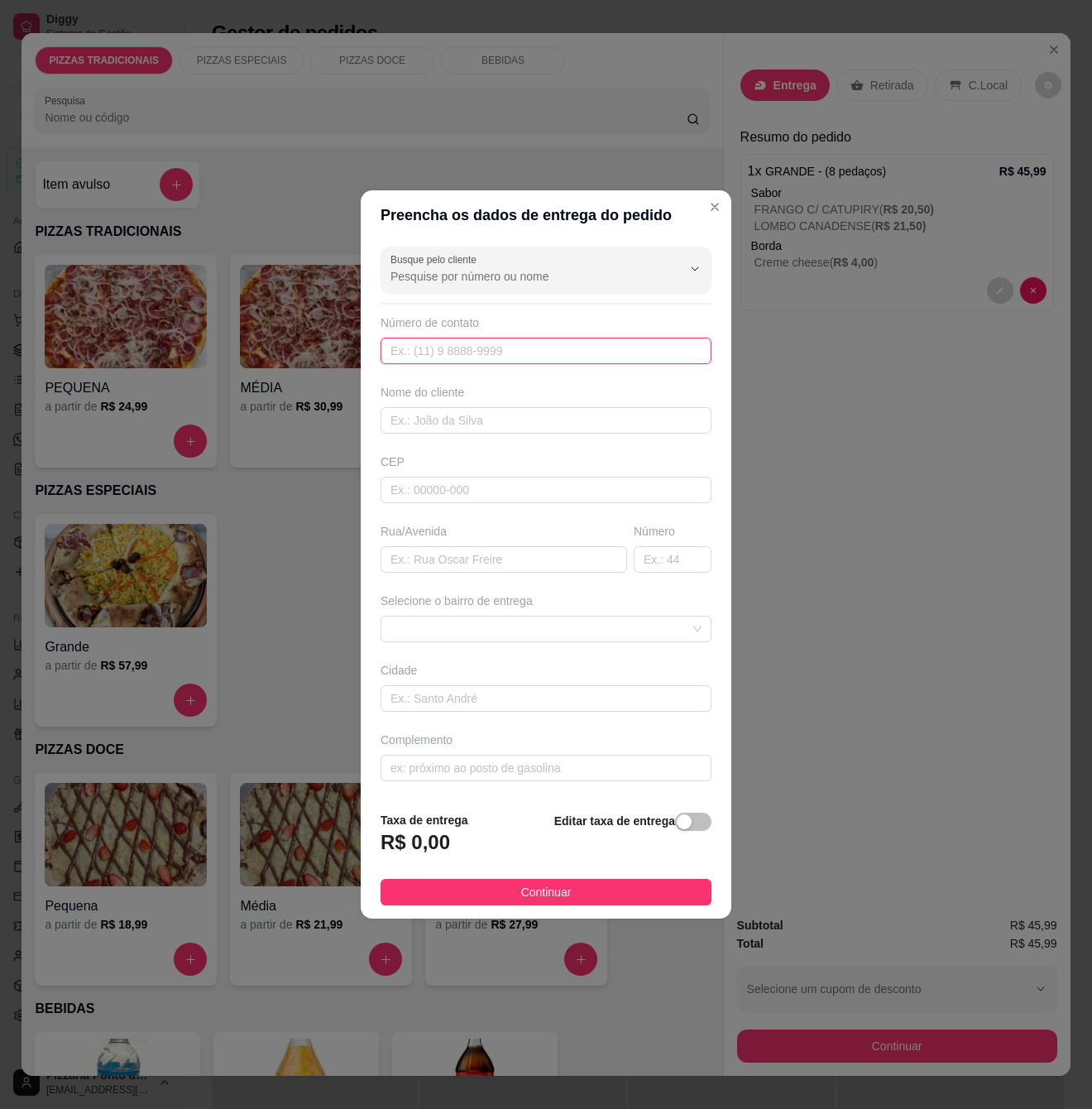
click at [567, 349] on input "text" at bounding box center [546, 350] width 331 height 27
type input "[PHONE_NUMBER]"
click at [500, 410] on input "text" at bounding box center [546, 421] width 331 height 27
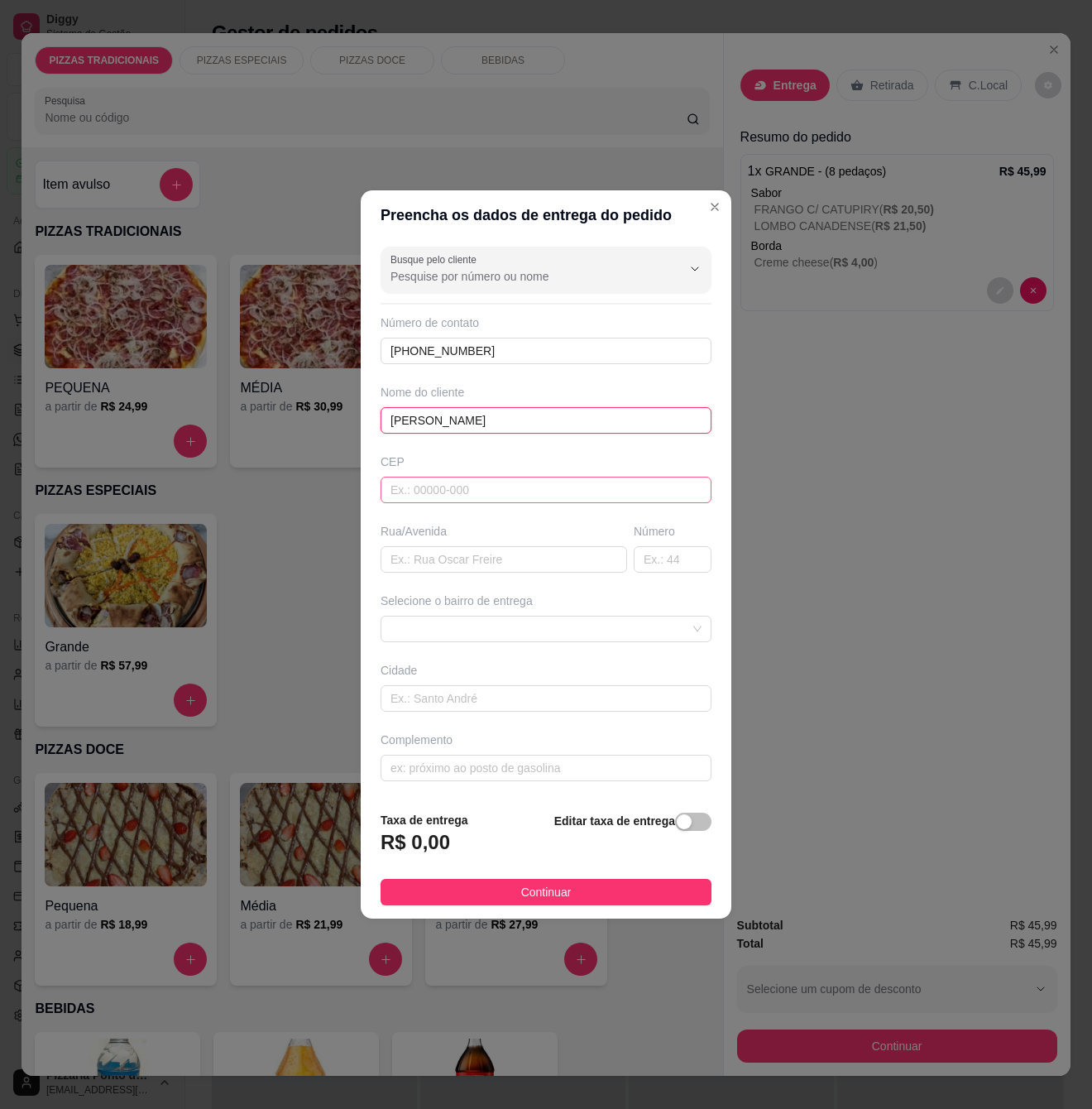
type input "[PERSON_NAME]"
click at [444, 503] on input "text" at bounding box center [546, 490] width 331 height 27
type input "55590000"
click at [421, 554] on input "text" at bounding box center [504, 560] width 246 height 27
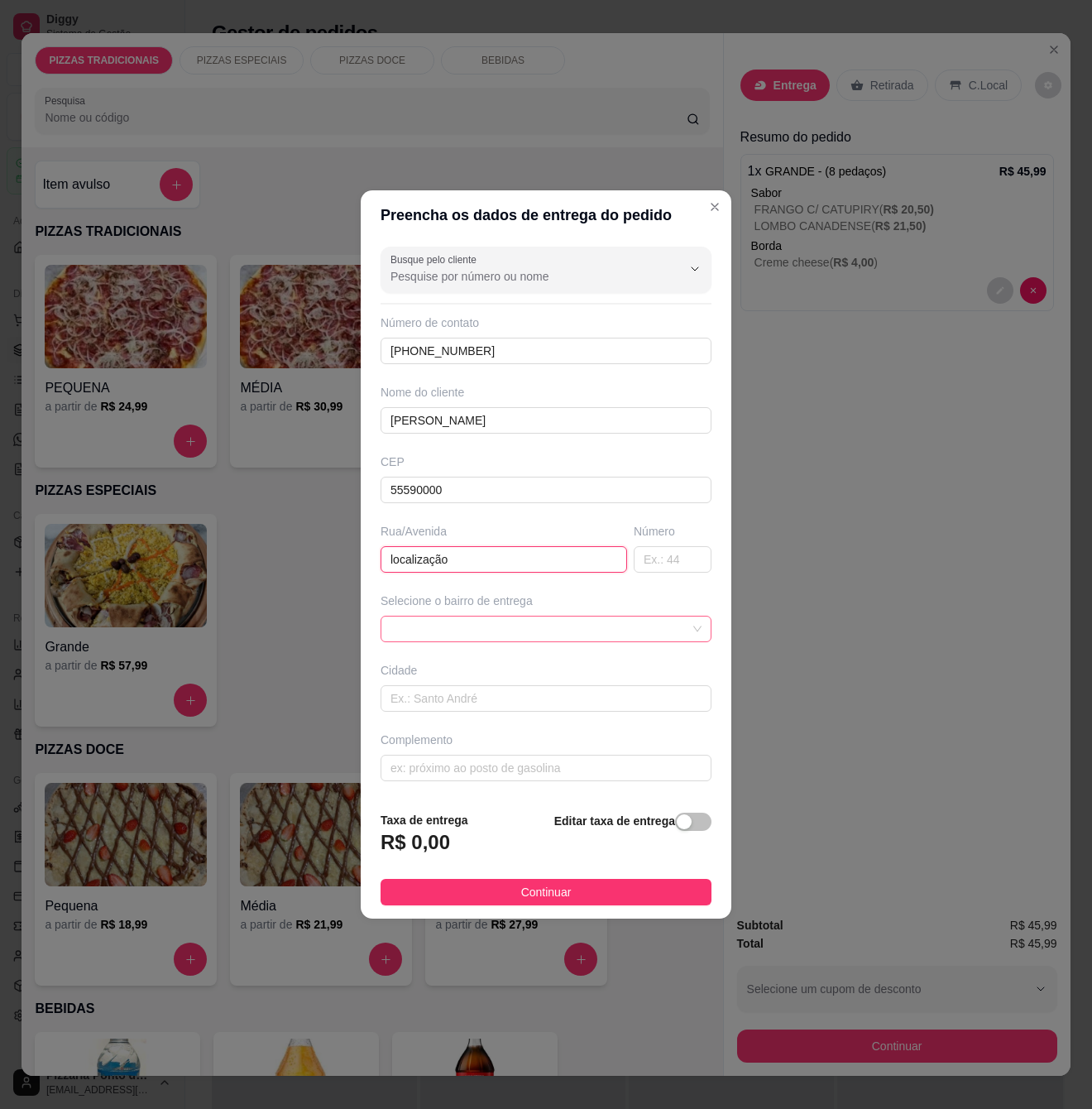
click at [448, 625] on span at bounding box center [546, 629] width 311 height 25
type input "localização"
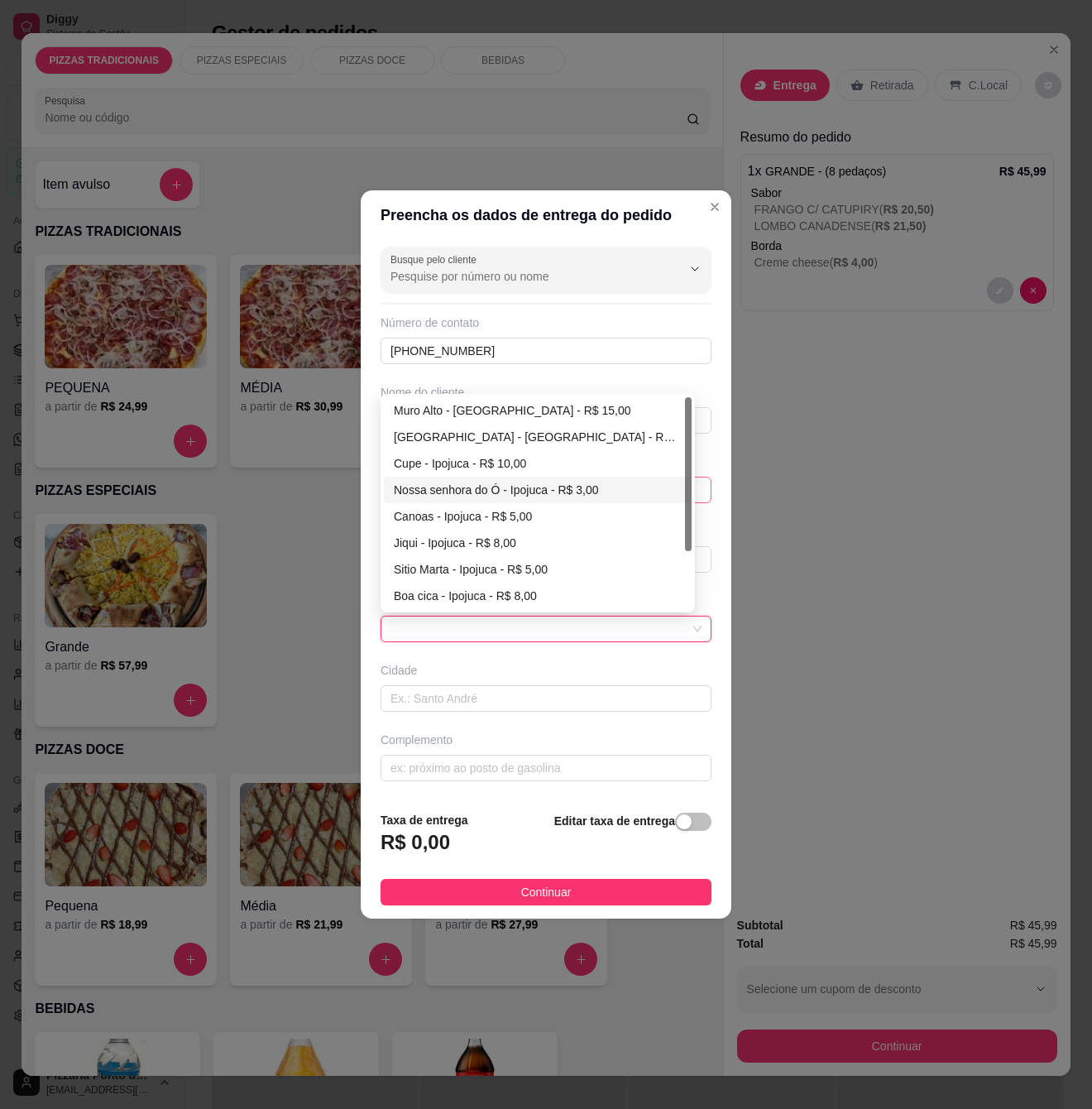
click at [458, 487] on div "Nossa senhora do Ó - Ipojuca - R$ 3,00" at bounding box center [537, 490] width 288 height 19
type input "Ipojuca"
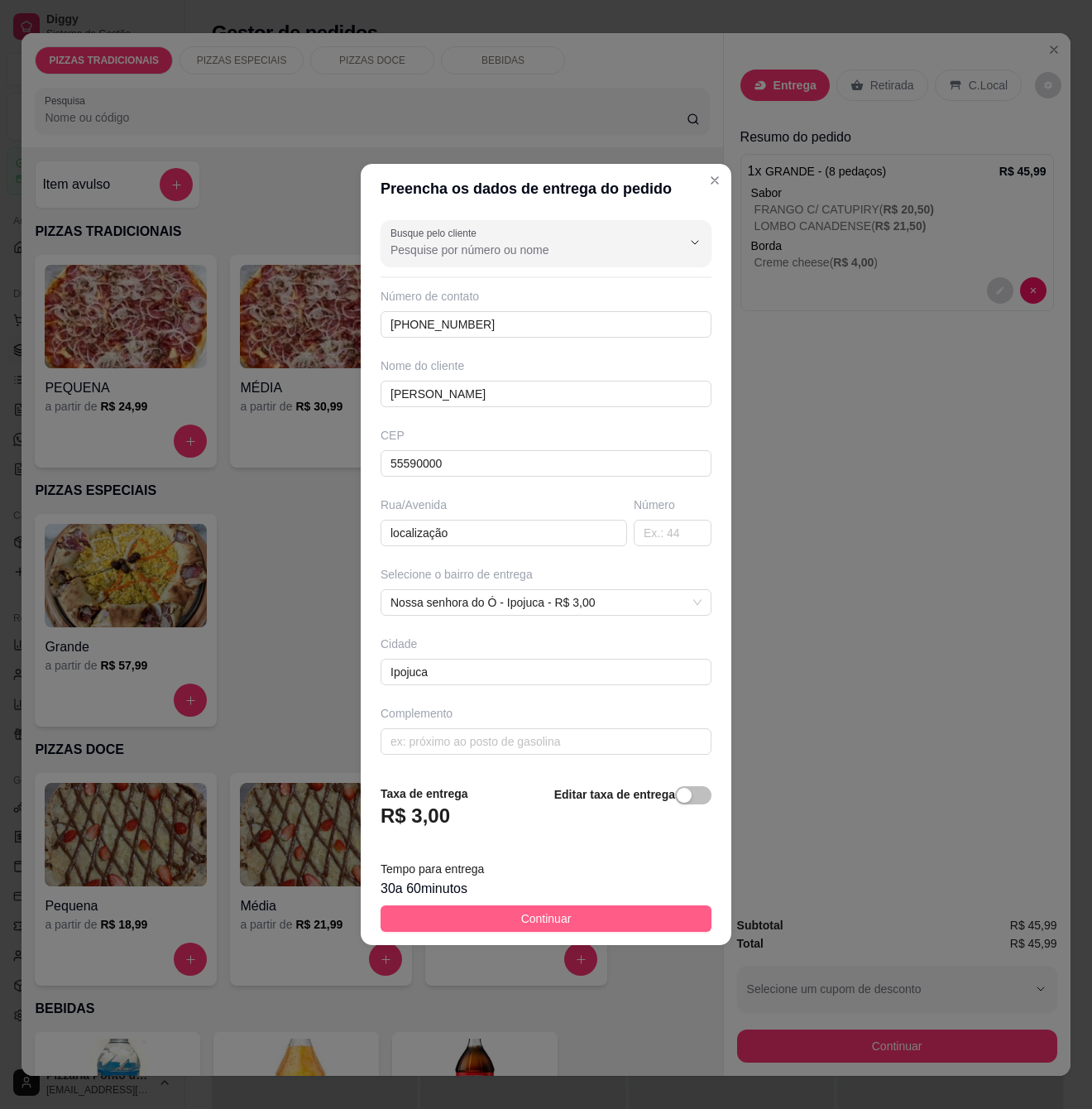
click at [550, 918] on span "Continuar" at bounding box center [546, 919] width 50 height 19
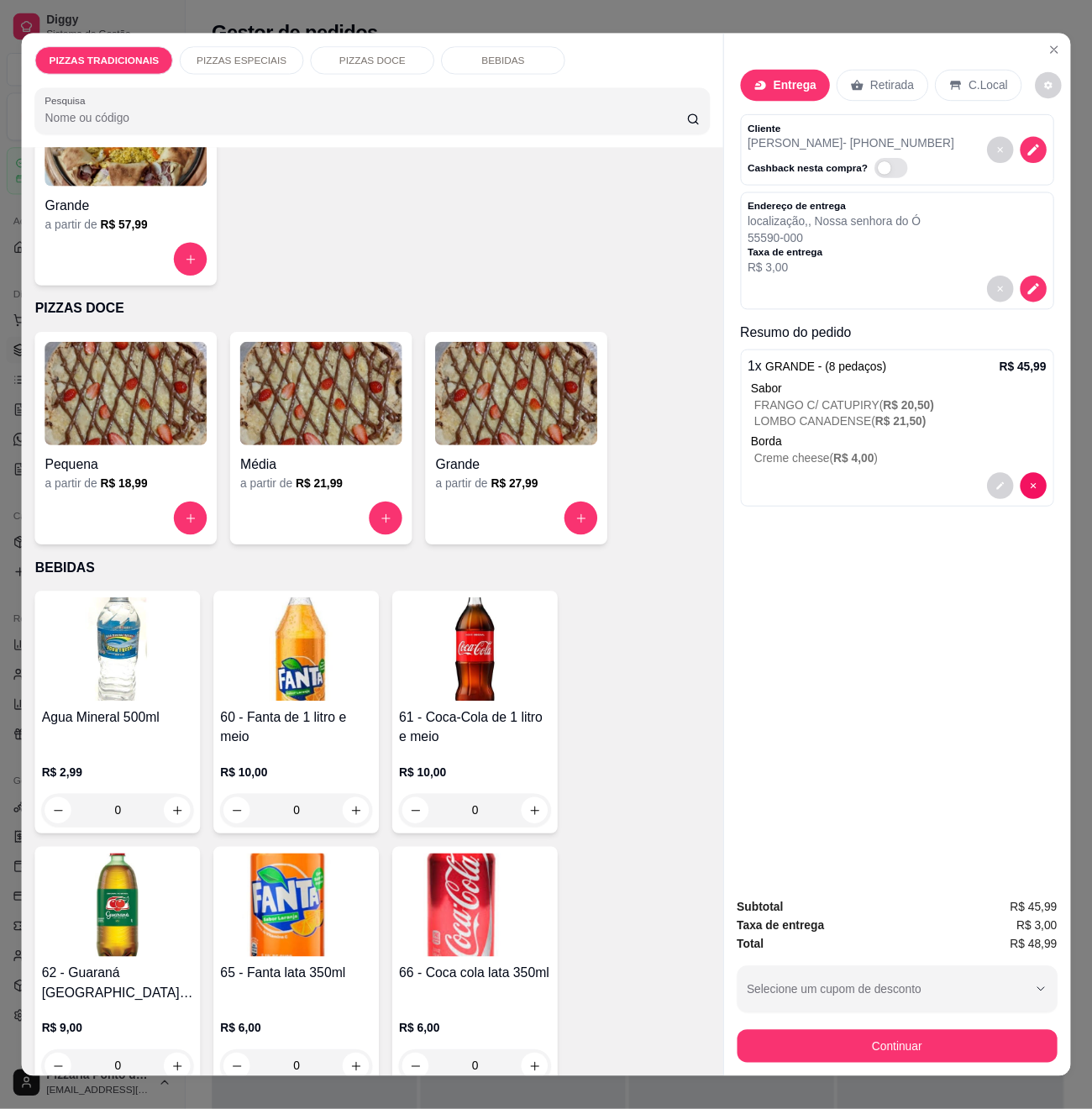
scroll to position [560, 0]
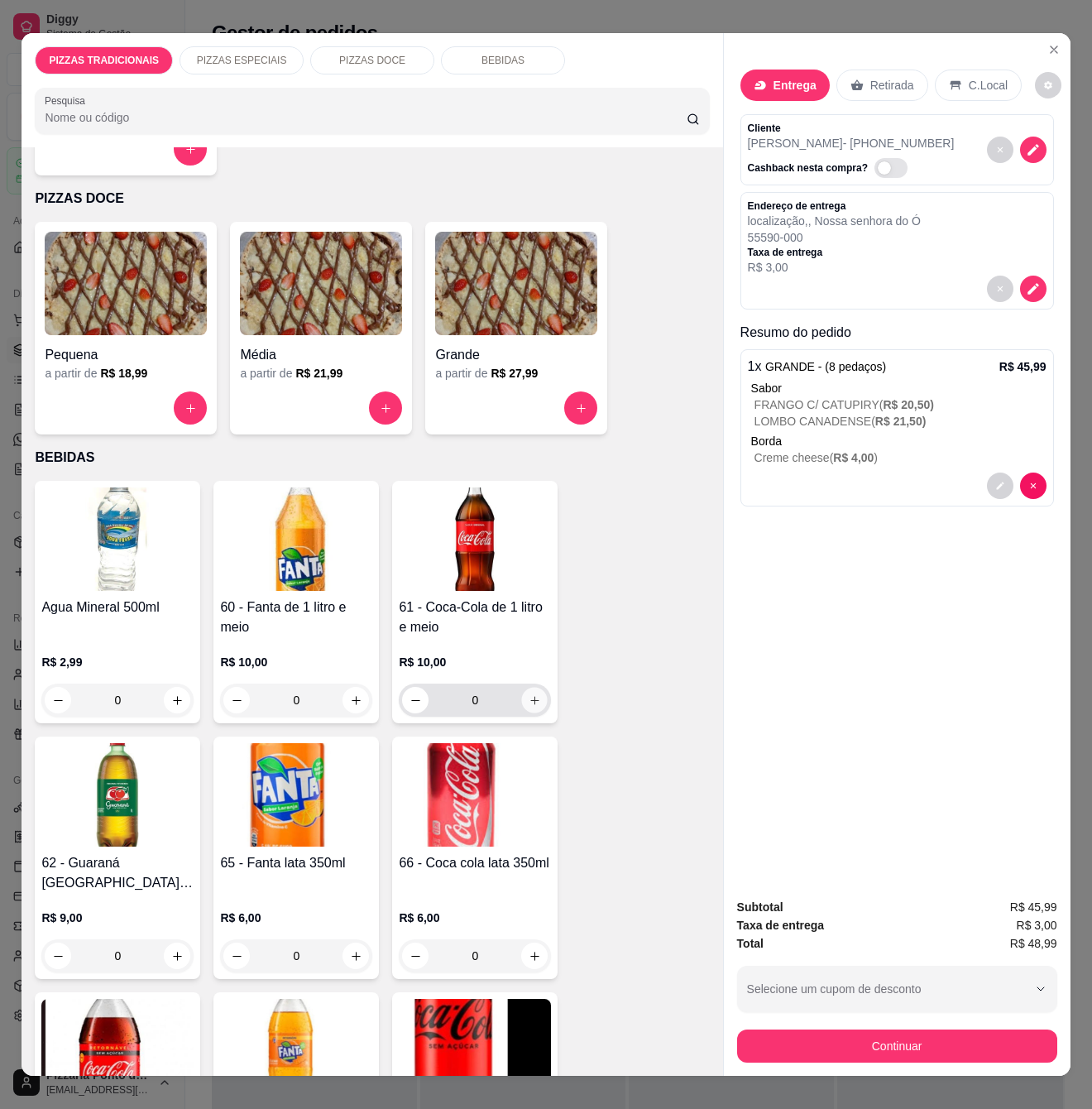
click at [529, 694] on icon "increase-product-quantity" at bounding box center [534, 699] width 12 height 12
type input "1"
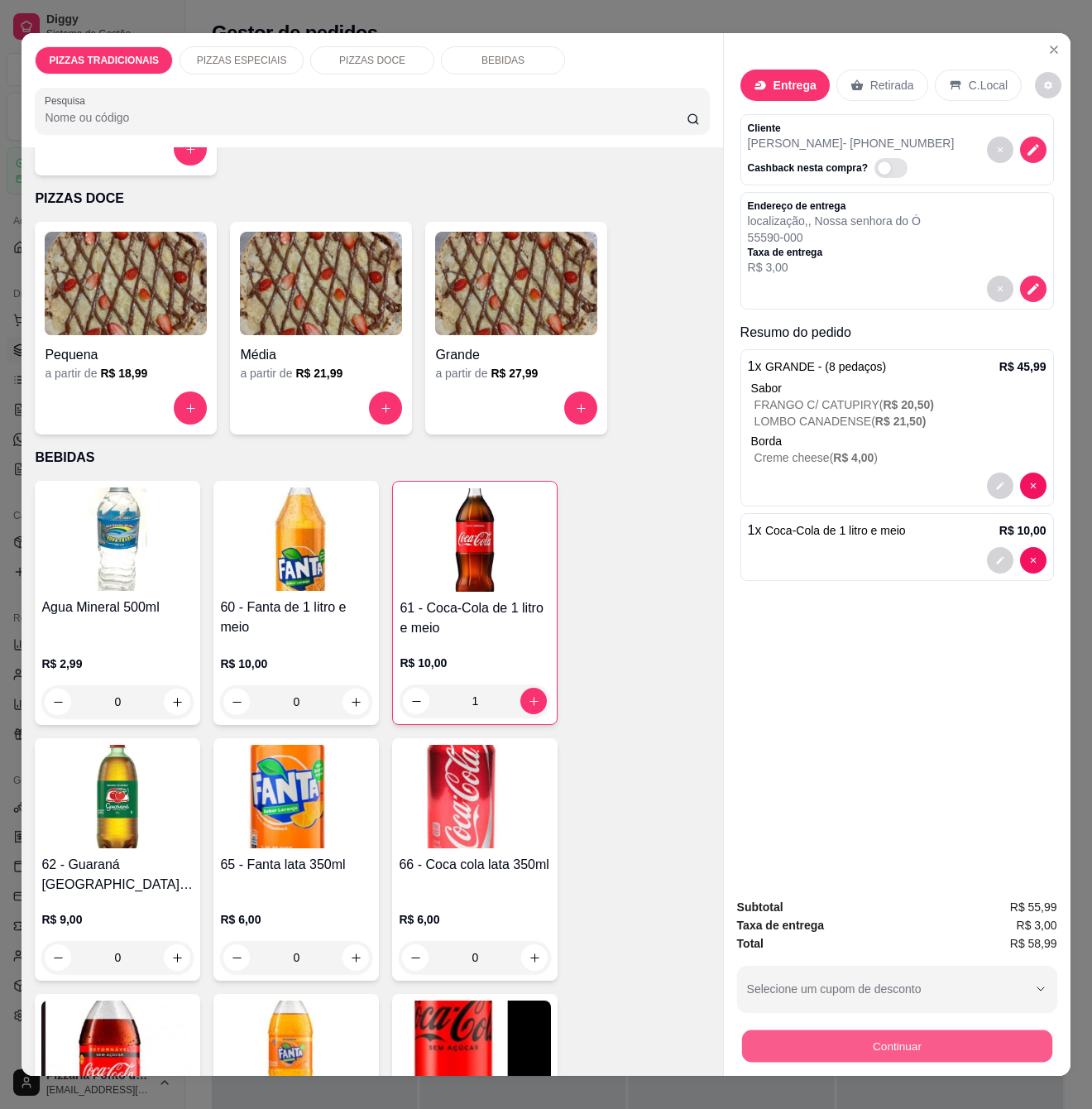
click at [788, 1035] on button "Continuar" at bounding box center [896, 1045] width 310 height 32
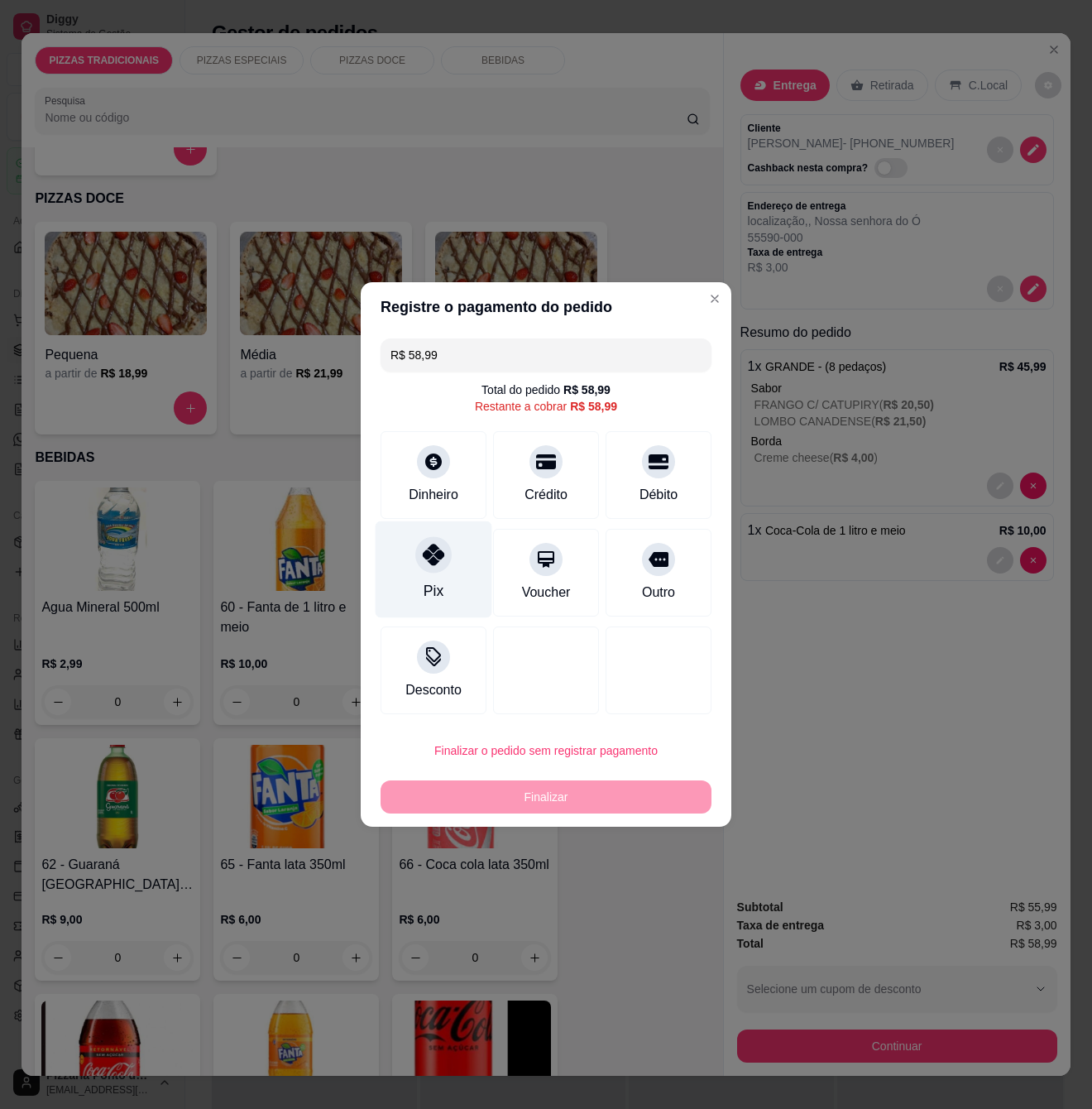
click at [442, 570] on div "Pix" at bounding box center [434, 570] width 117 height 97
type input "R$ 0,00"
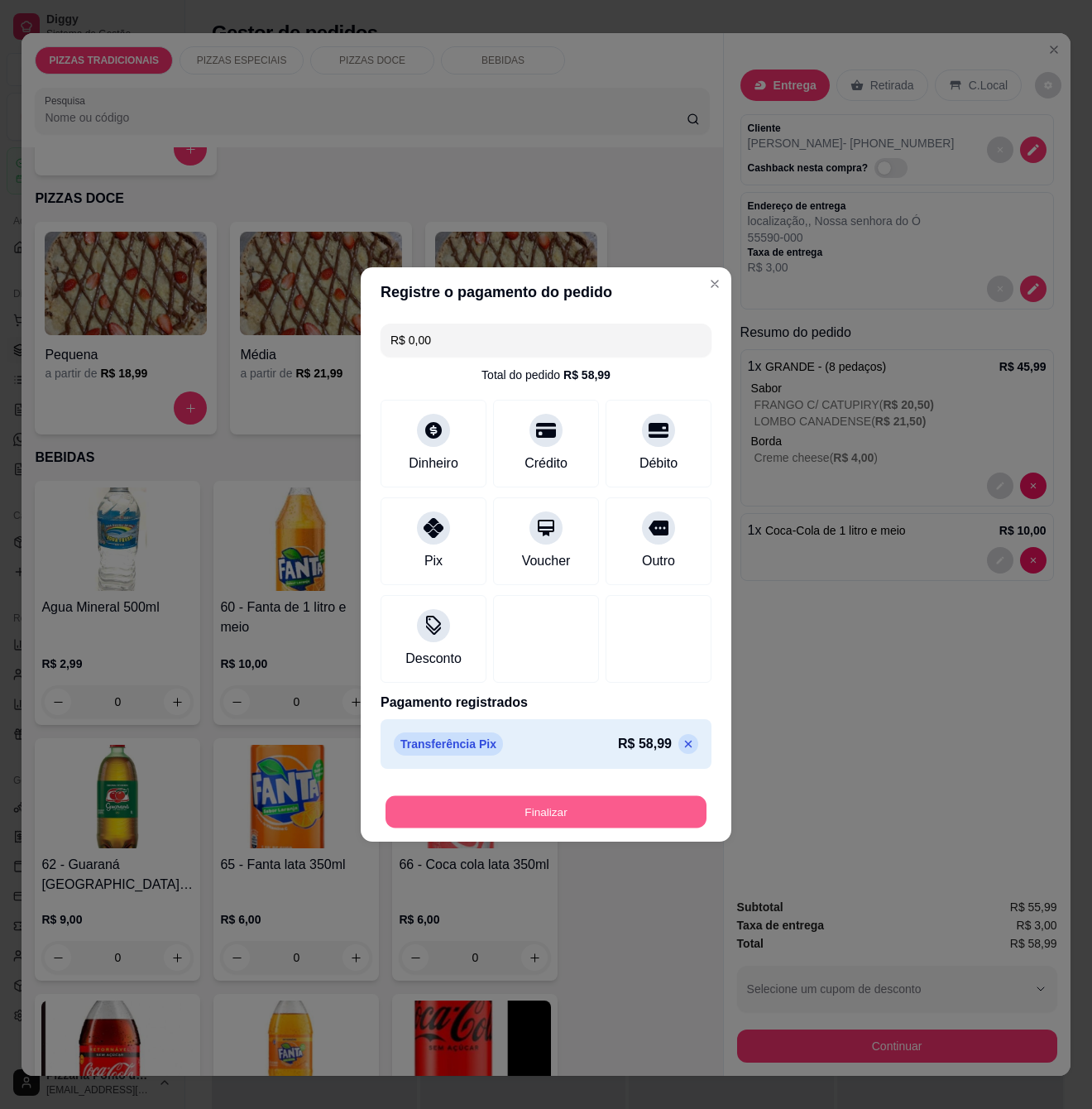
click at [578, 823] on button "Finalizar" at bounding box center [546, 812] width 321 height 32
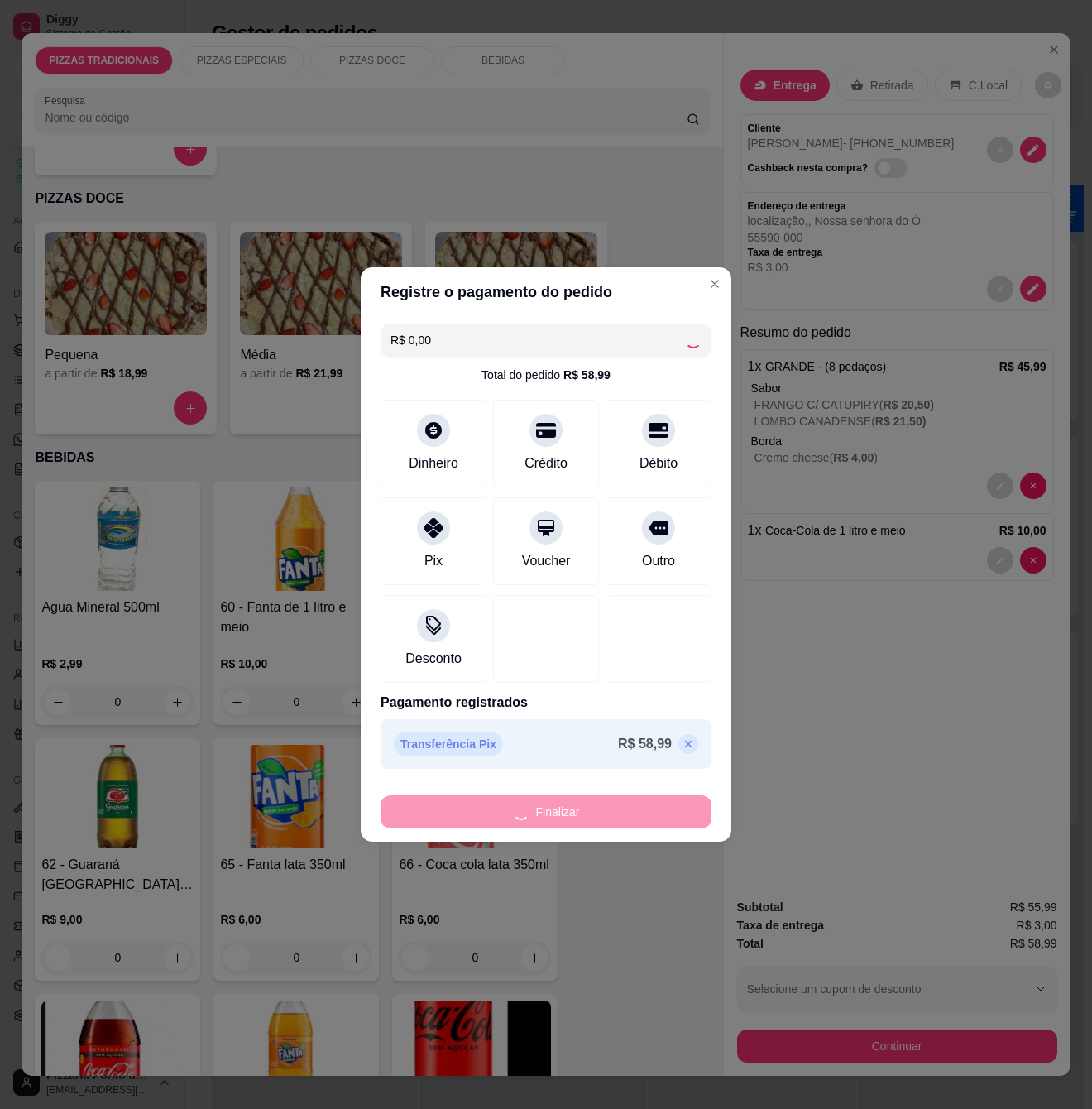
type input "0"
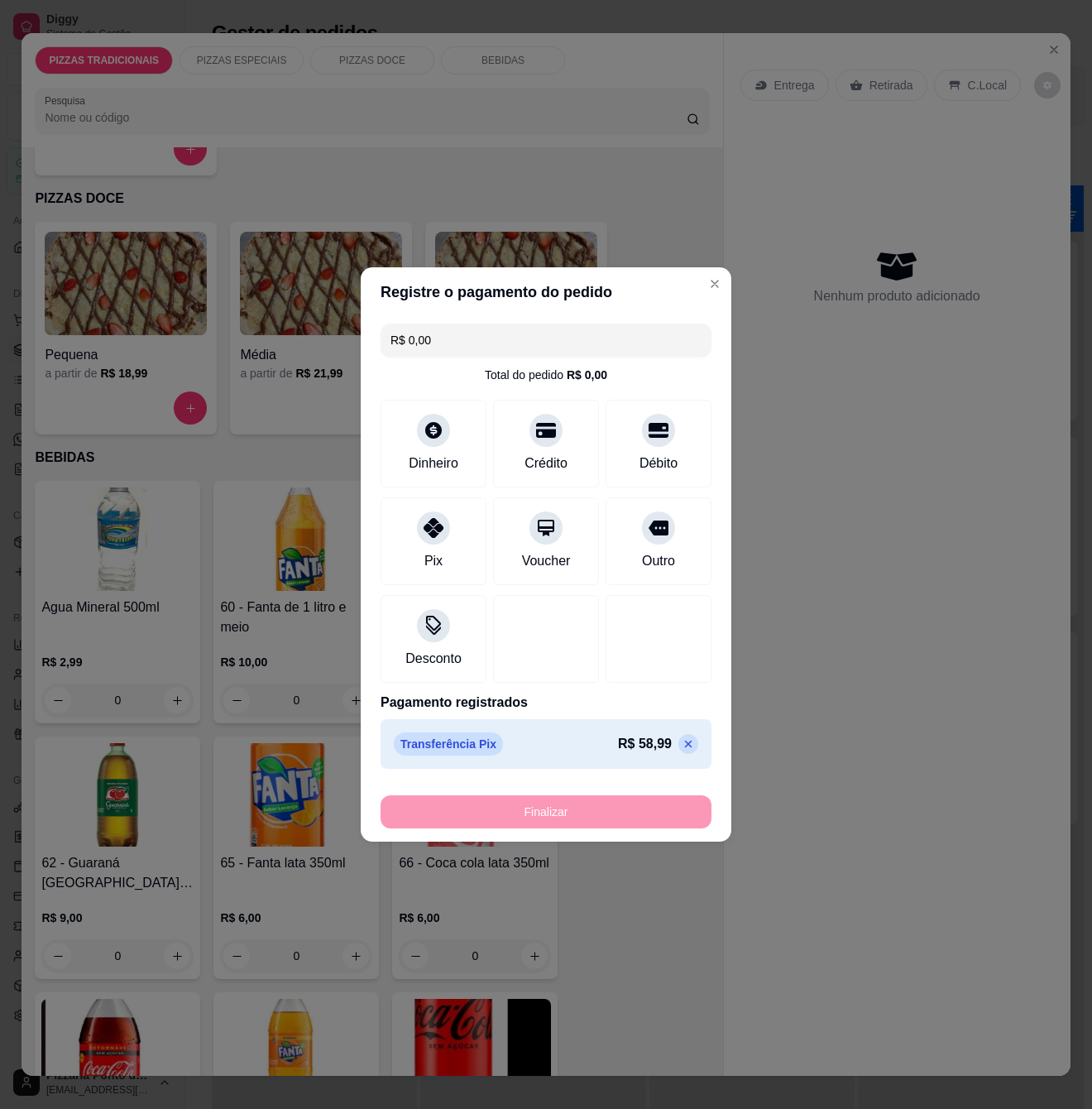
type input "-R$ 58,99"
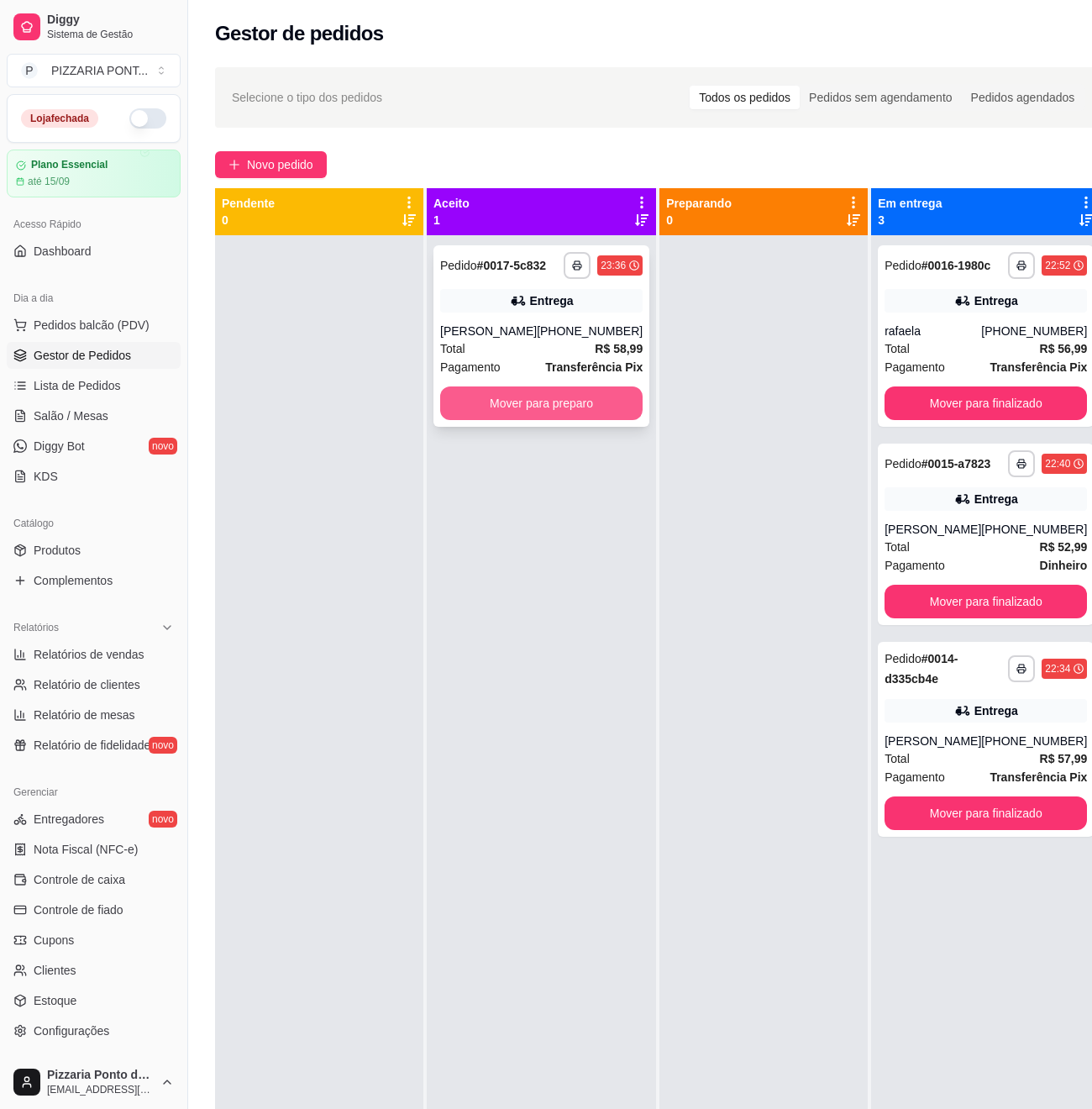
click at [539, 414] on button "Mover para preparo" at bounding box center [541, 404] width 202 height 34
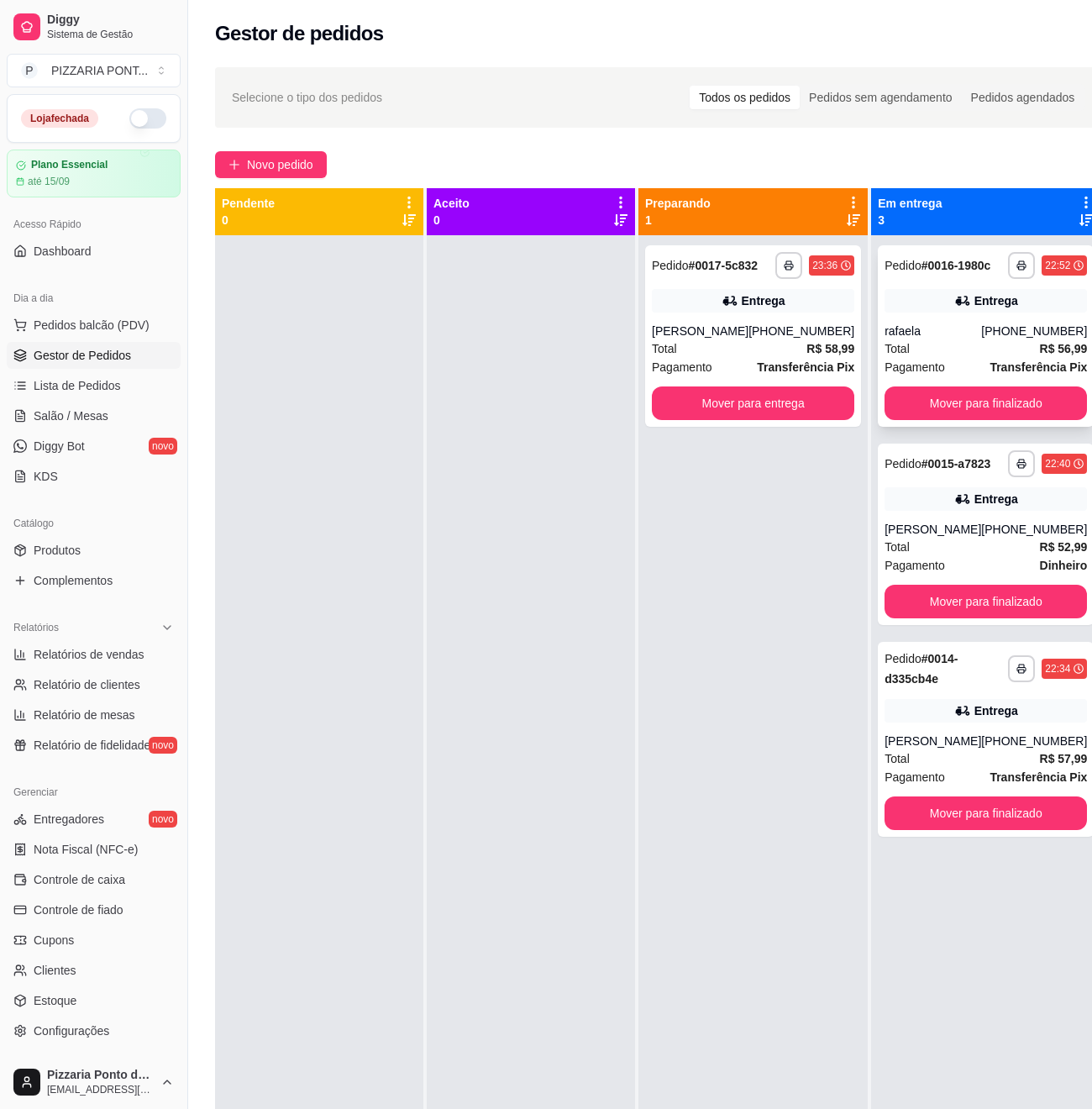
click at [981, 340] on div "[PHONE_NUMBER]" at bounding box center [1034, 331] width 106 height 17
click at [958, 410] on button "Mover para finalizado" at bounding box center [986, 404] width 202 height 34
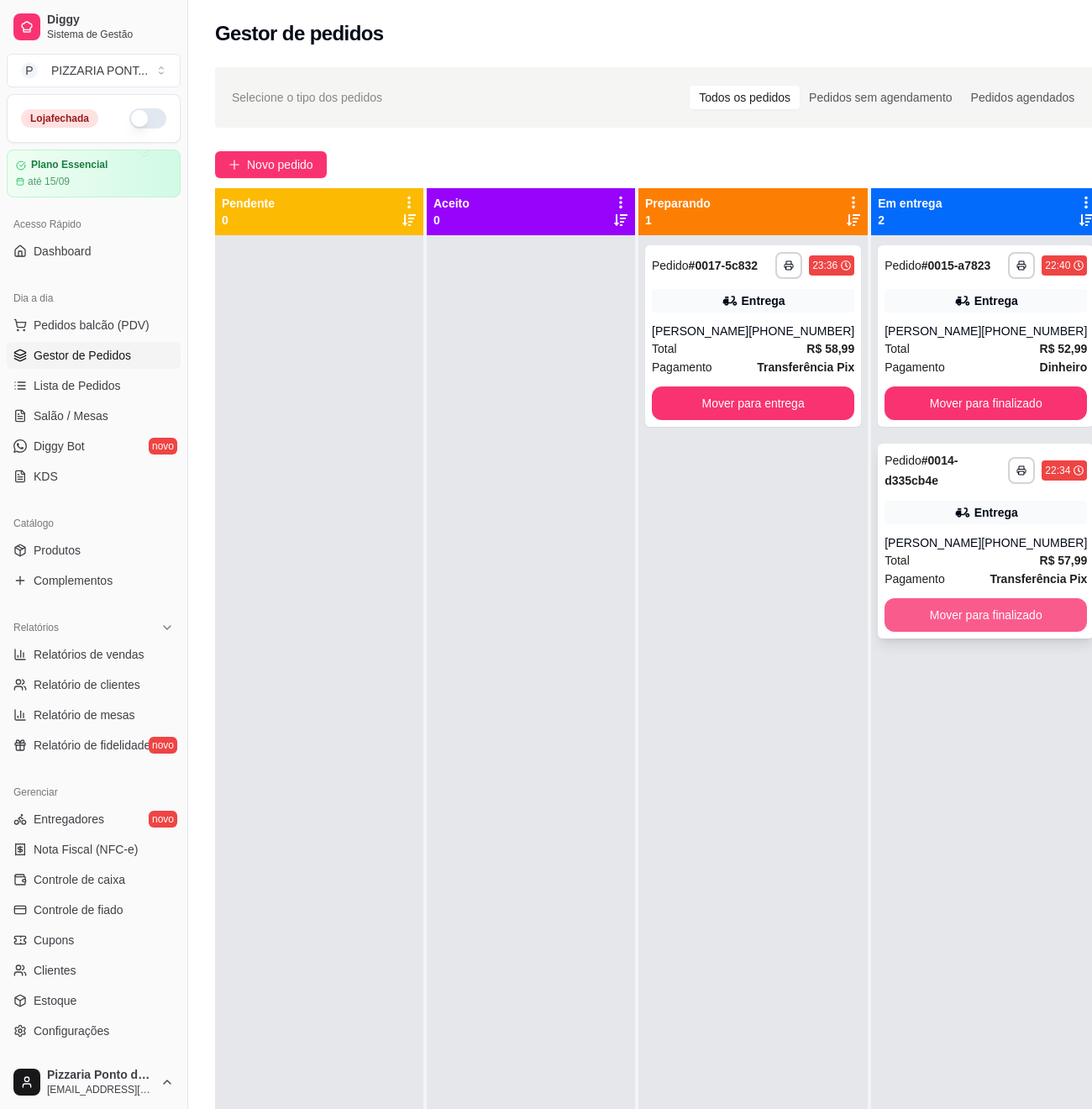
click at [985, 623] on button "Mover para finalizado" at bounding box center [986, 615] width 202 height 34
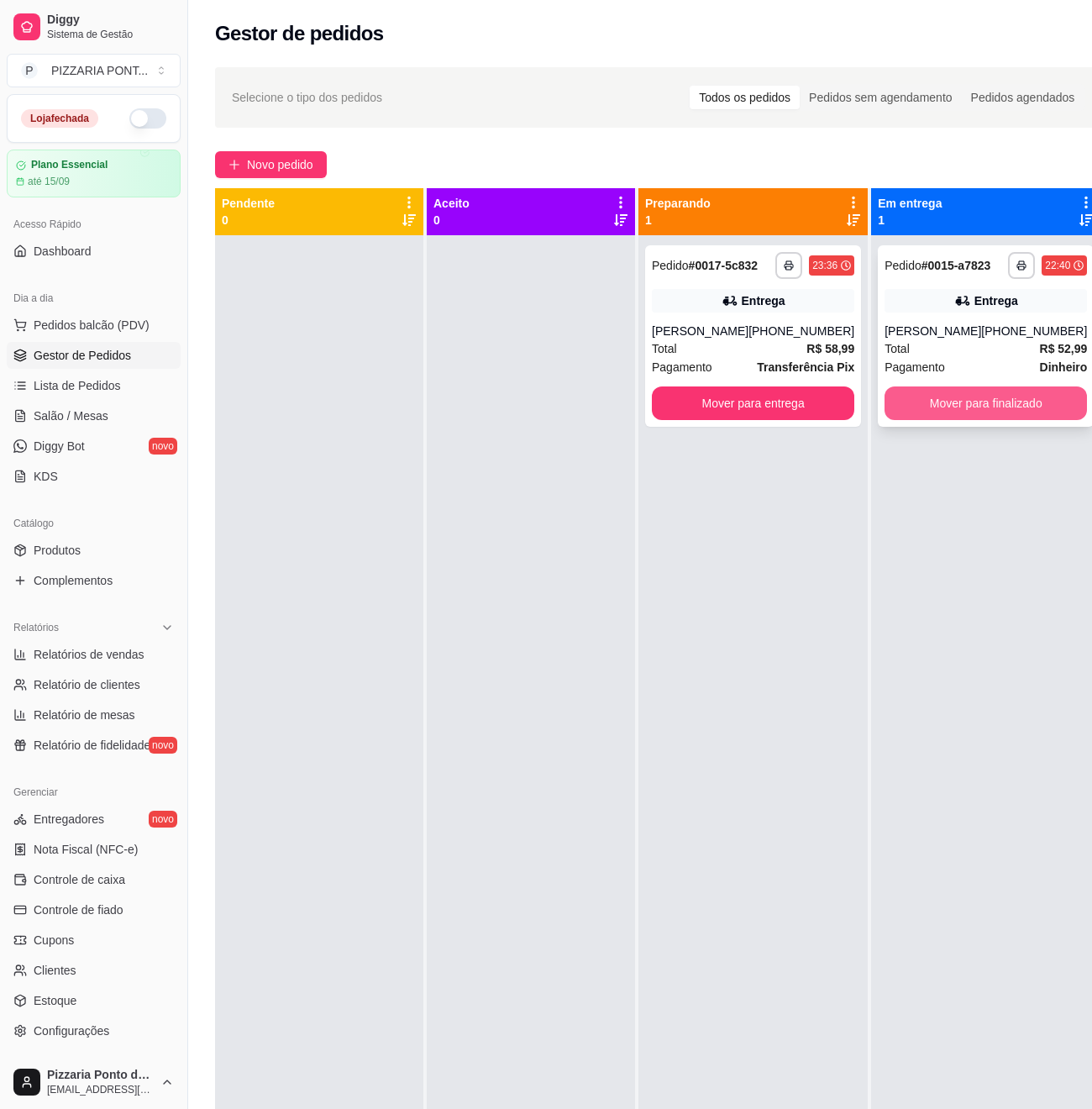
click at [993, 419] on button "Mover para finalizado" at bounding box center [986, 404] width 202 height 34
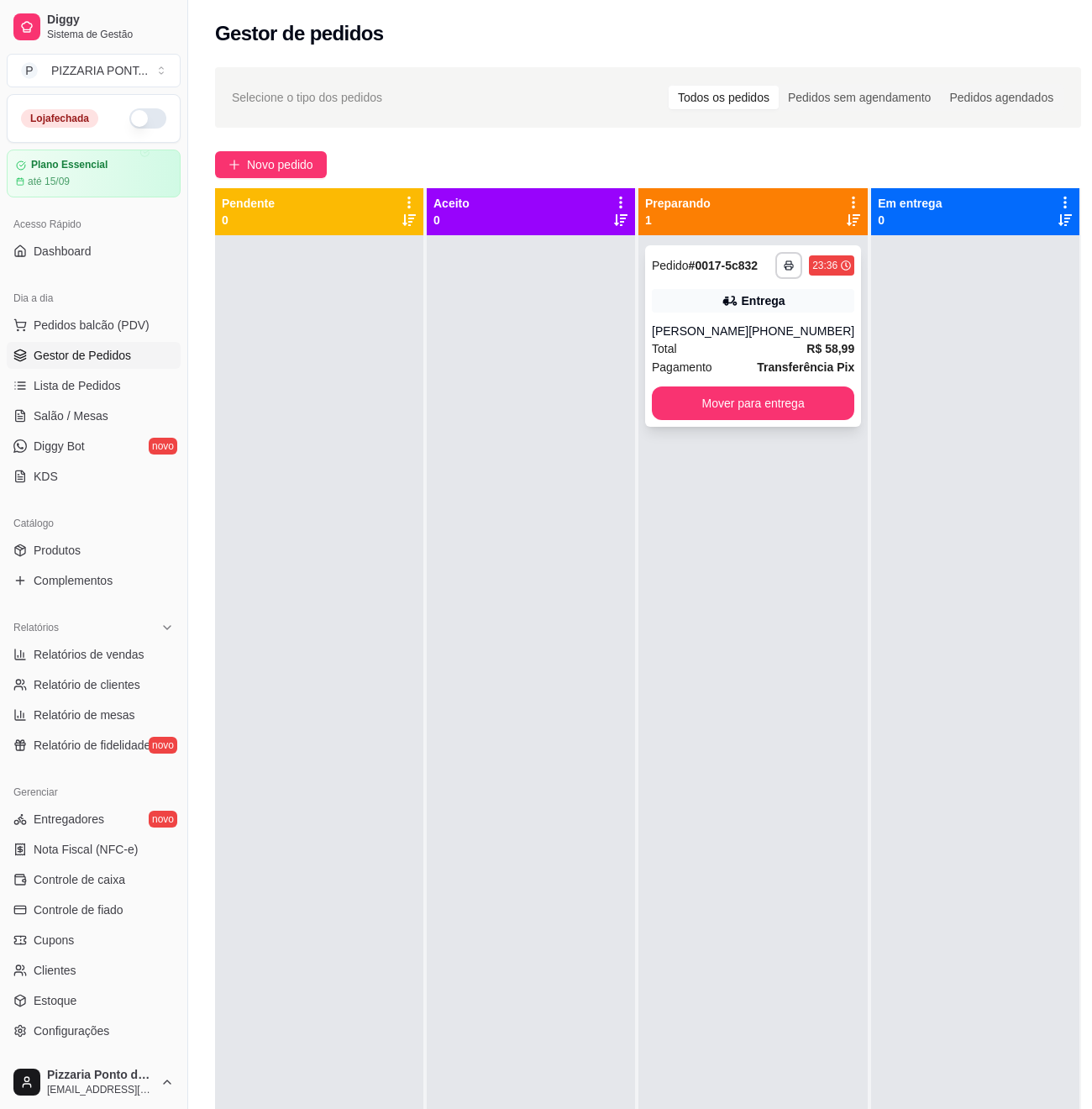
click at [782, 374] on strong "Transferência Pix" at bounding box center [806, 367] width 98 height 13
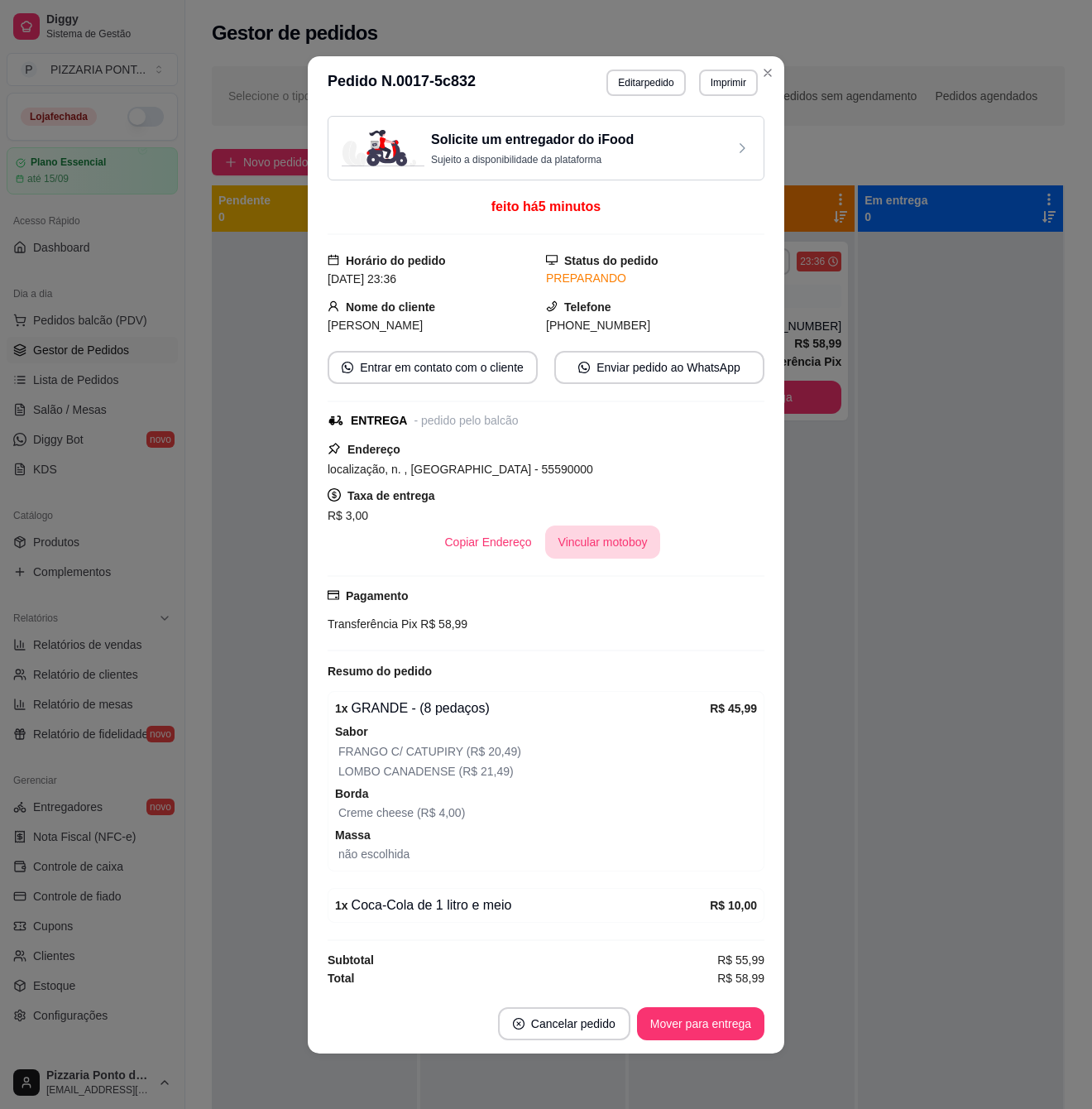
click at [554, 536] on button "Vincular motoboy" at bounding box center [603, 542] width 116 height 33
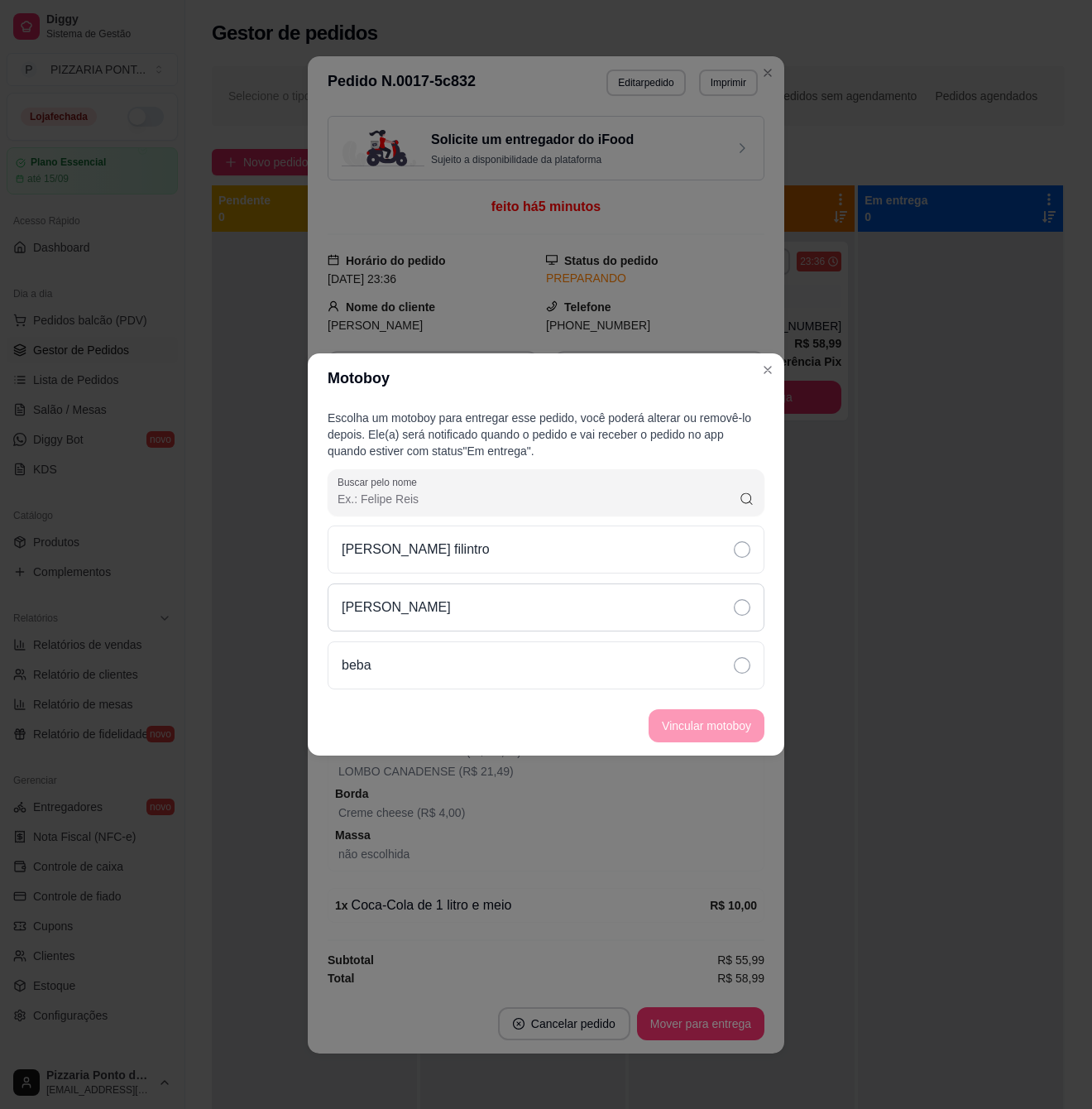
click at [521, 608] on div "[PERSON_NAME]" at bounding box center [546, 608] width 437 height 48
click at [696, 728] on button "Vincular motoboy" at bounding box center [706, 725] width 112 height 32
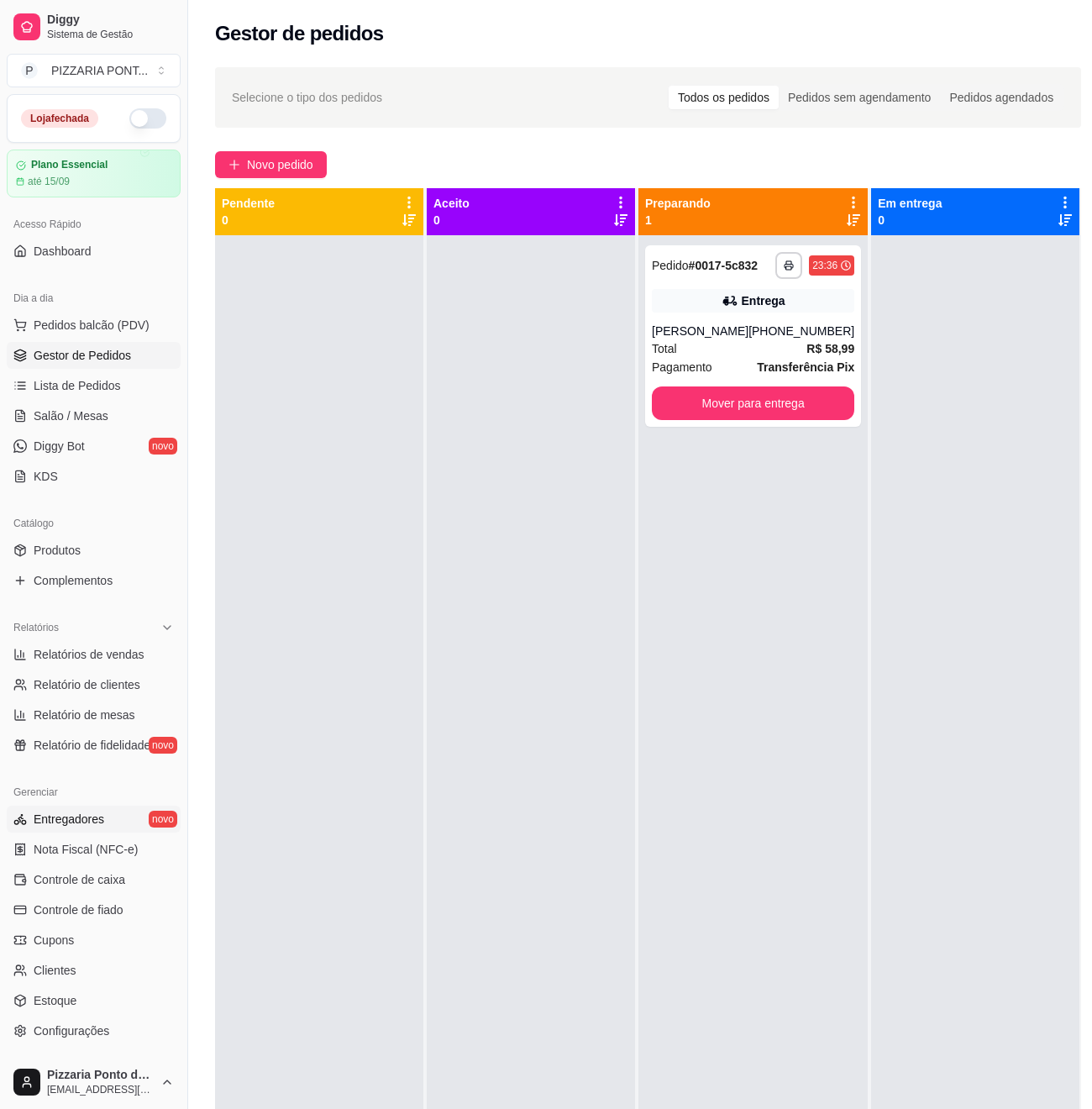
click at [114, 828] on link "Entregadores novo" at bounding box center [93, 819] width 174 height 27
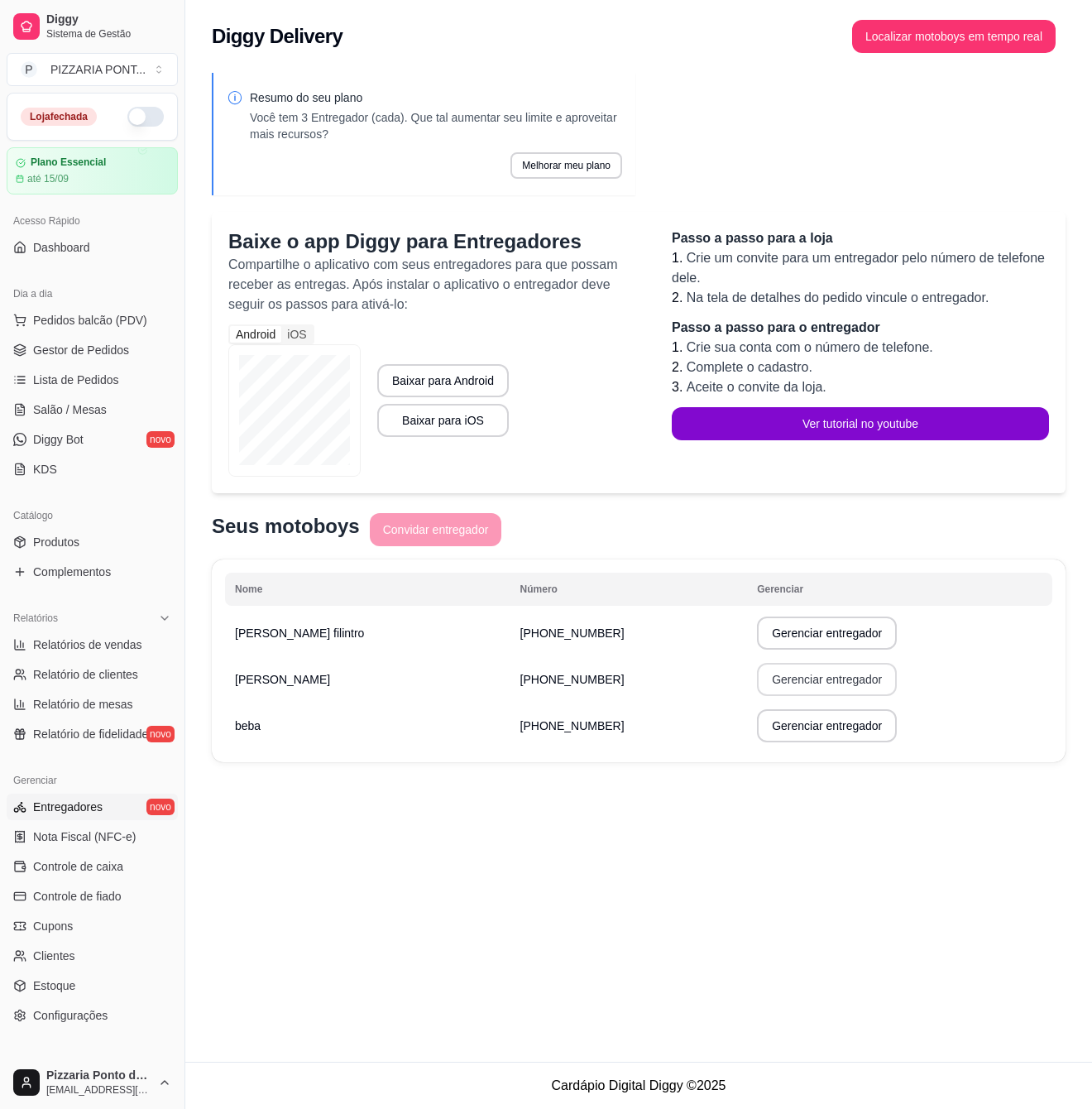
click at [789, 690] on button "Gerenciar entregador" at bounding box center [826, 680] width 140 height 33
select select "30"
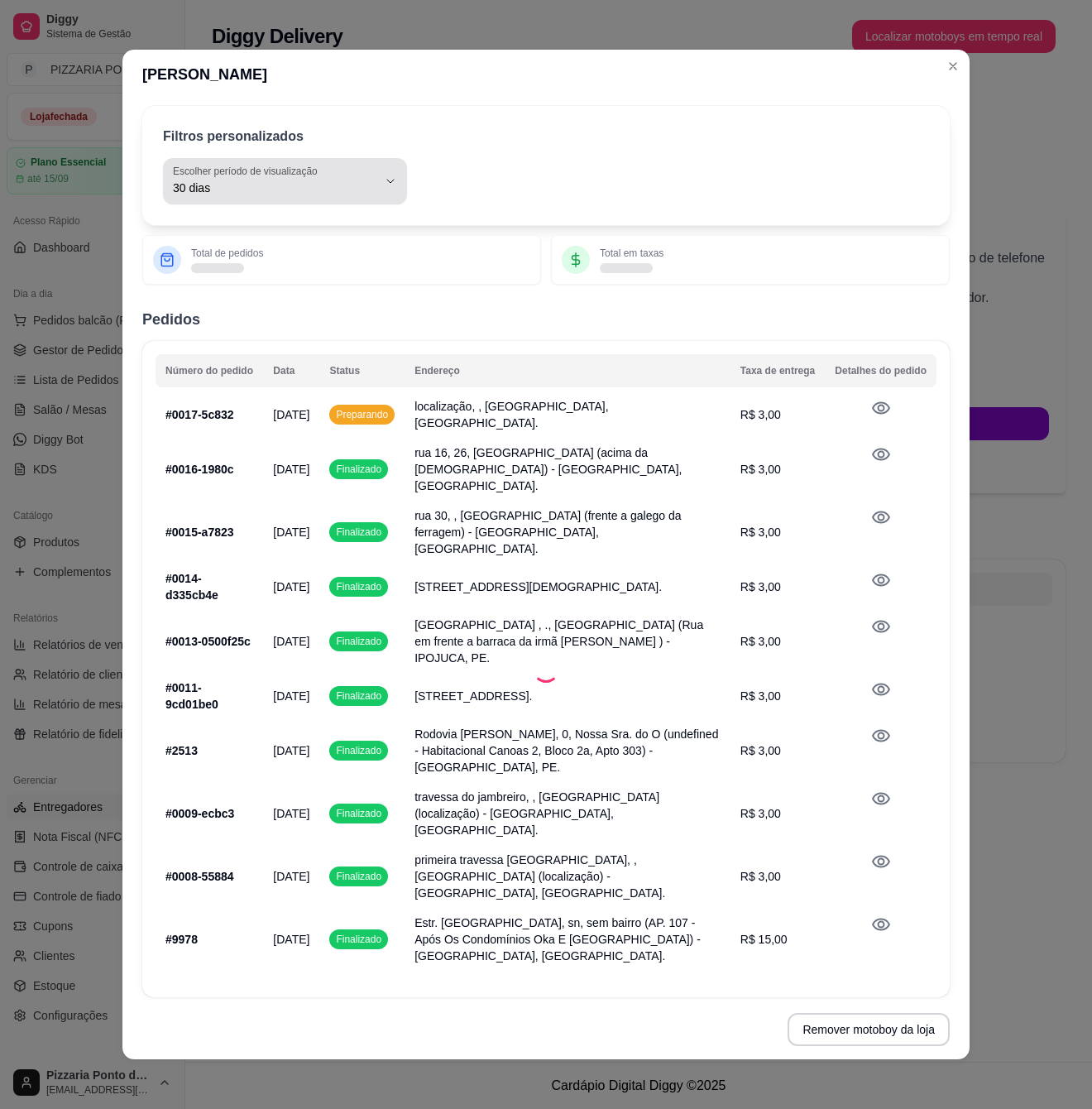
click at [331, 198] on div "30 dias" at bounding box center [275, 182] width 205 height 33
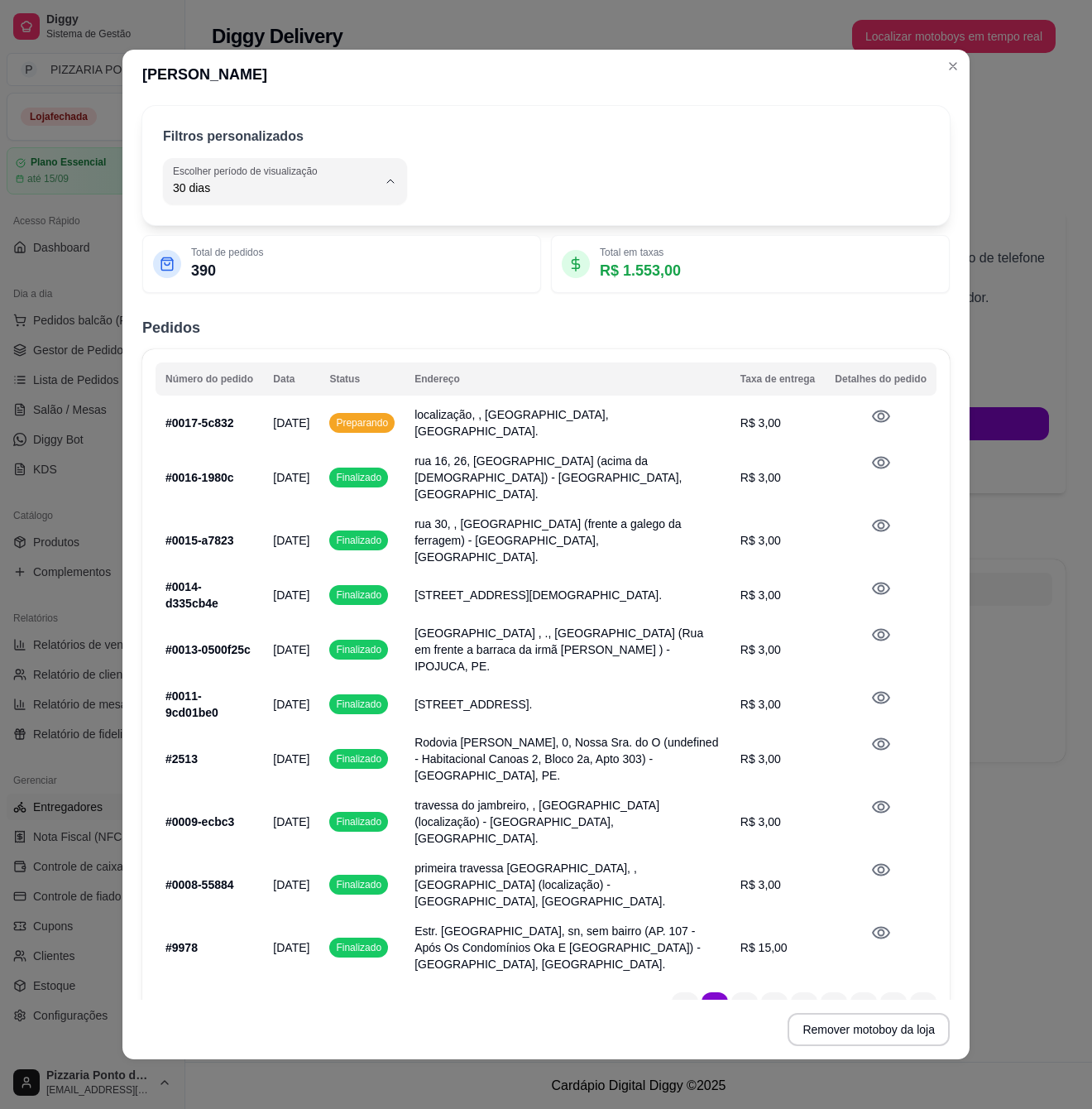
click at [316, 288] on span "Hoje" at bounding box center [278, 287] width 193 height 16
type input "0"
select select "0"
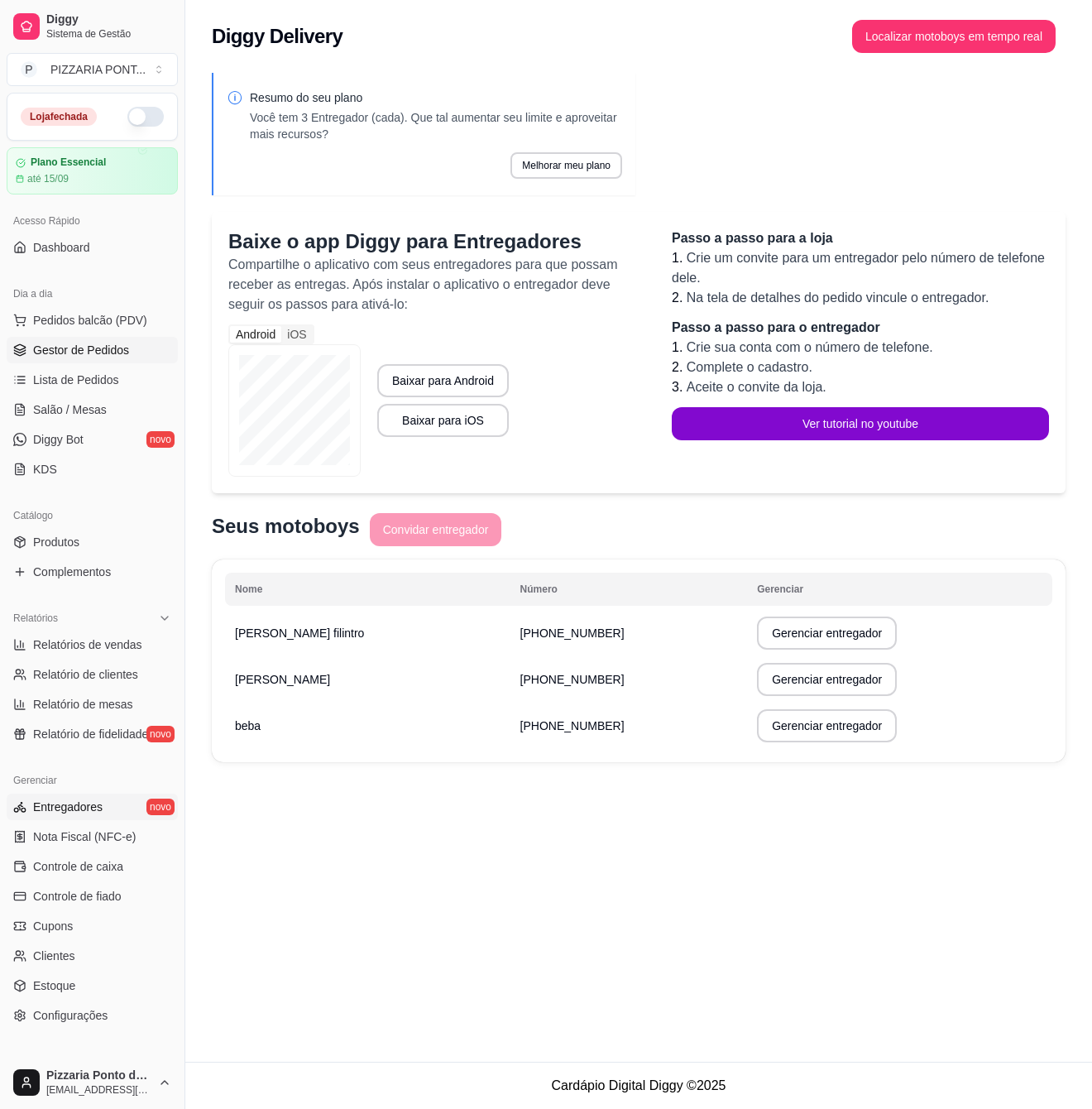
click at [91, 347] on span "Gestor de Pedidos" at bounding box center [82, 350] width 96 height 17
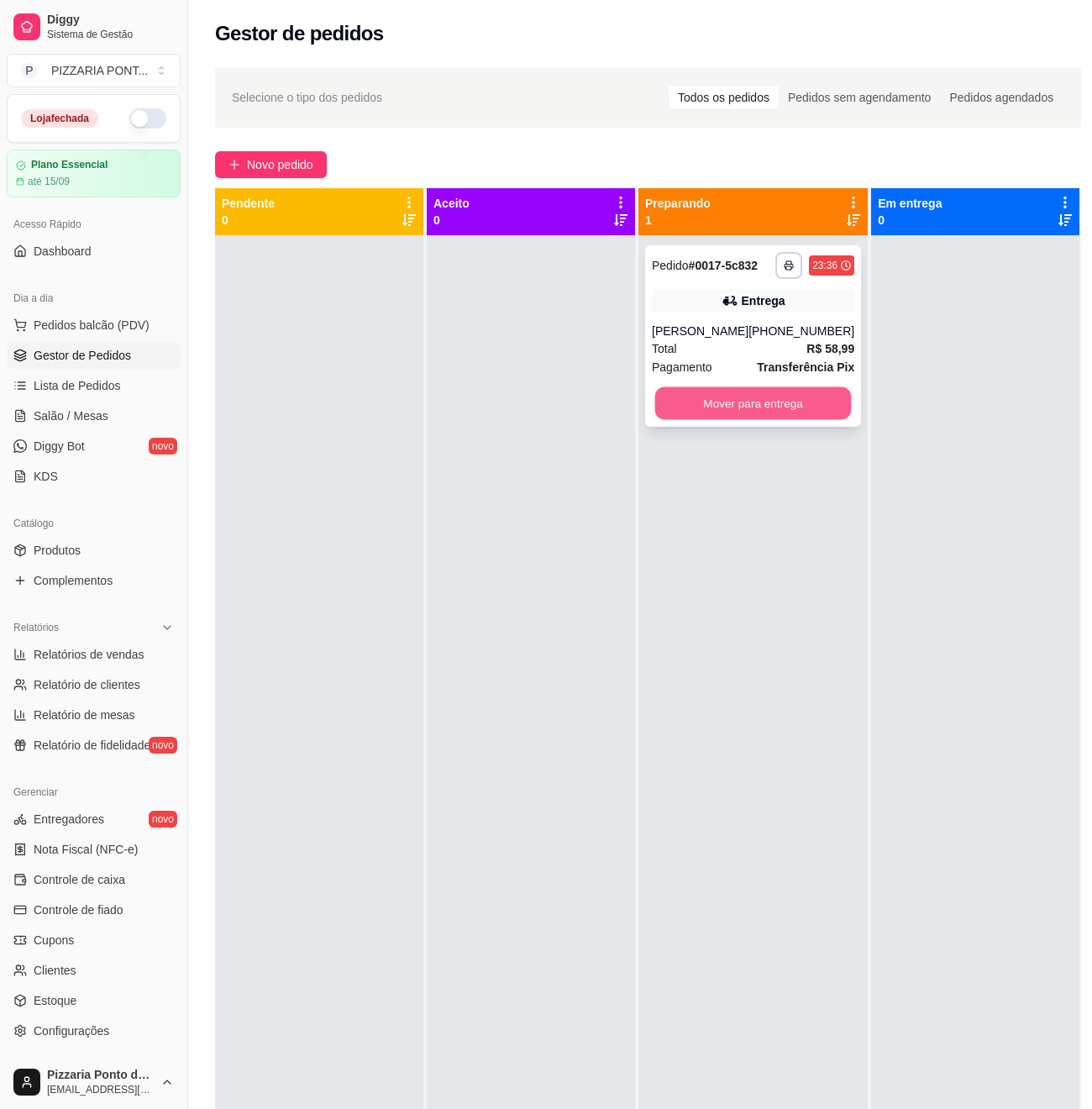
click at [799, 411] on button "Mover para entrega" at bounding box center [753, 404] width 197 height 33
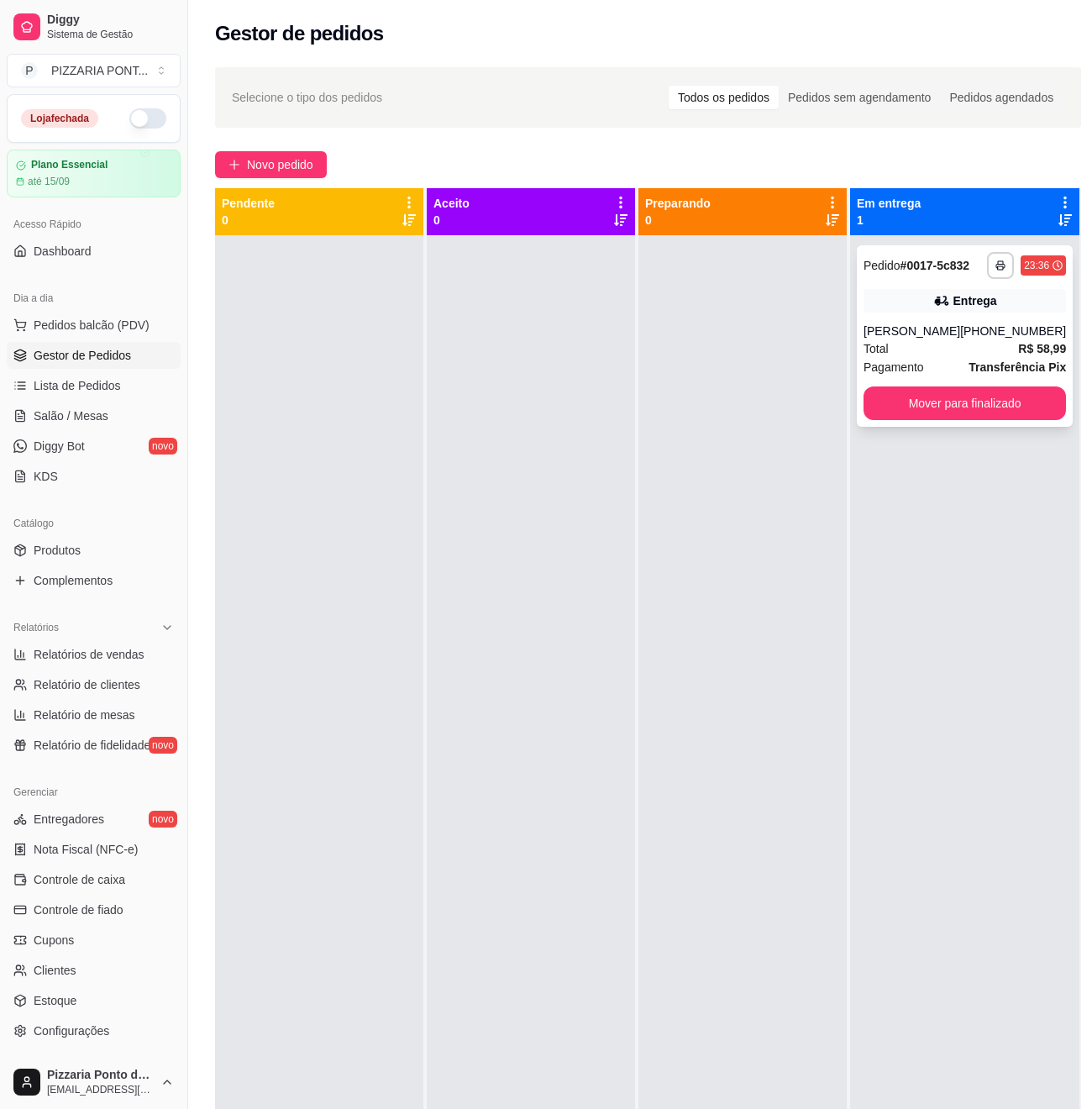
click at [944, 334] on div "**********" at bounding box center [965, 336] width 216 height 182
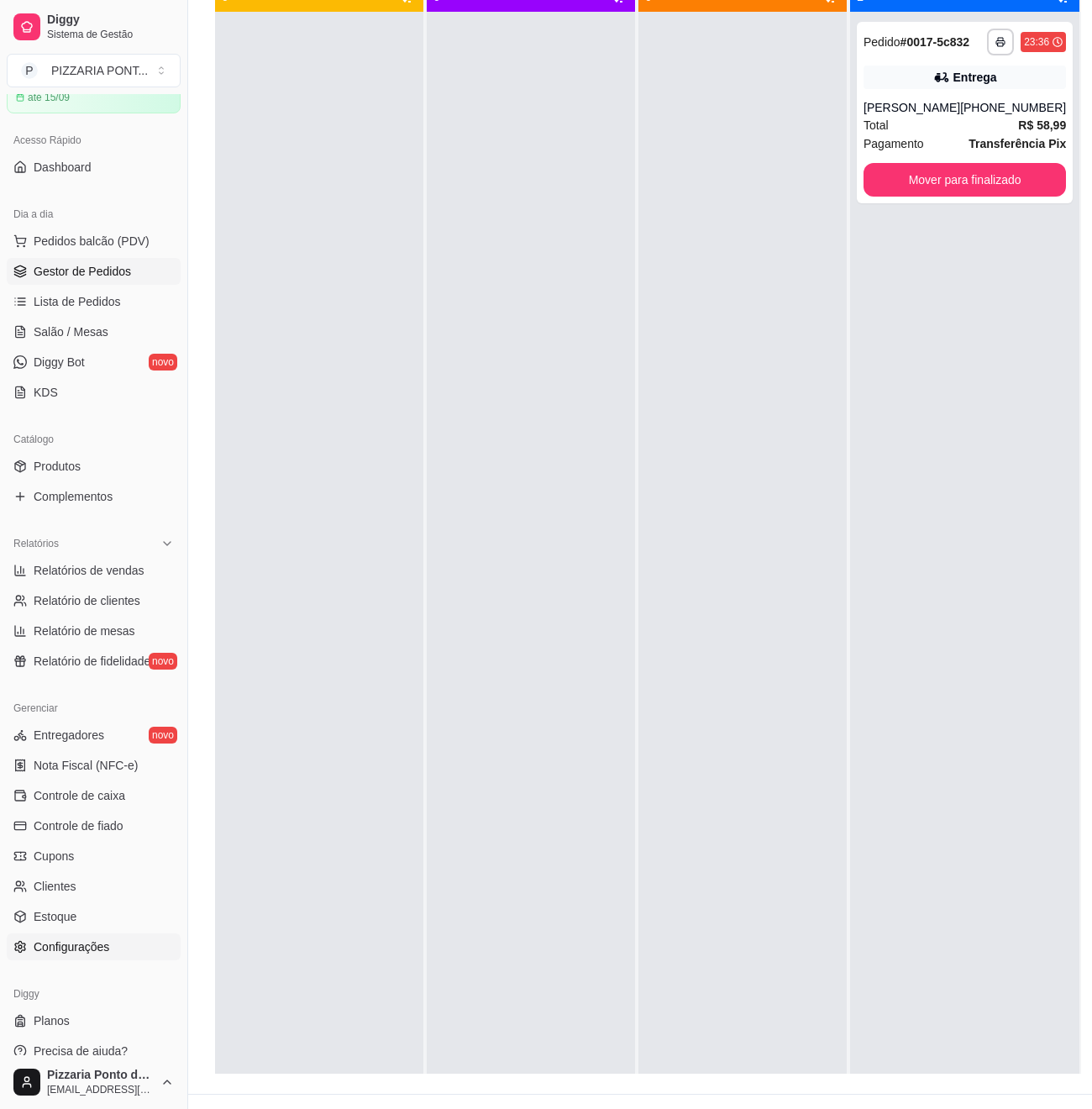
scroll to position [273, 0]
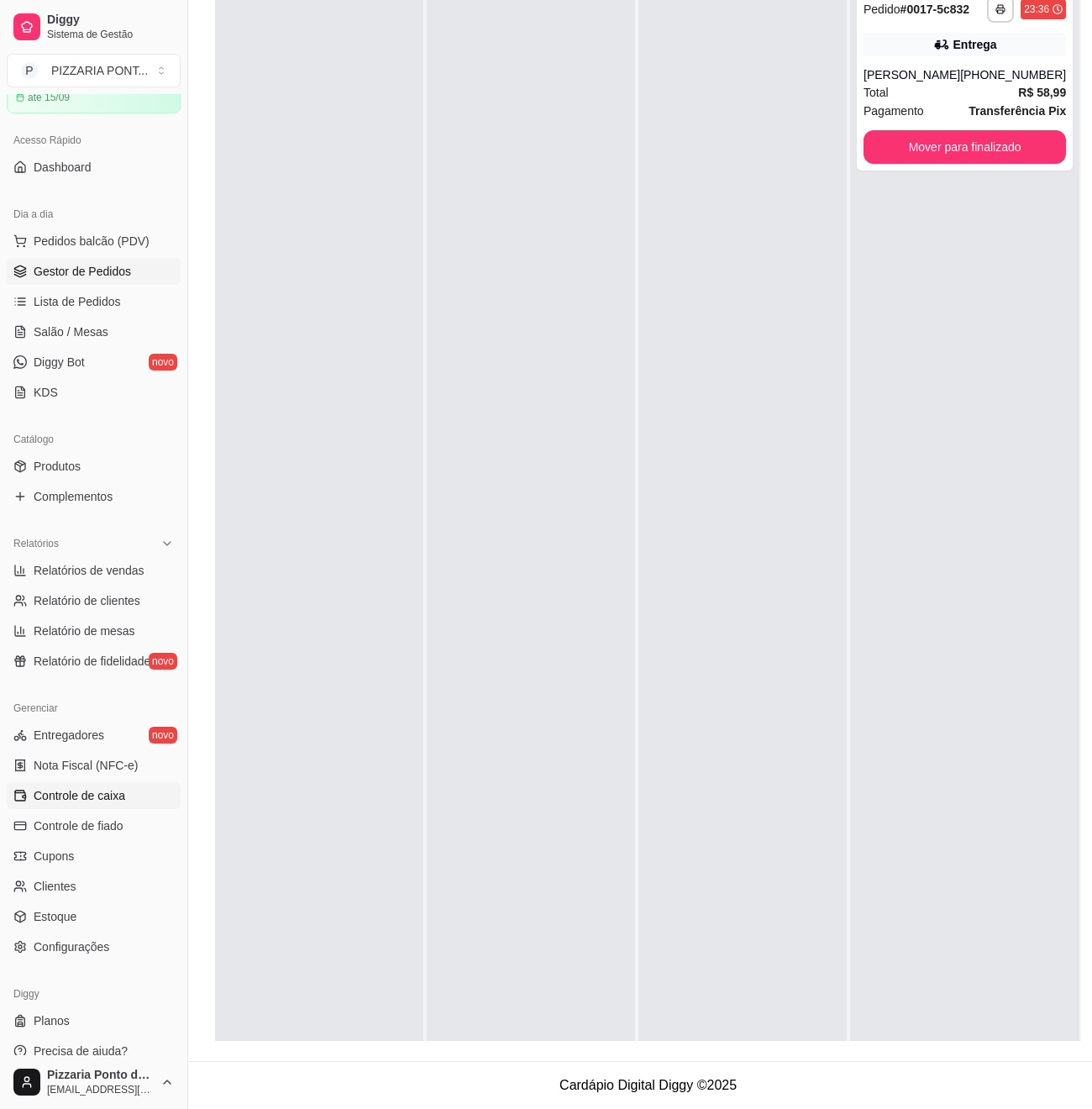
click at [111, 793] on span "Controle de caixa" at bounding box center [79, 796] width 91 height 17
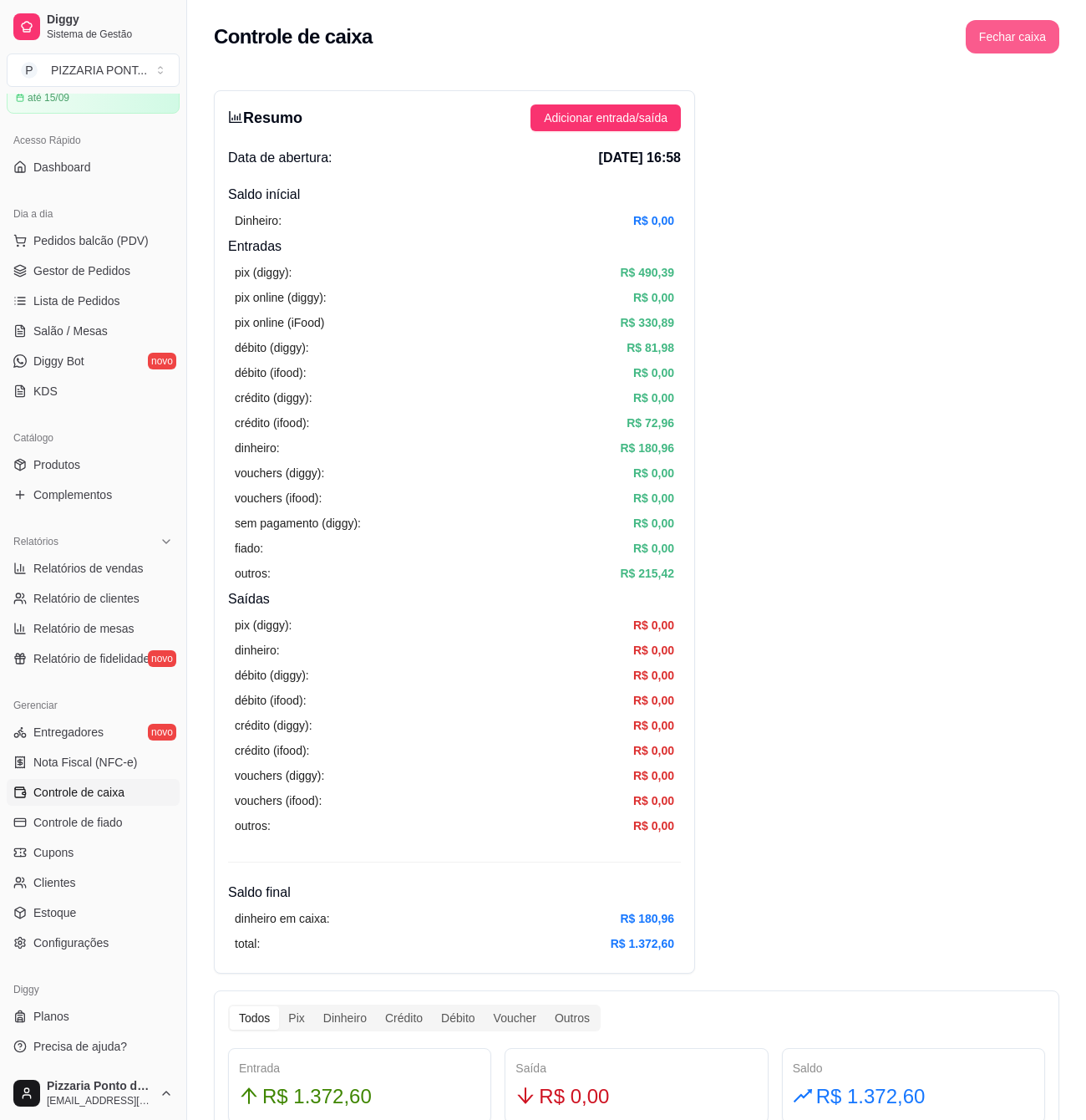
click at [1033, 41] on button "Fechar caixa" at bounding box center [1013, 36] width 94 height 34
click at [1061, 139] on span "Sim" at bounding box center [1059, 149] width 20 height 19
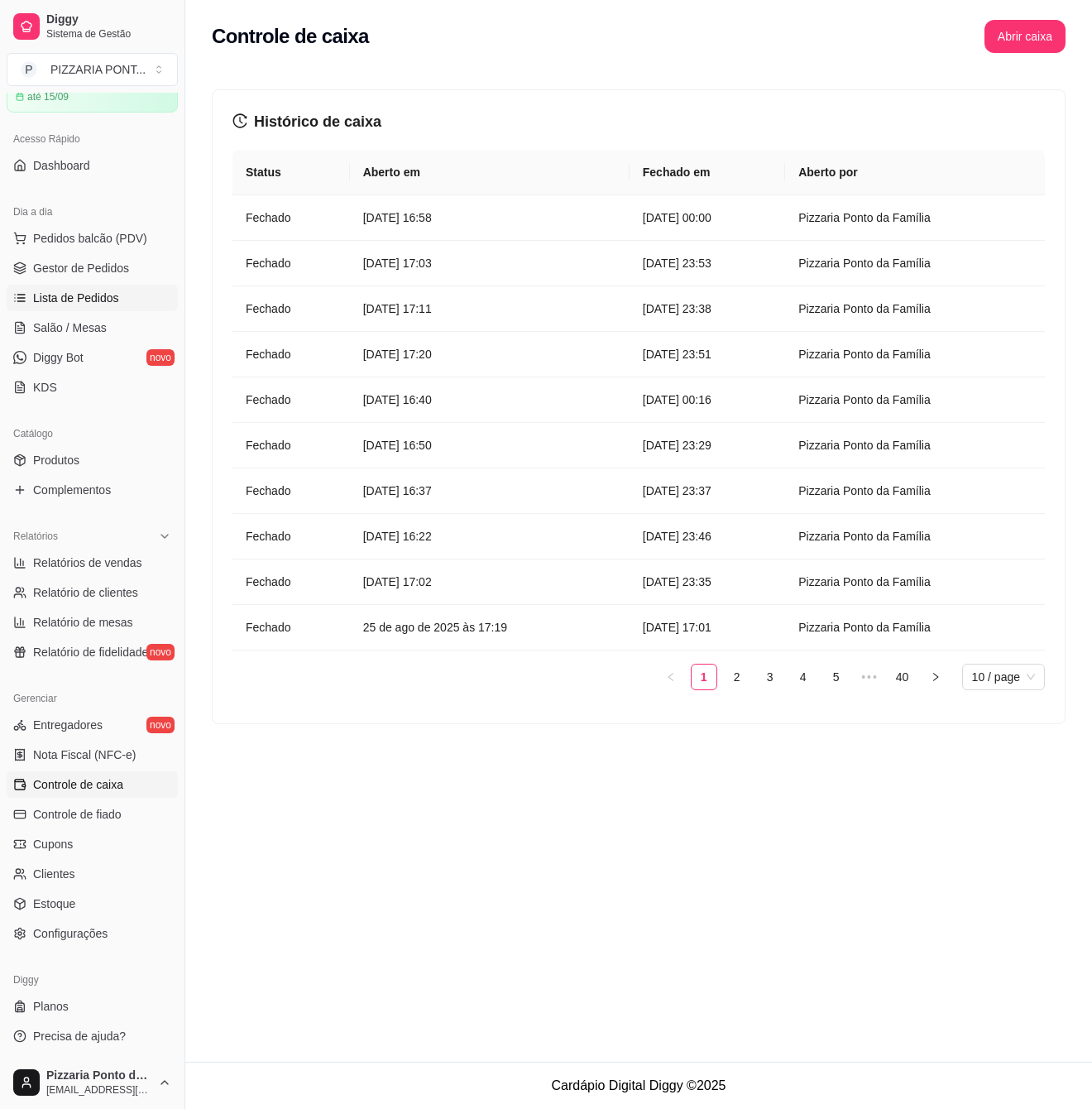
click at [96, 293] on span "Lista de Pedidos" at bounding box center [76, 298] width 86 height 17
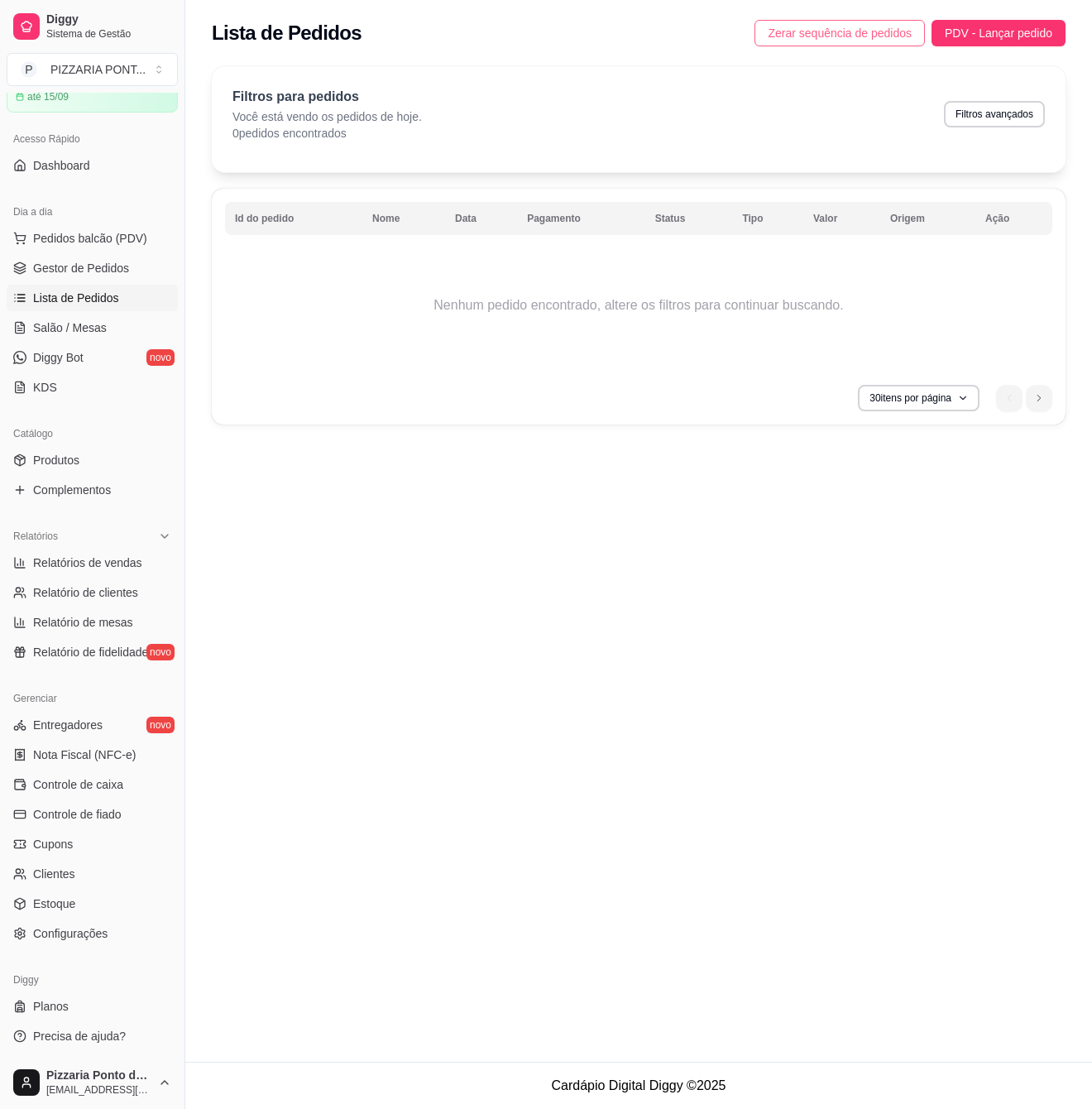
click at [793, 30] on span "Zerar sequência de pedidos" at bounding box center [839, 33] width 144 height 19
